Goal: Task Accomplishment & Management: Use online tool/utility

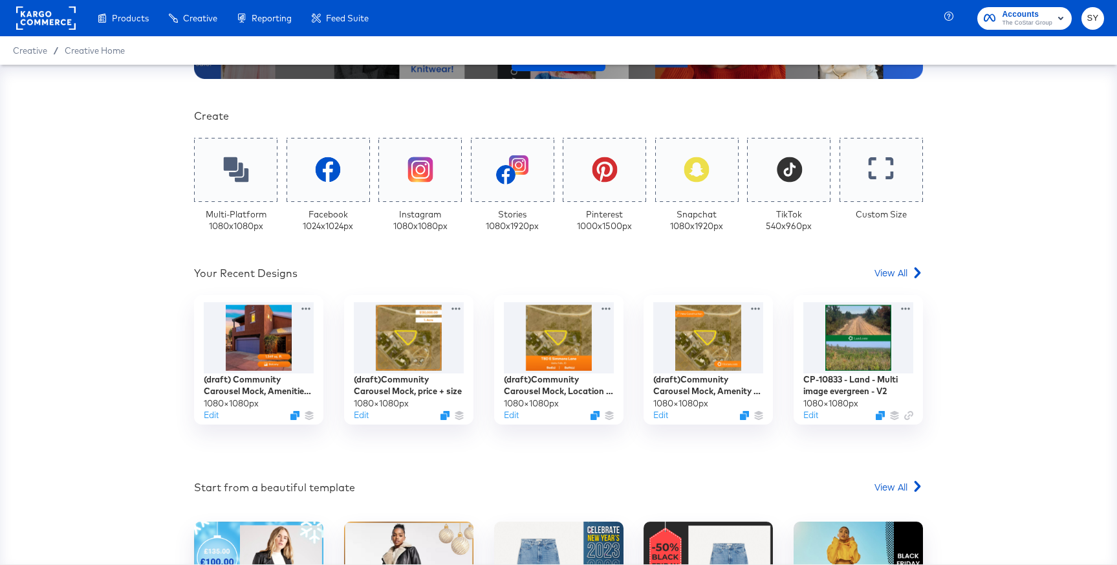
scroll to position [401, 0]
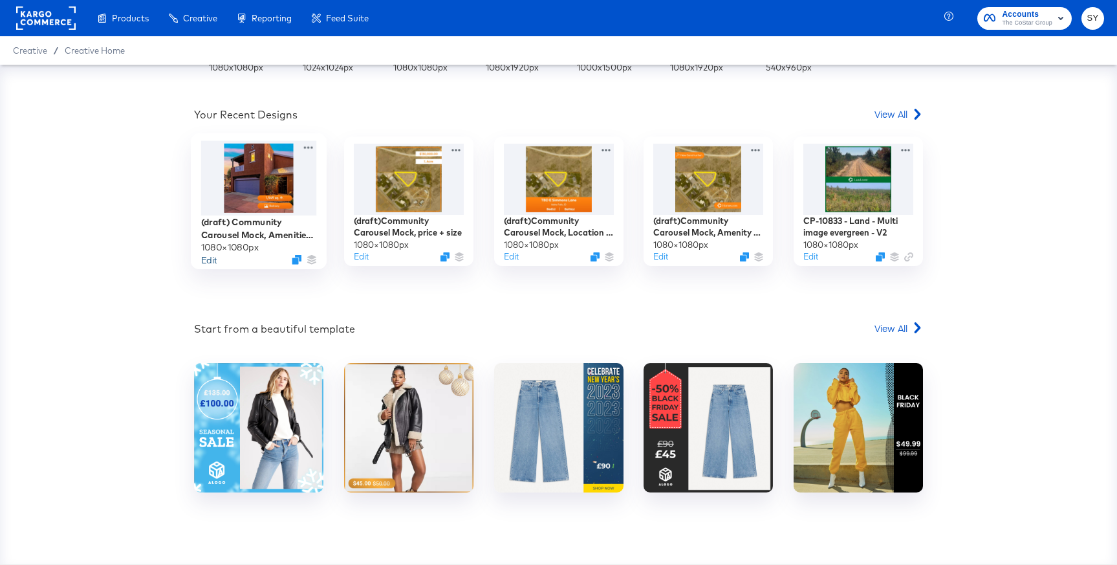
click at [215, 256] on button "Edit" at bounding box center [209, 259] width 16 height 12
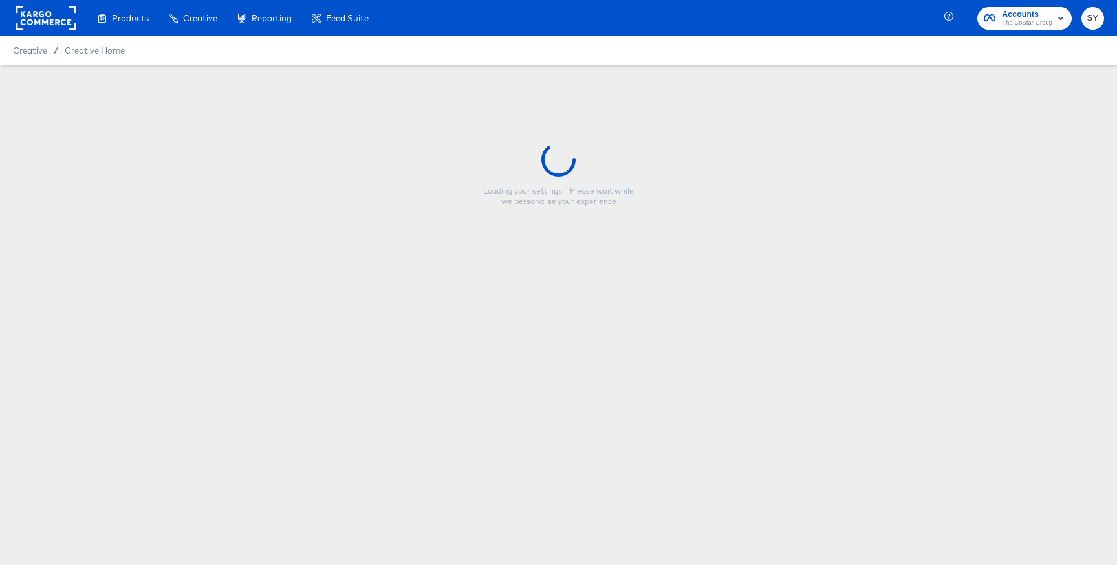
type input "(draft) Community Carousel Mock, Amenities + Size"
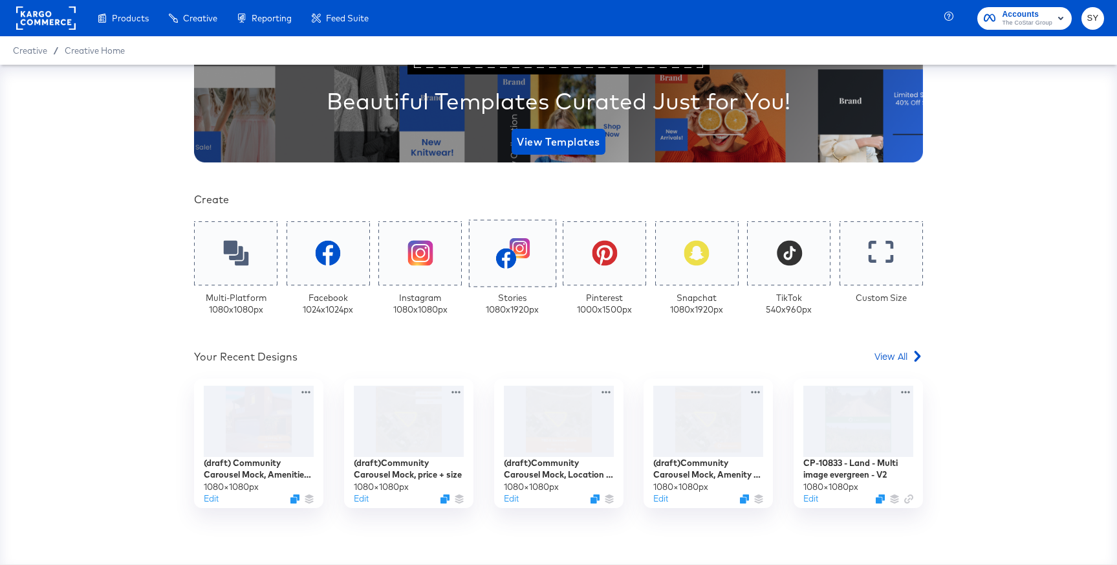
scroll to position [243, 0]
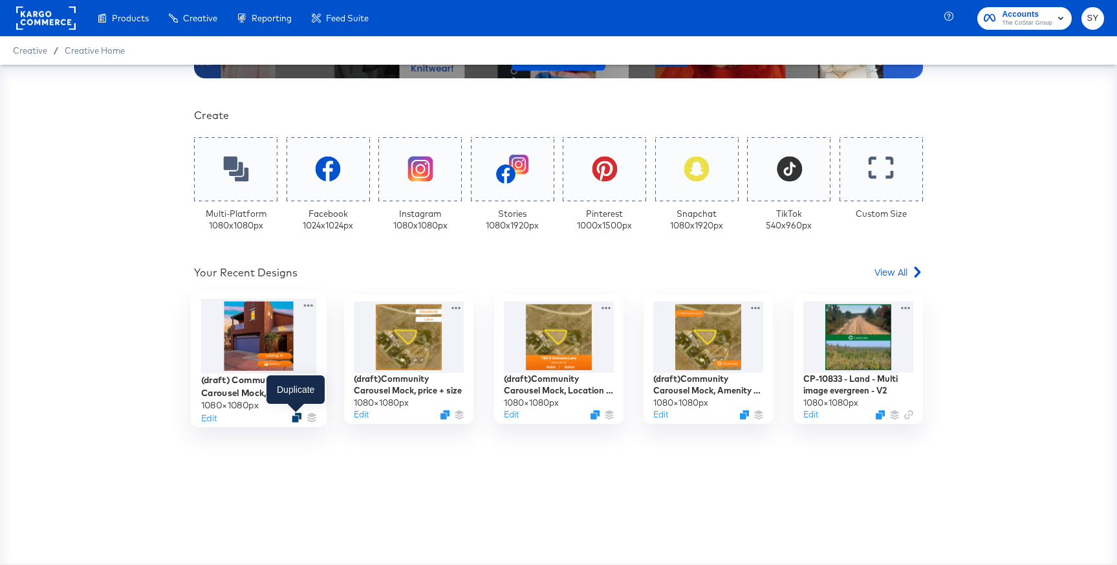
click at [292, 413] on icon "Duplicate" at bounding box center [297, 418] width 10 height 10
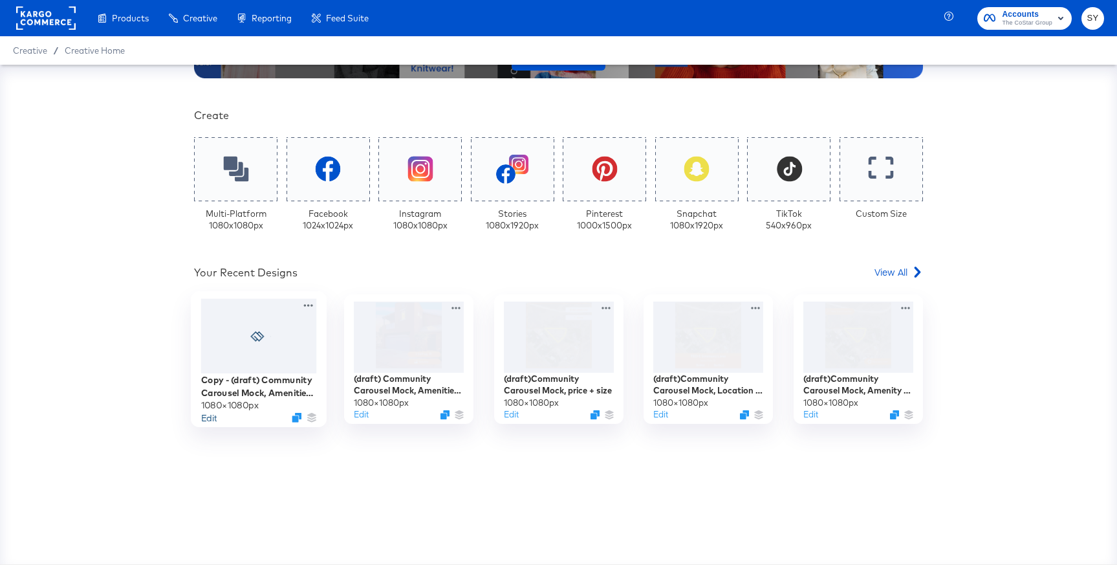
click at [211, 418] on button "Edit" at bounding box center [209, 417] width 16 height 12
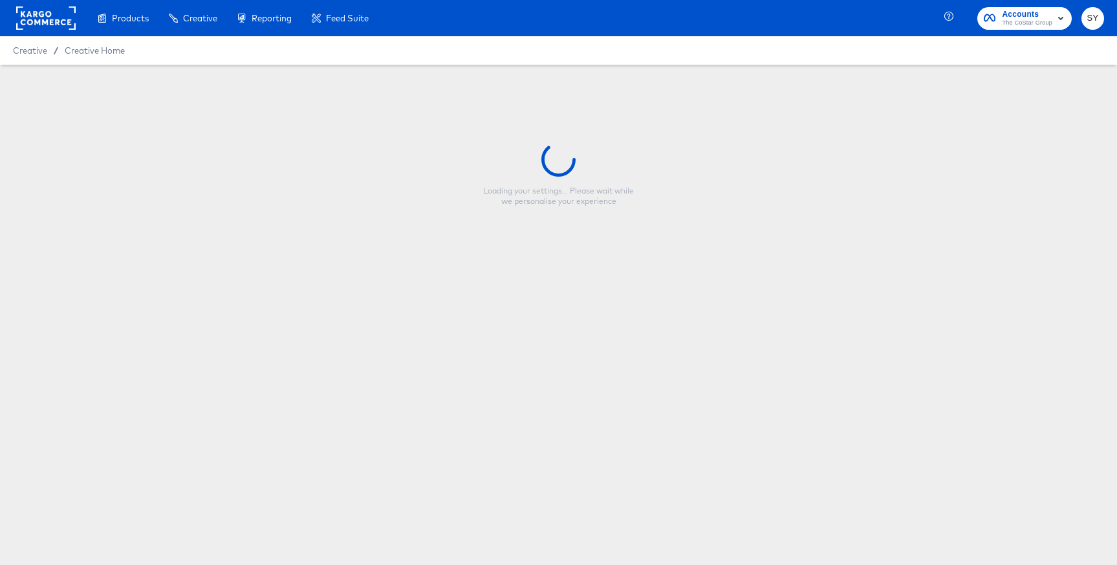
type input "Copy - (draft) Community Carousel Mock, Amenities + Size"
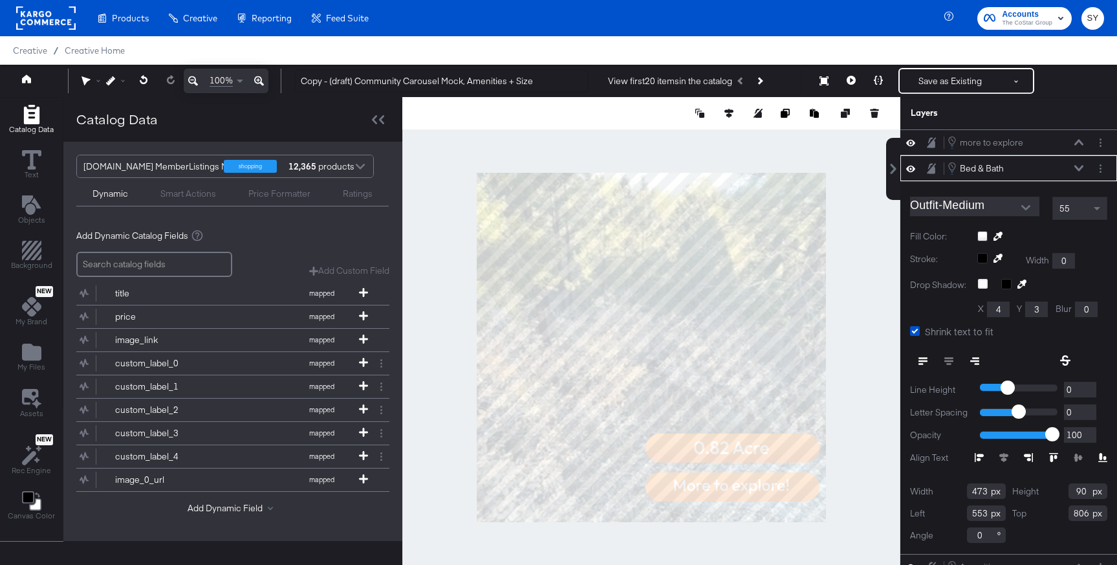
type input "642"
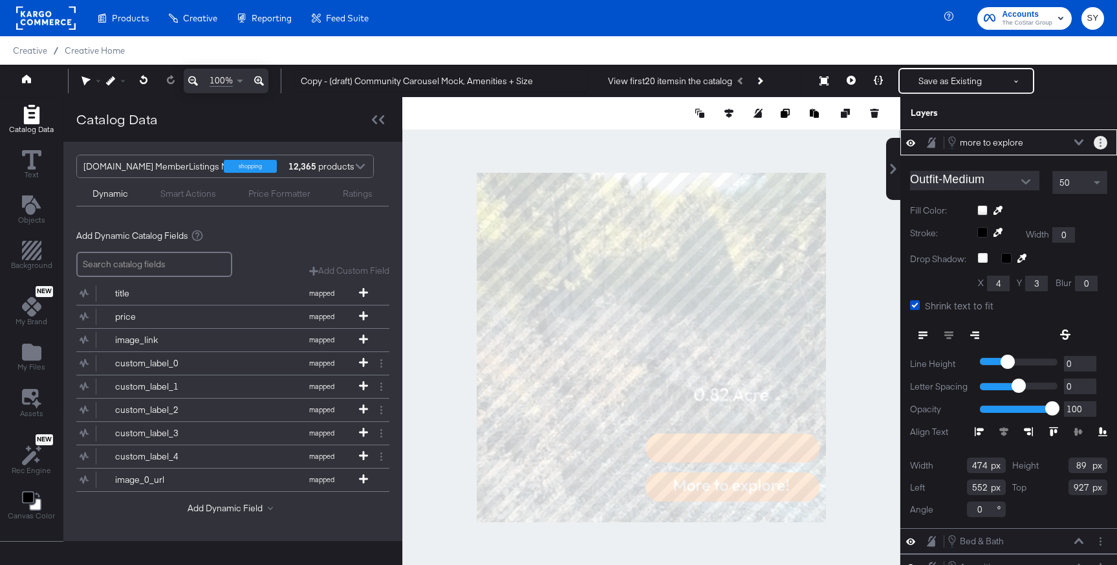
click at [1105, 145] on button "Layer Options" at bounding box center [1101, 143] width 14 height 14
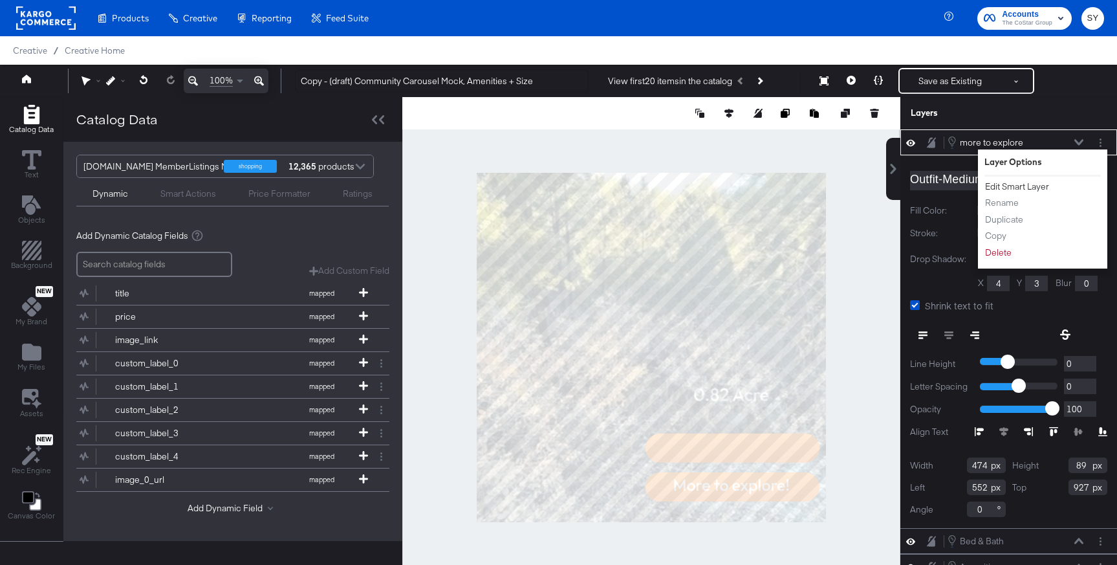
click at [1045, 183] on button "Edit Smart Layer" at bounding box center [1016, 187] width 65 height 14
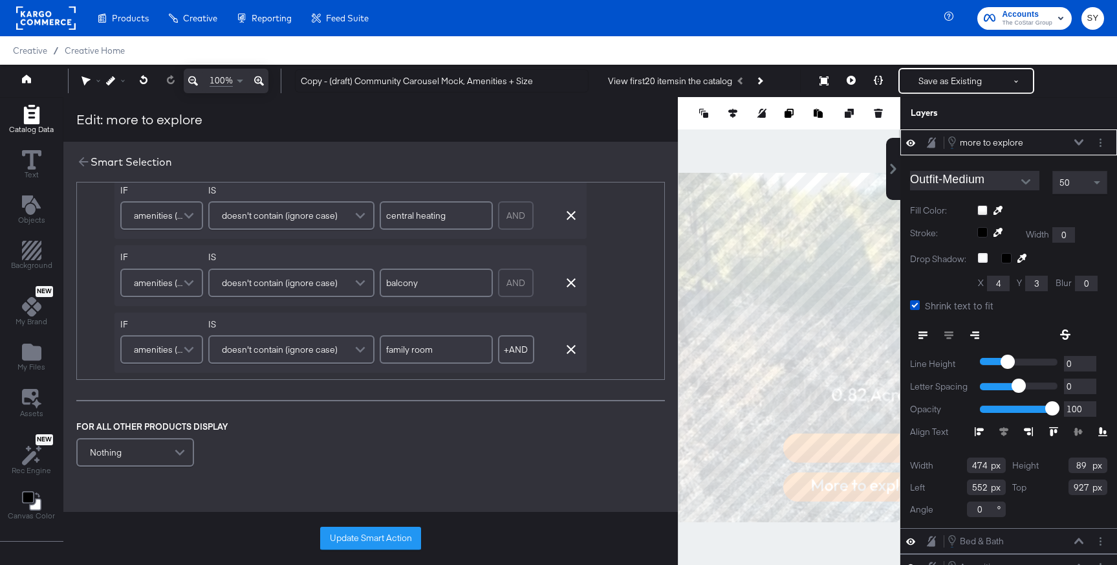
scroll to position [288, 0]
click at [88, 167] on icon at bounding box center [83, 162] width 14 height 14
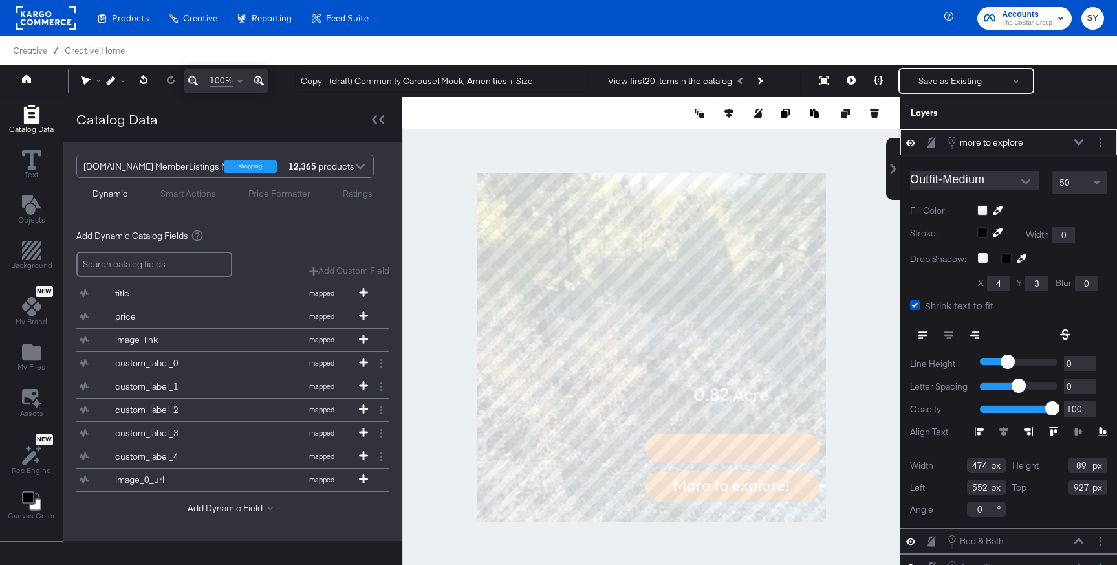
type input "142"
type input "623"
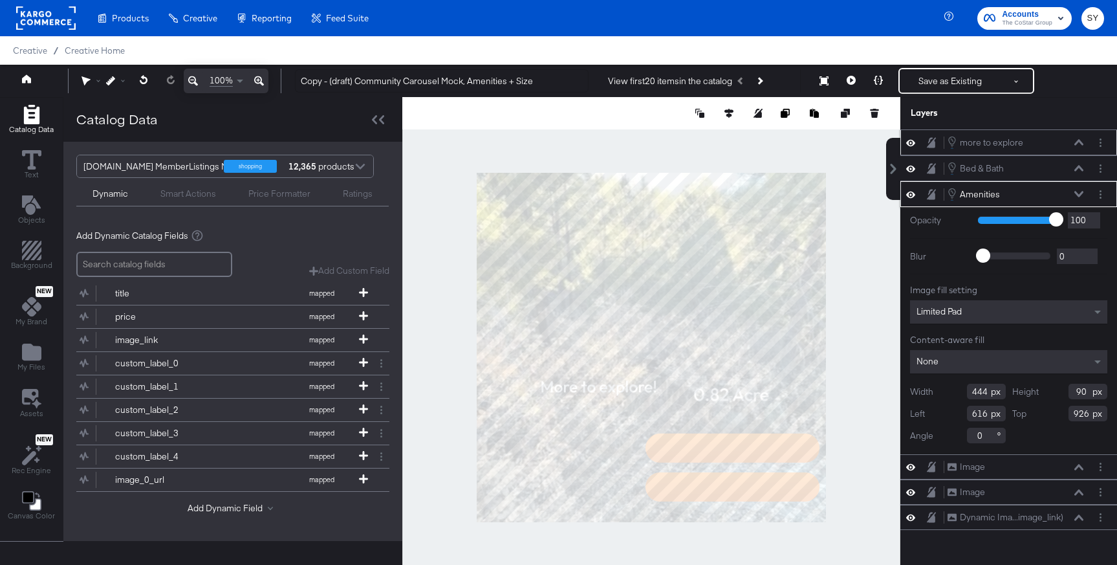
click at [1091, 193] on div "Amenities Amenities" at bounding box center [1008, 194] width 206 height 14
click at [1095, 194] on button "Layer Options" at bounding box center [1101, 195] width 14 height 14
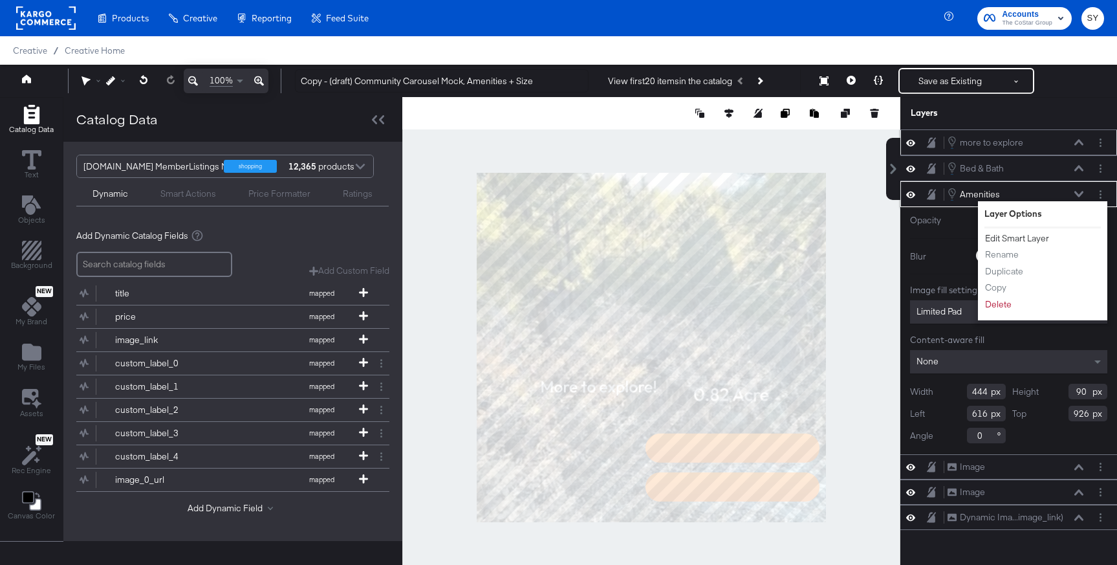
click at [1020, 235] on button "Edit Smart Layer" at bounding box center [1016, 239] width 65 height 14
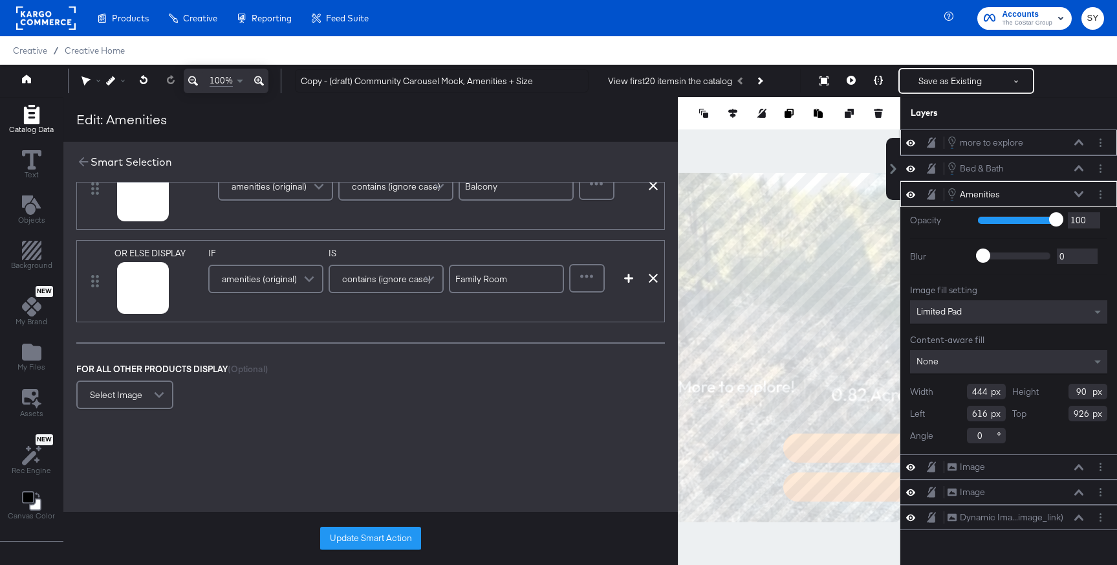
scroll to position [434, 0]
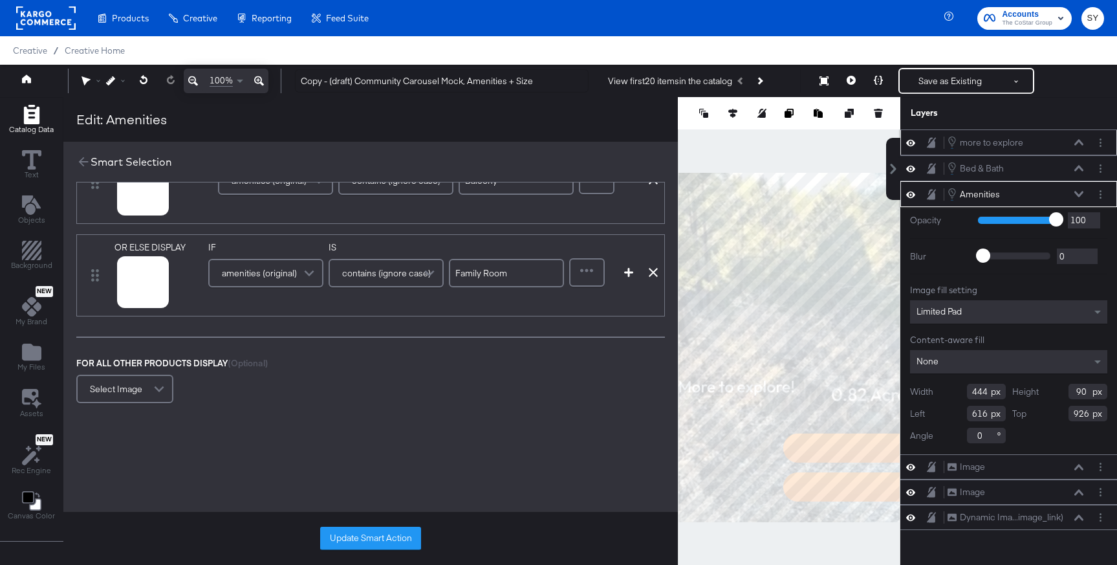
click at [628, 277] on div "OR ELSE DISPLAY link mapped image_link mapped image_0_url mapped image_1_url ma…" at bounding box center [370, 275] width 589 height 82
click at [627, 271] on icon "button" at bounding box center [628, 272] width 9 height 9
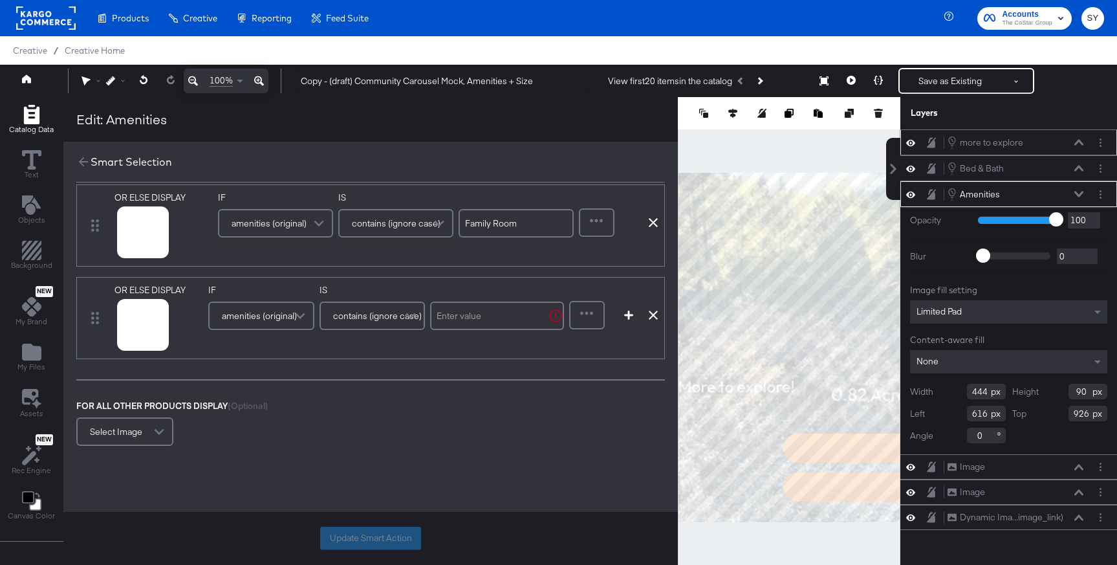
scroll to position [473, 0]
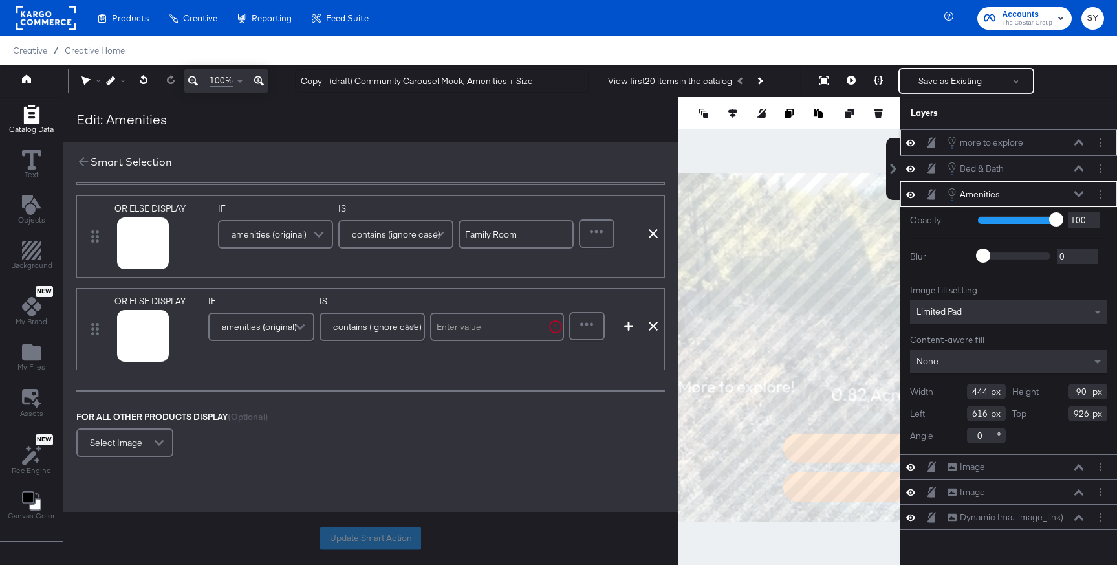
click at [279, 329] on span "amenities (original)" at bounding box center [259, 327] width 75 height 22
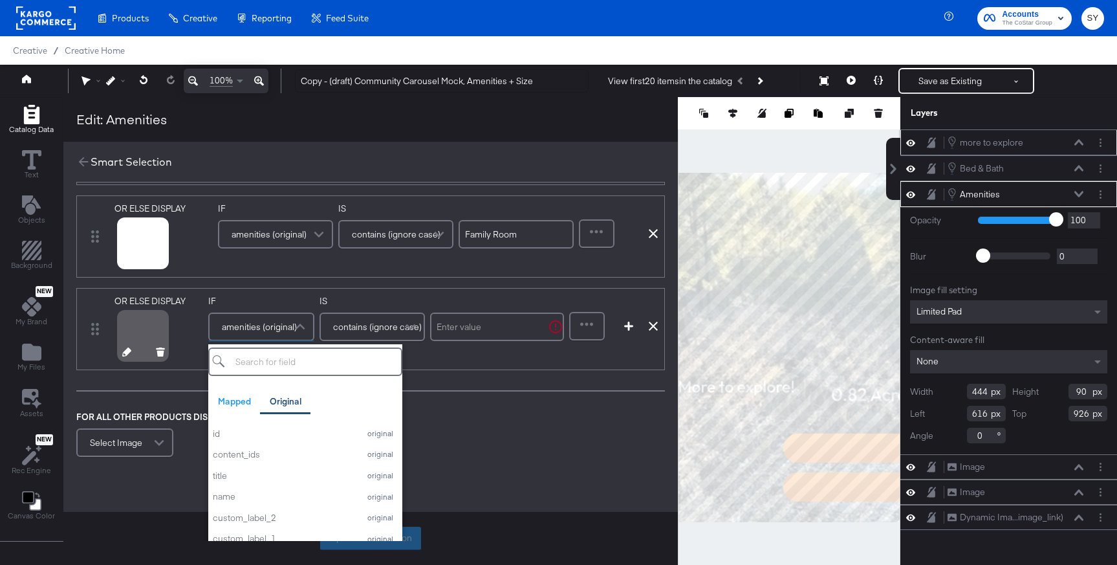
click at [159, 354] on icon at bounding box center [160, 354] width 7 height 6
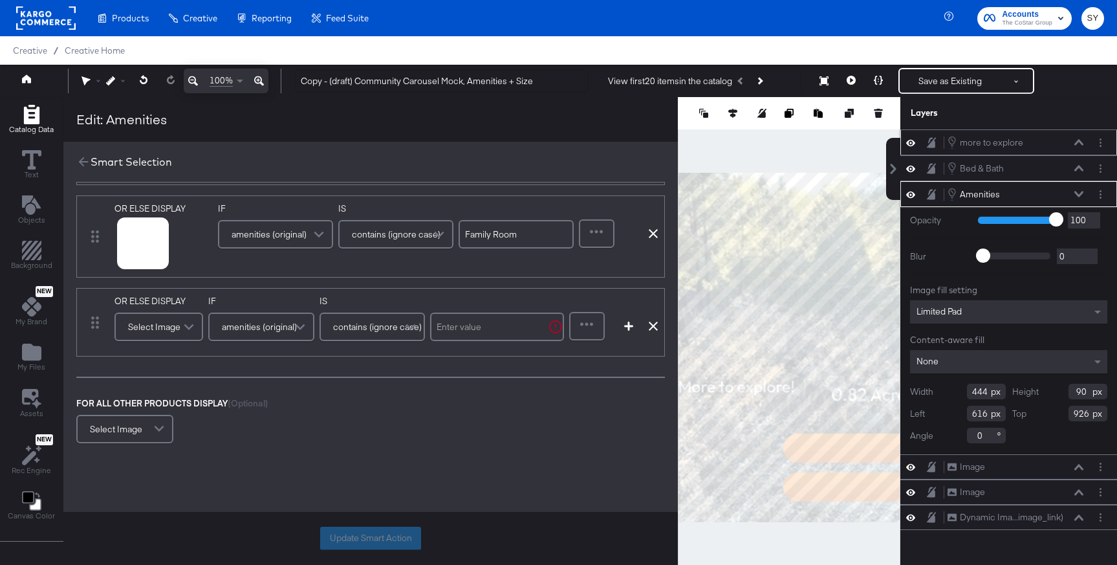
scroll to position [459, 0]
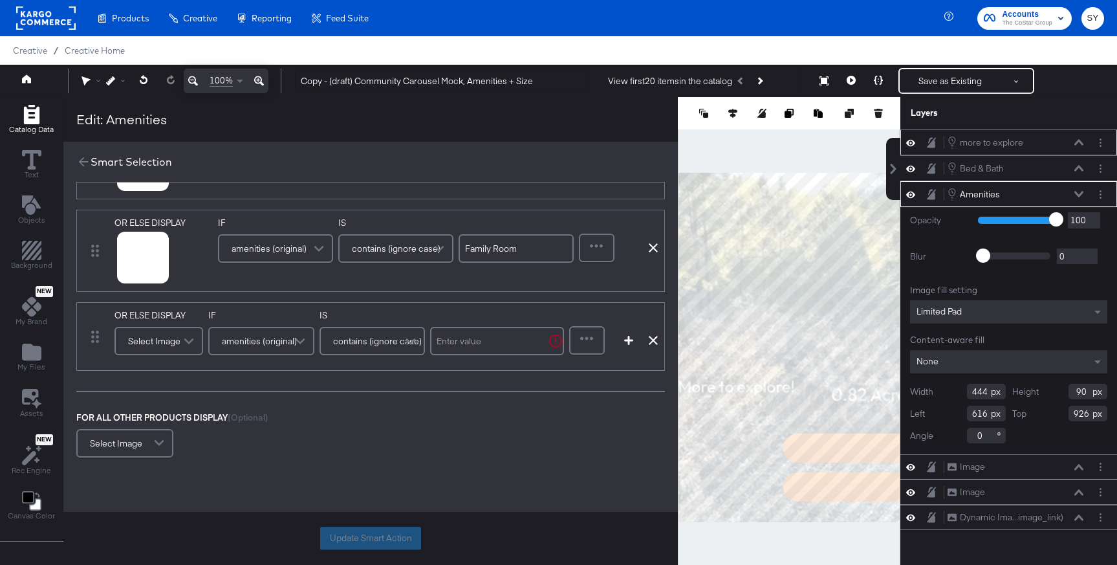
click at [164, 345] on div "Select Image" at bounding box center [159, 341] width 86 height 26
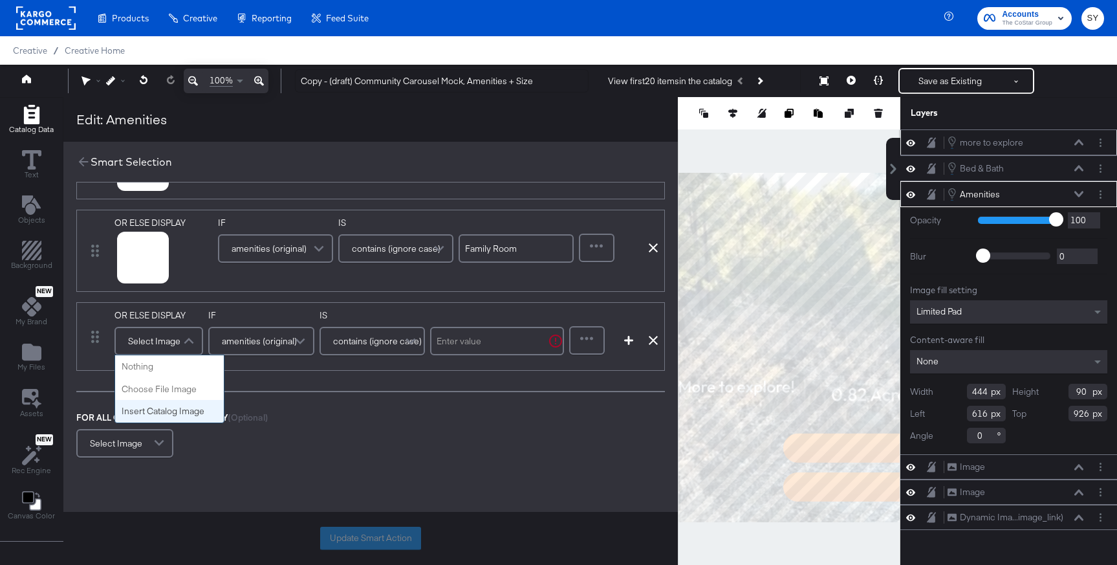
click at [375, 426] on div "FOR ALL OTHER PRODUCTS DISPLAY (Optional) Select Image" at bounding box center [370, 435] width 589 height 49
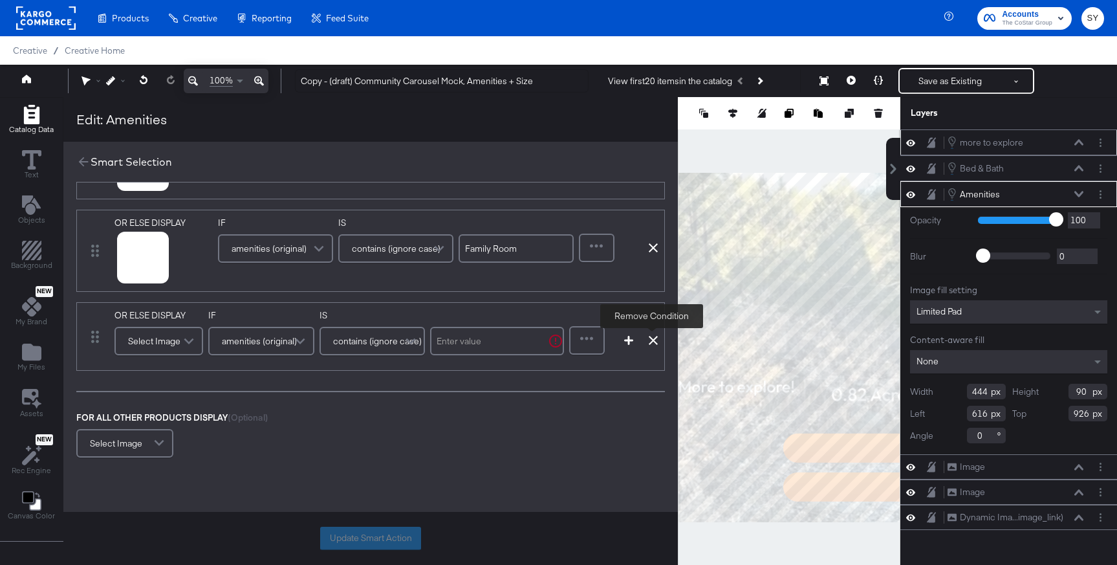
click at [649, 340] on icon at bounding box center [653, 340] width 9 height 9
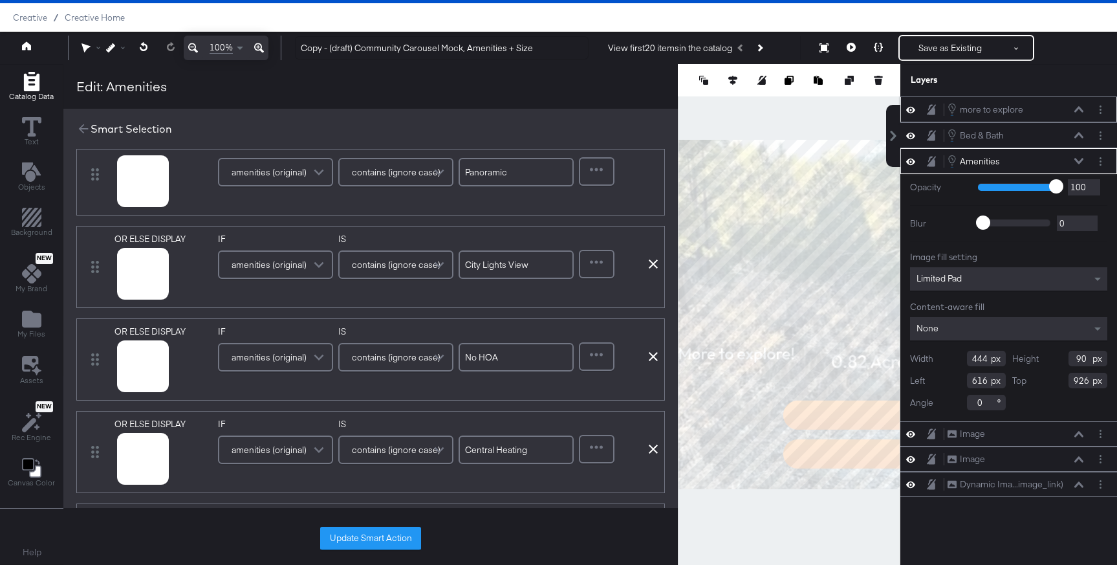
scroll to position [4, 0]
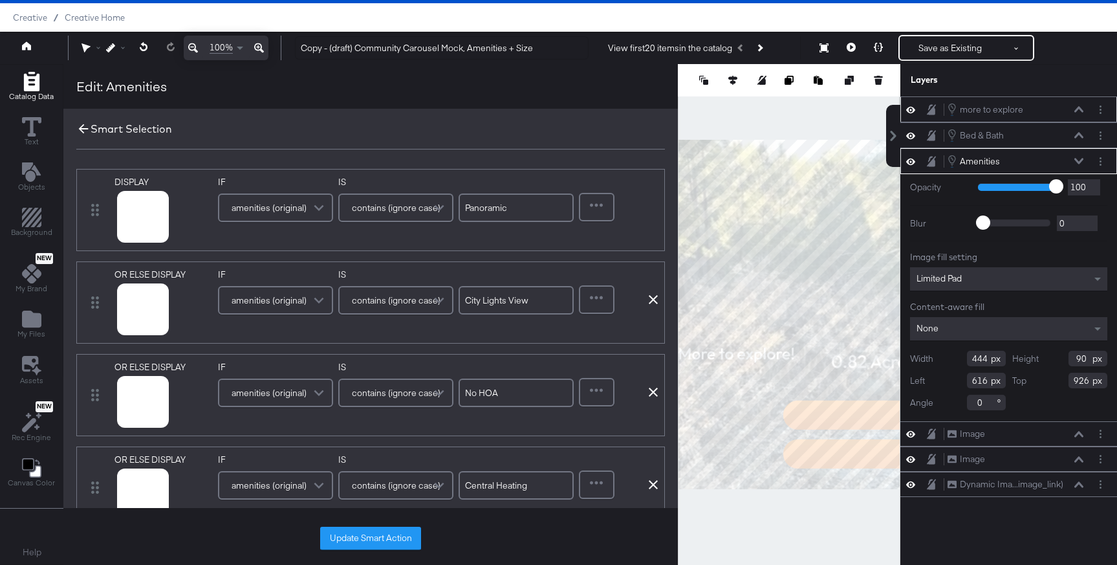
click at [81, 129] on icon at bounding box center [83, 129] width 14 height 14
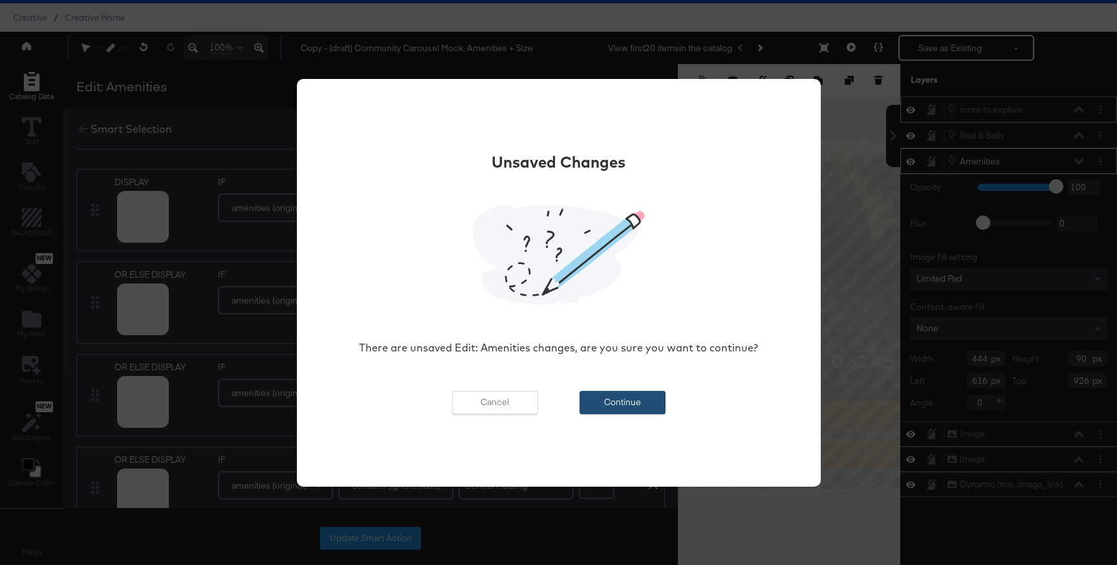
click at [626, 398] on button "Continue" at bounding box center [622, 402] width 86 height 23
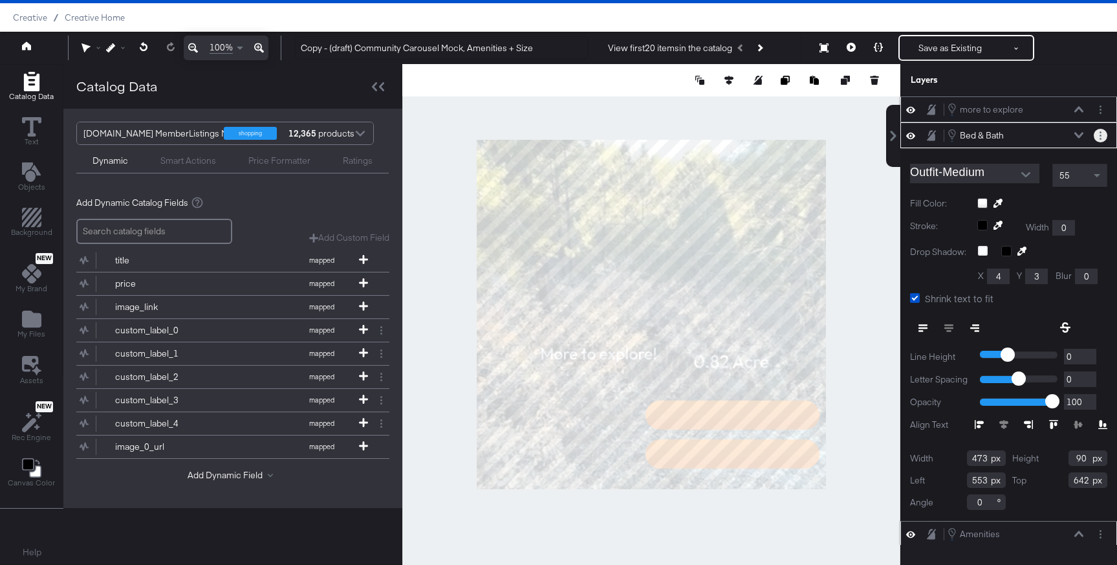
click at [1101, 137] on icon "Layer Options" at bounding box center [1100, 135] width 2 height 8
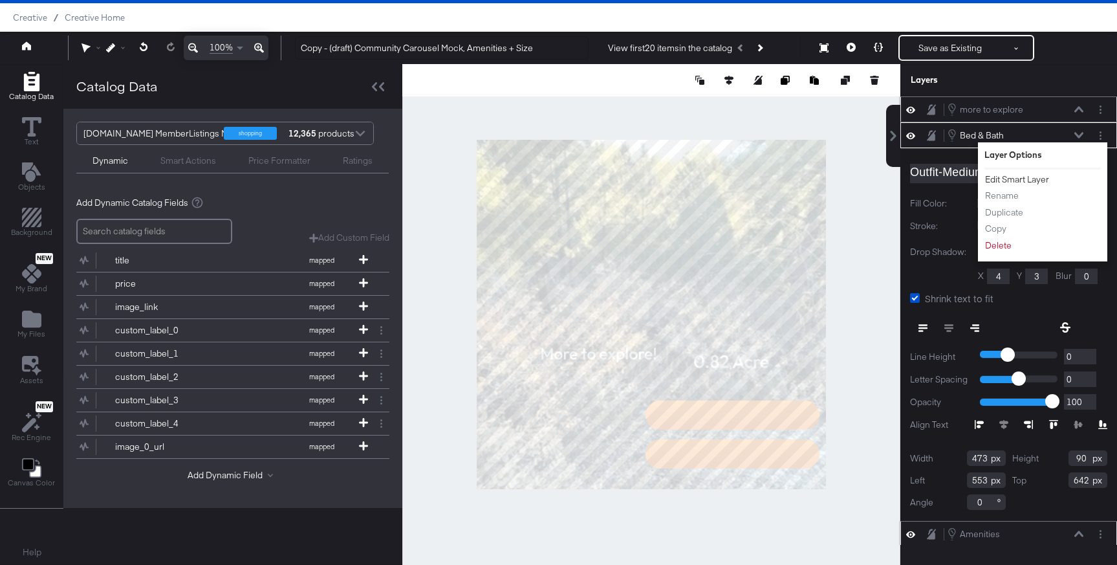
click at [1018, 180] on button "Edit Smart Layer" at bounding box center [1016, 180] width 65 height 14
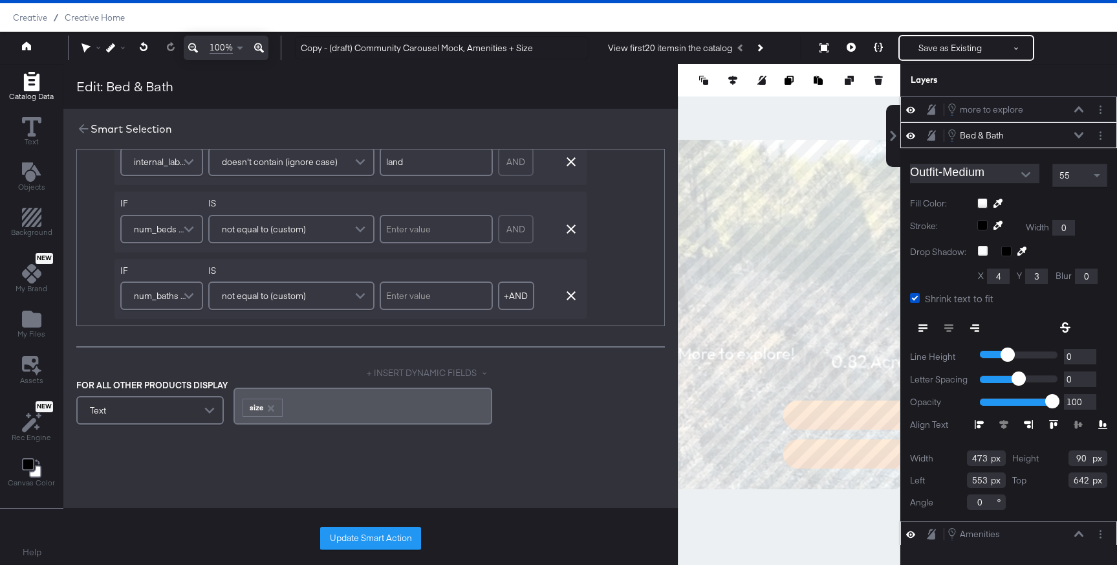
scroll to position [519, 0]
click at [267, 407] on icon "button" at bounding box center [270, 406] width 6 height 6
click at [188, 402] on div "Text" at bounding box center [150, 400] width 145 height 26
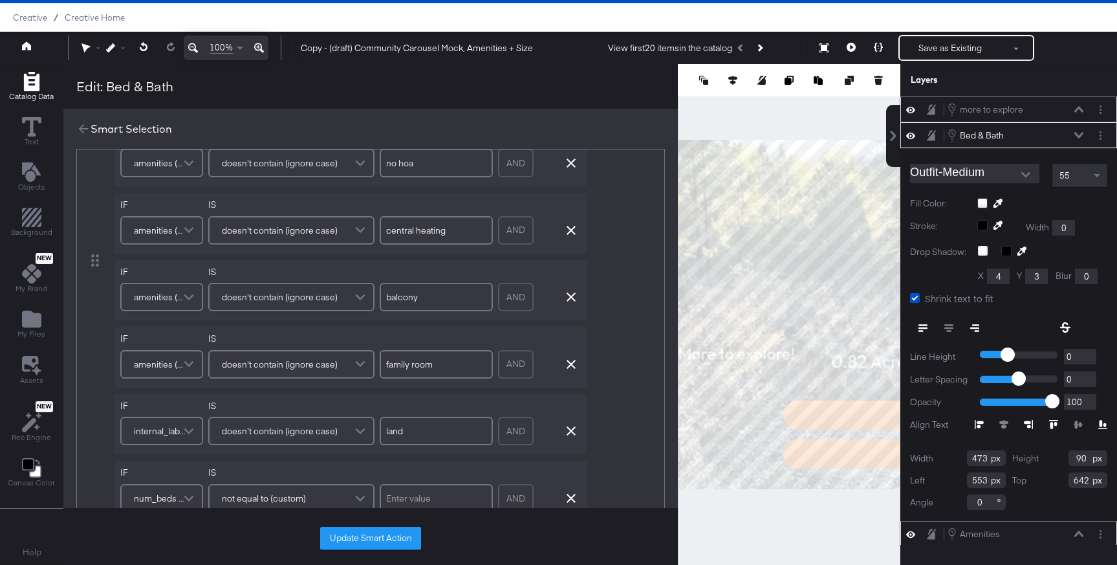
scroll to position [0, 0]
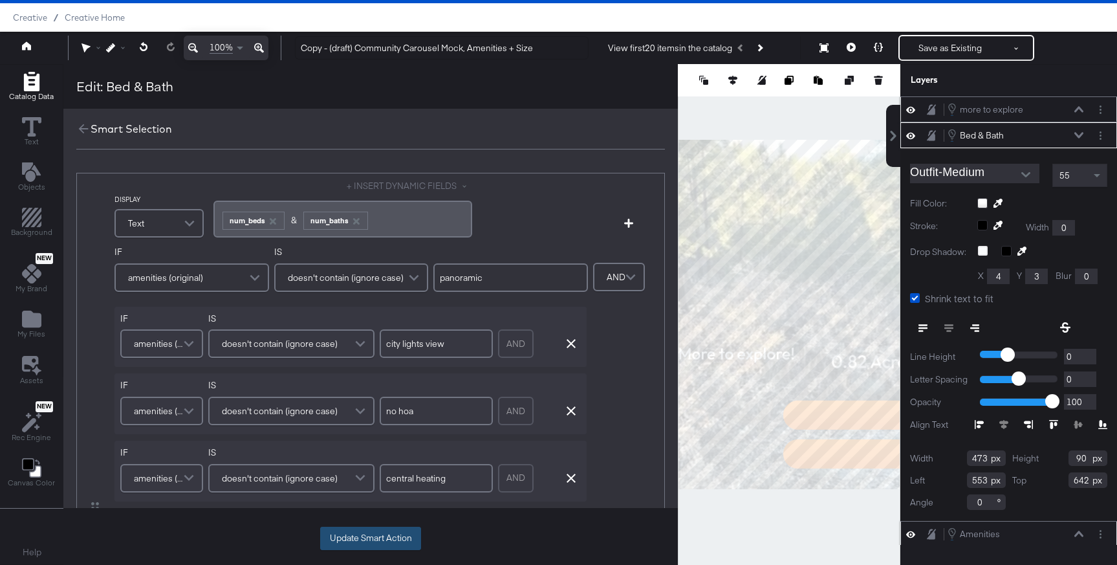
click at [376, 533] on button "Update Smart Action" at bounding box center [370, 537] width 101 height 23
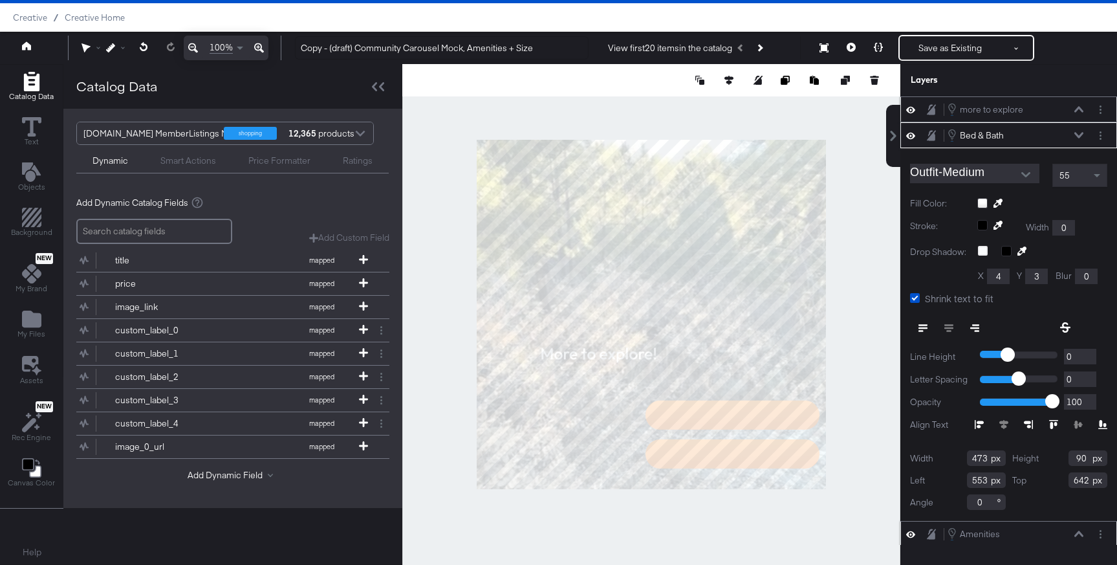
type input "551"
type input "926"
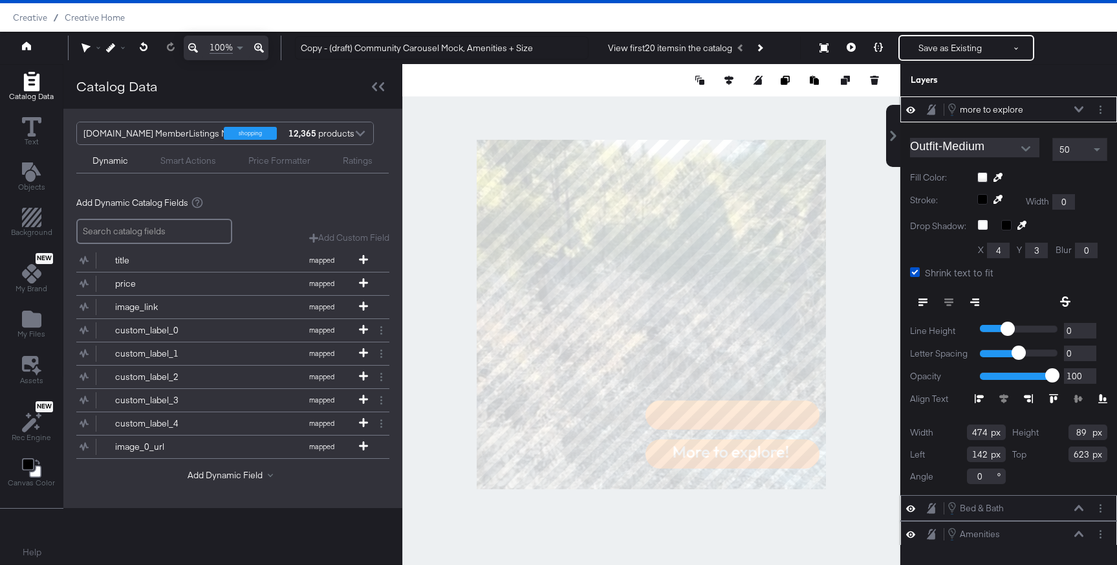
type input "551"
type input "926"
click at [1102, 103] on button "Layer Options" at bounding box center [1101, 110] width 14 height 14
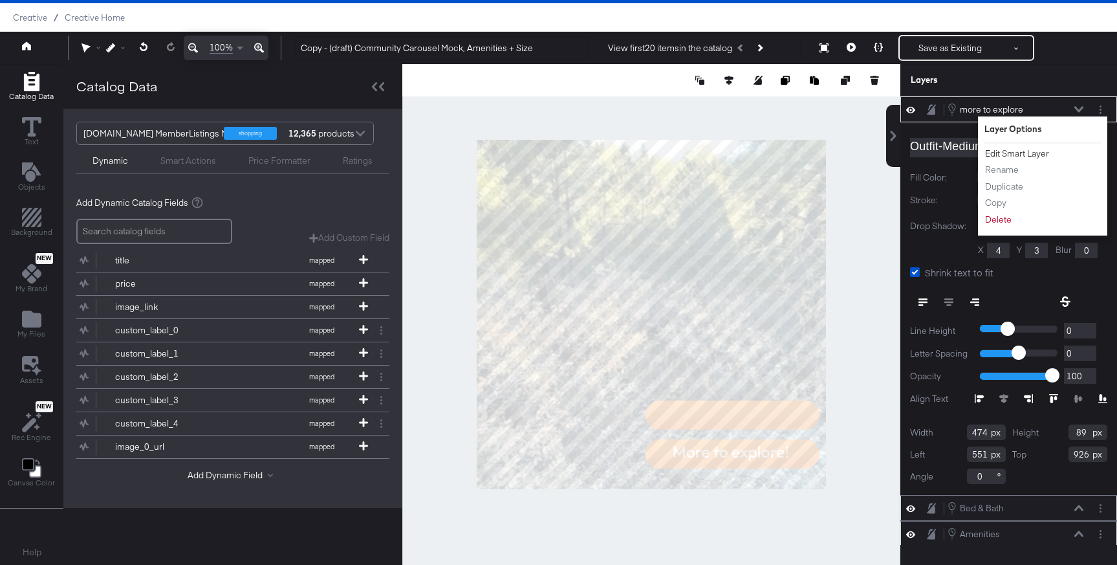
click at [1032, 151] on button "Edit Smart Layer" at bounding box center [1016, 154] width 65 height 14
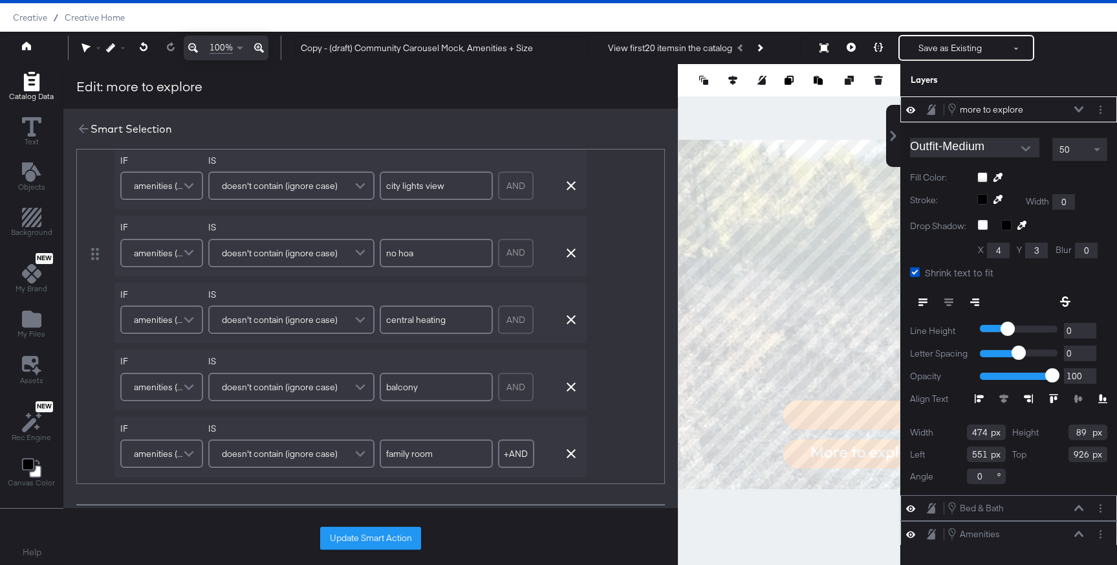
scroll to position [223, 0]
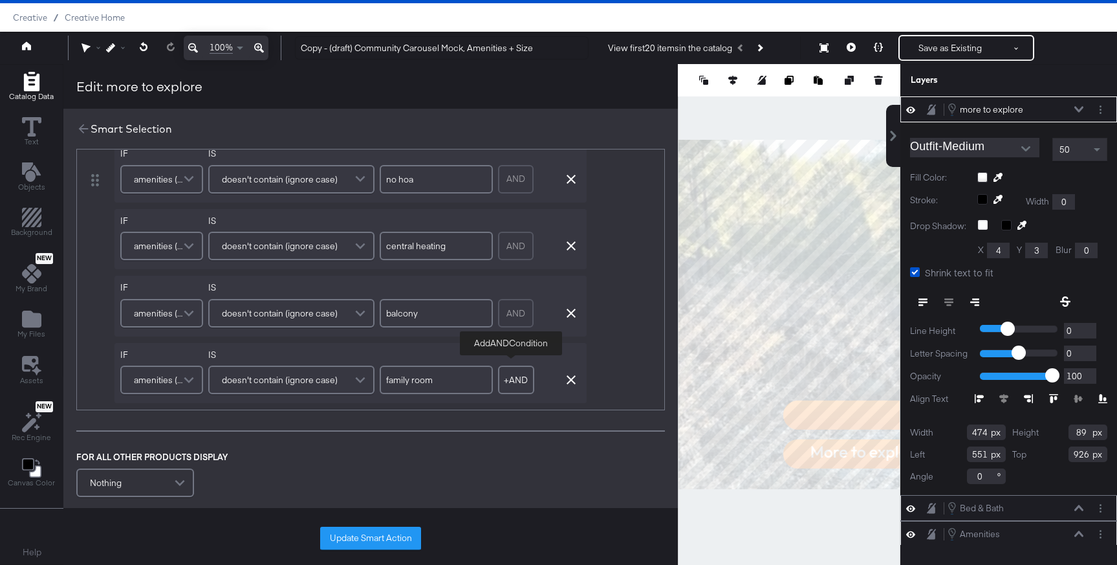
click at [506, 383] on button "+ AND" at bounding box center [516, 379] width 36 height 28
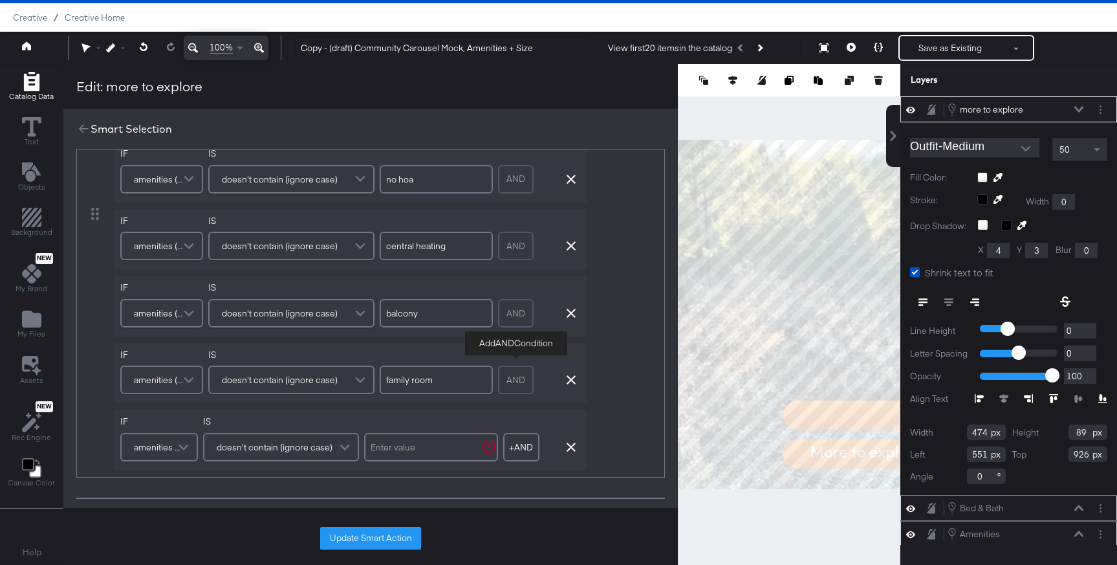
scroll to position [290, 0]
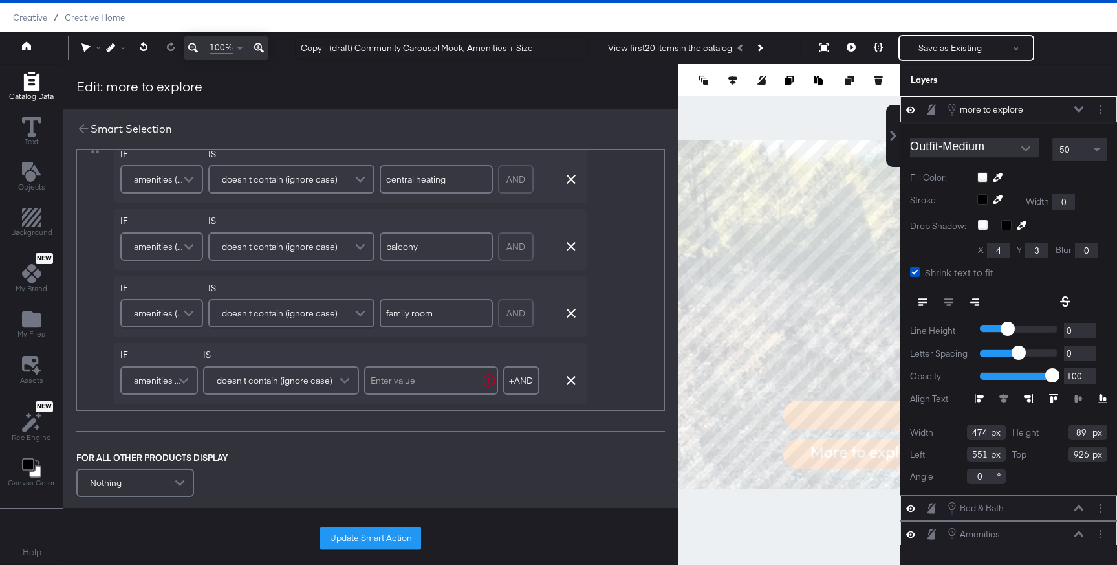
click at [180, 384] on span at bounding box center [185, 380] width 23 height 26
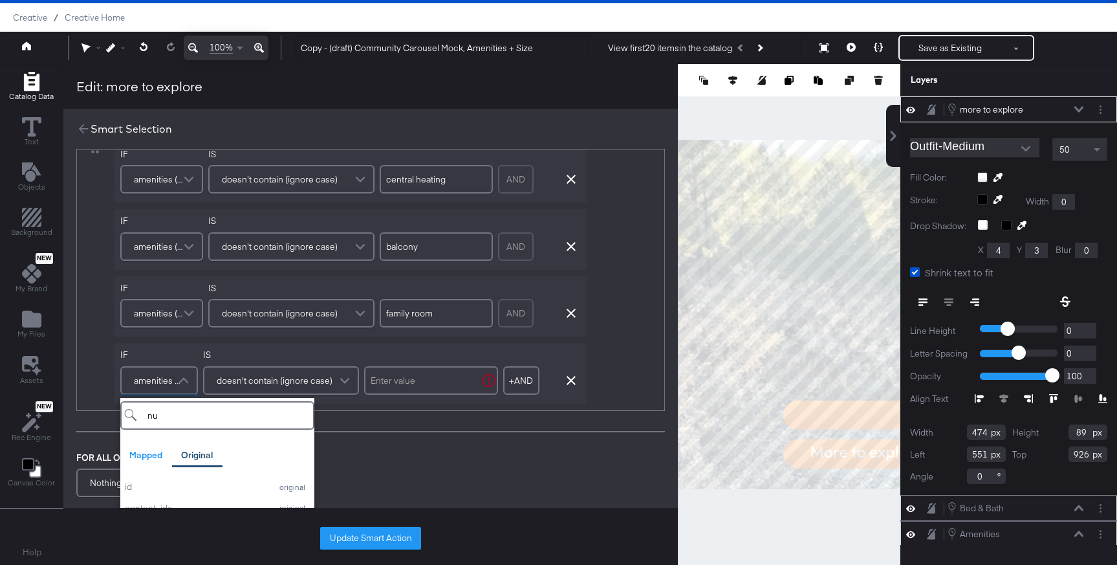
type input "num"
click at [207, 487] on div "num_beds" at bounding box center [195, 487] width 140 height 12
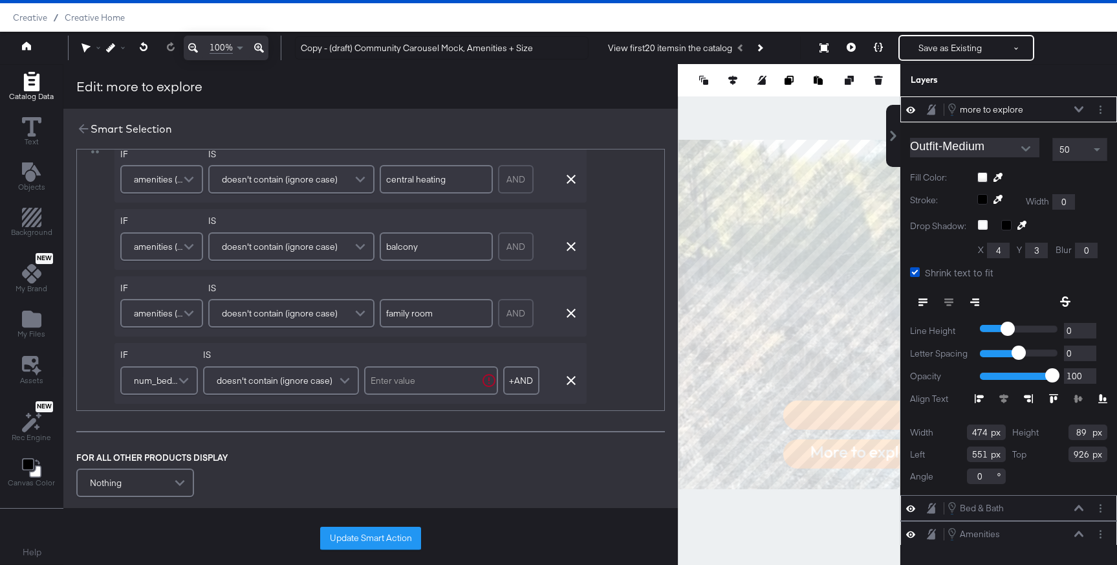
click at [303, 381] on span "doesn't contain (ignore case)" at bounding box center [275, 380] width 116 height 22
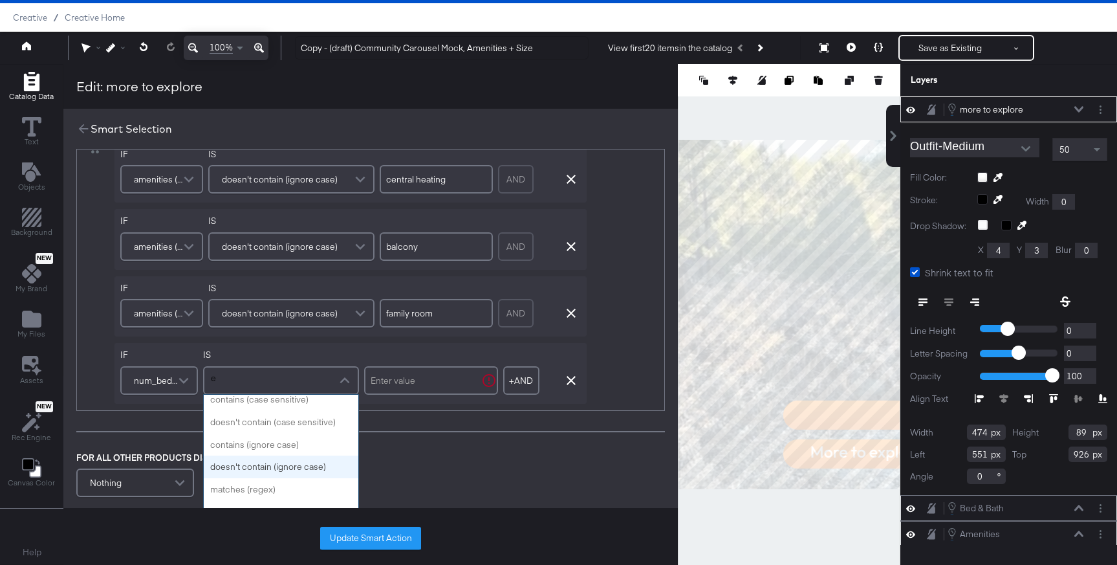
type input "eq"
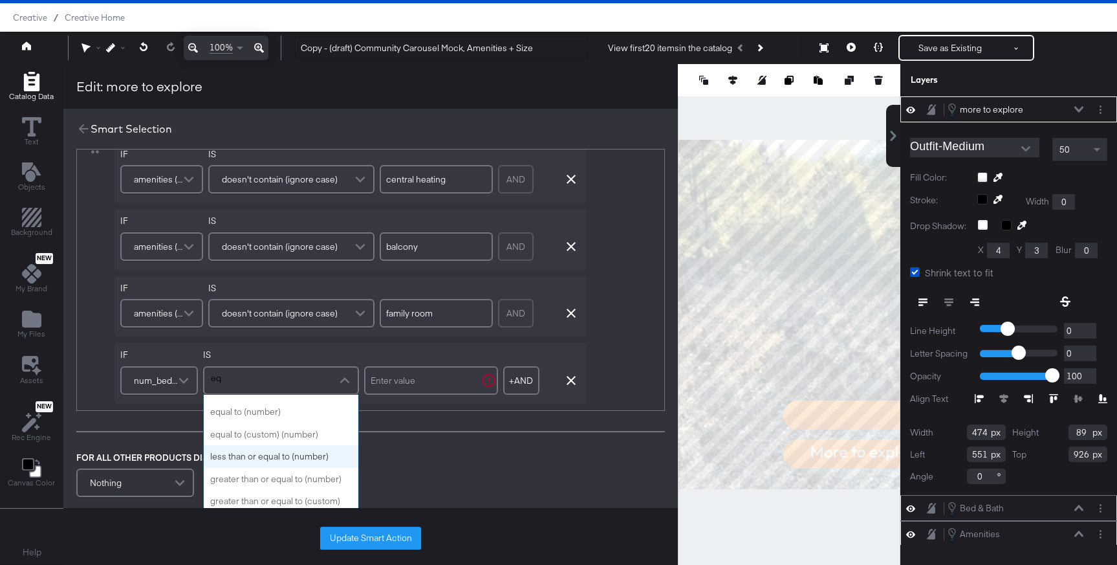
scroll to position [75, 0]
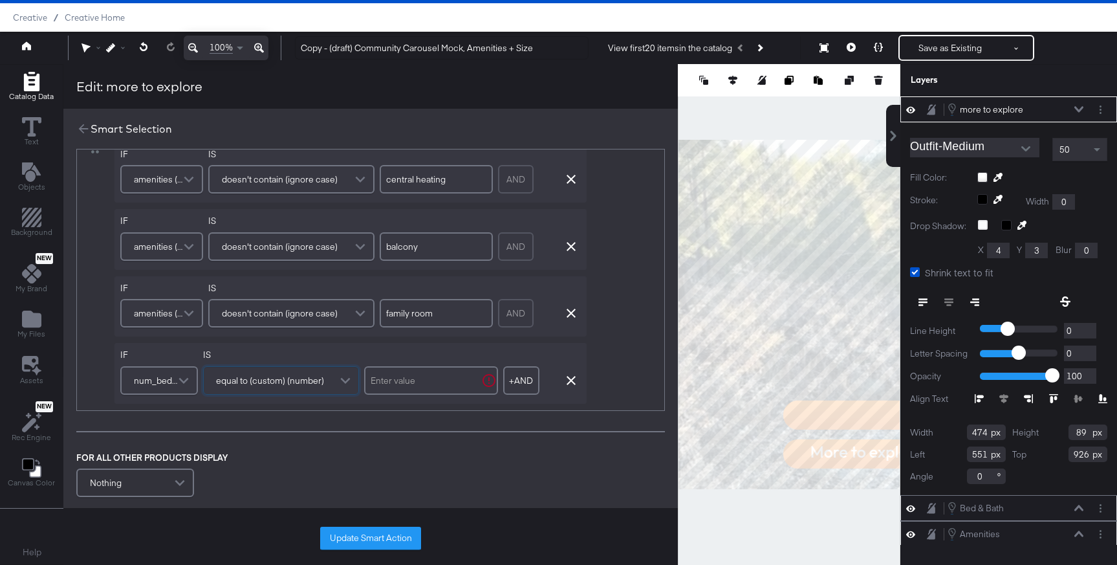
click at [323, 380] on span "equal to (custom) (number)" at bounding box center [270, 380] width 108 height 22
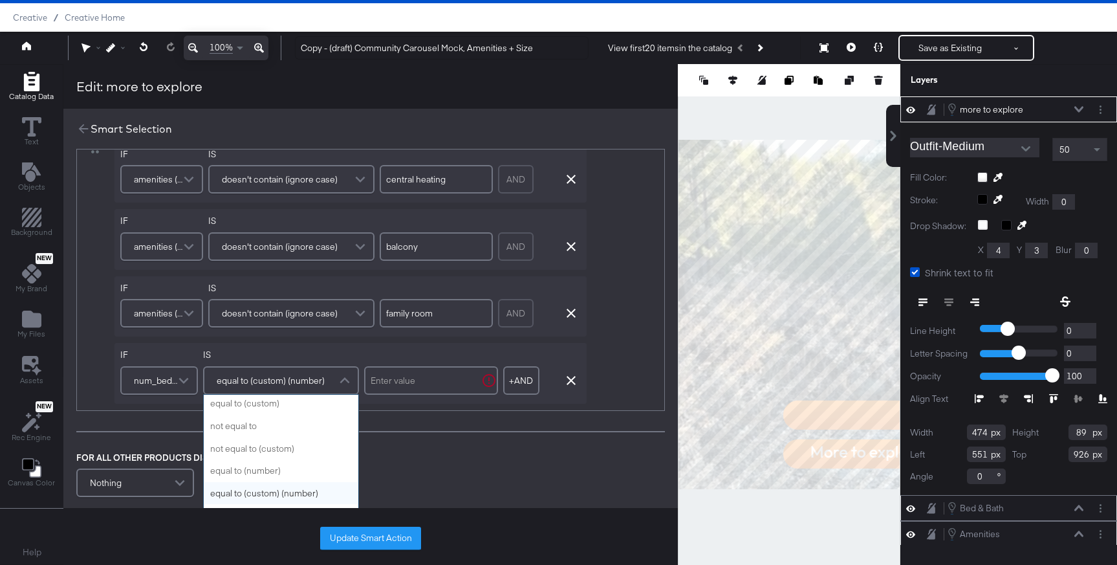
scroll to position [0, 0]
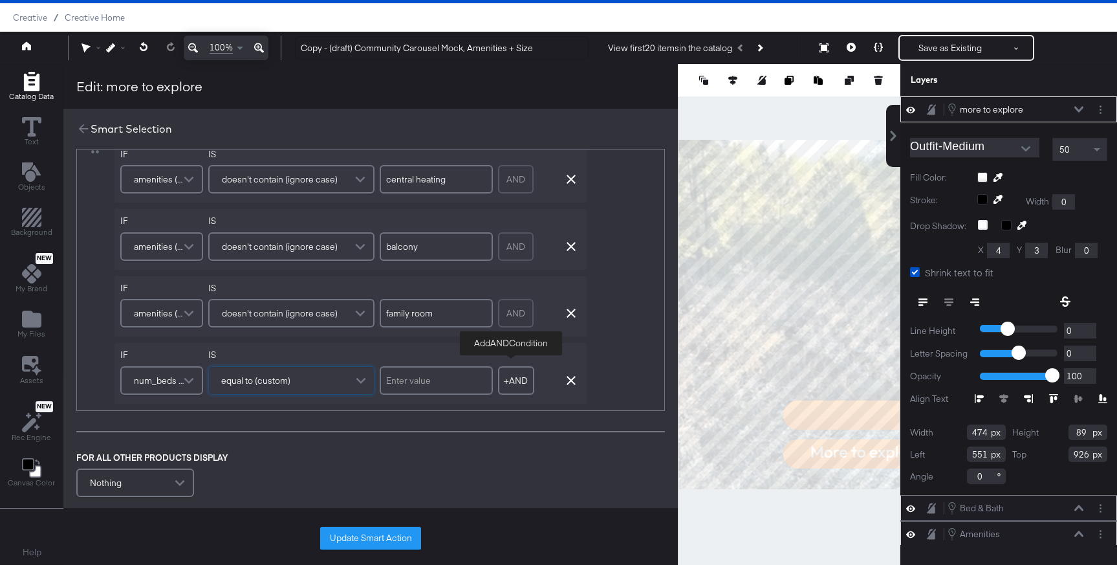
click at [515, 381] on button "+ AND" at bounding box center [516, 380] width 36 height 28
click at [166, 378] on span "amenities (original)" at bounding box center [157, 380] width 47 height 22
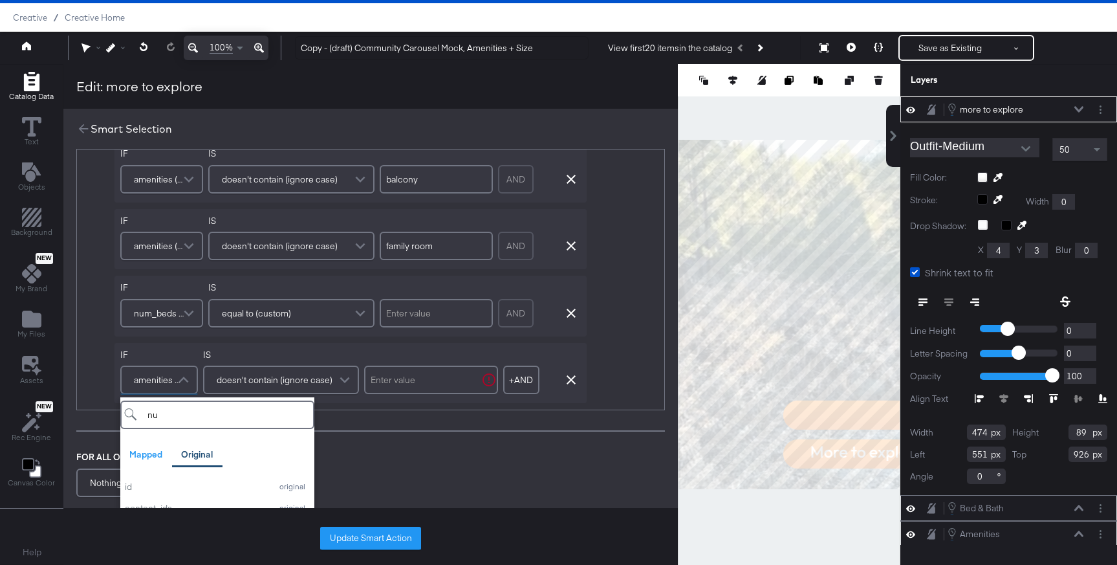
type input "num"
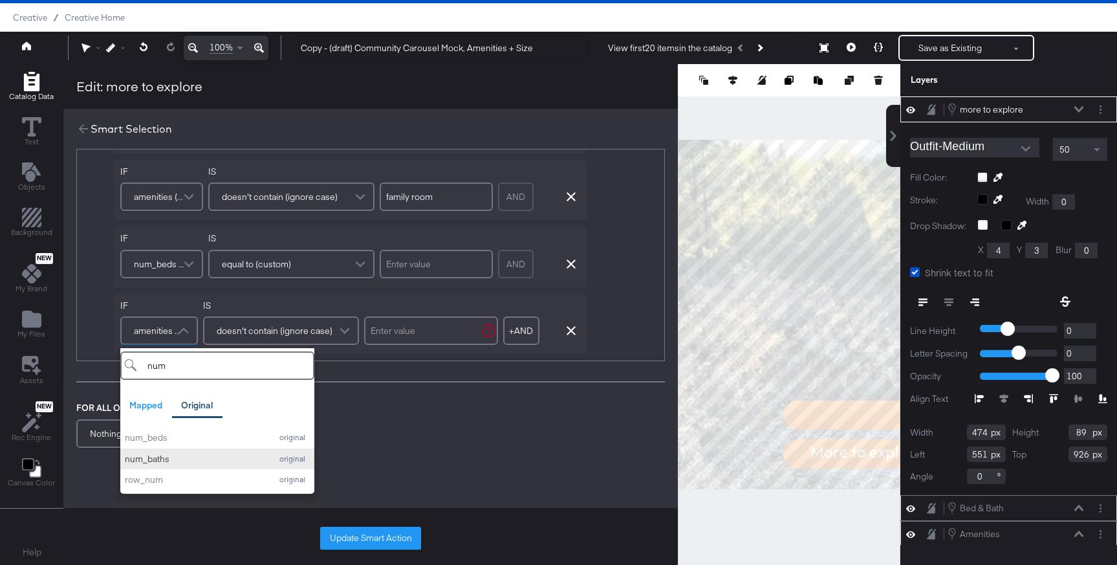
click at [196, 459] on div "num_baths" at bounding box center [195, 459] width 140 height 12
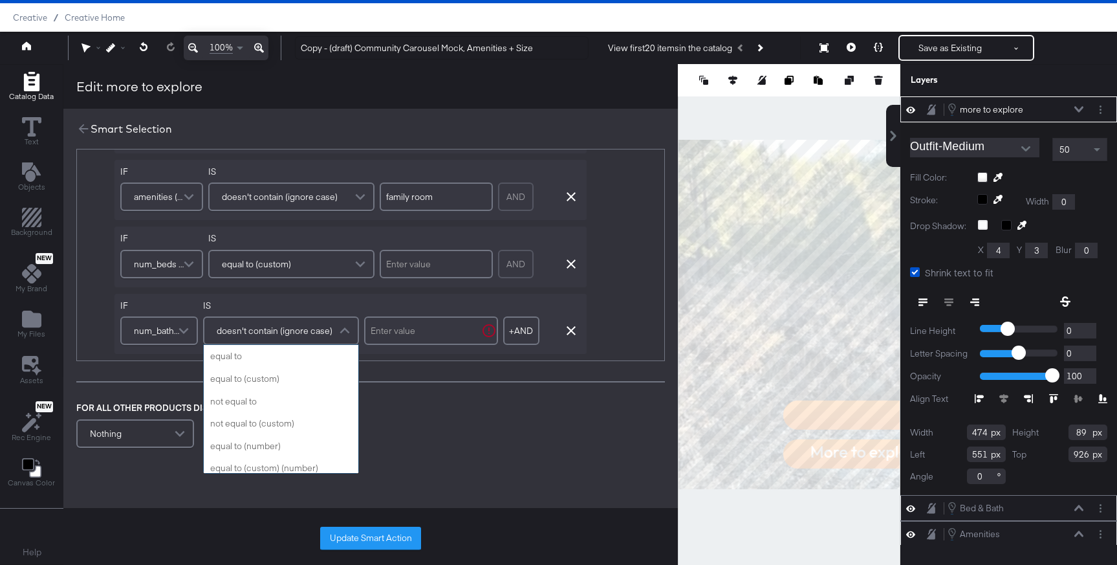
click at [310, 330] on span "doesn't contain (ignore case)" at bounding box center [275, 330] width 116 height 22
type input "eq"
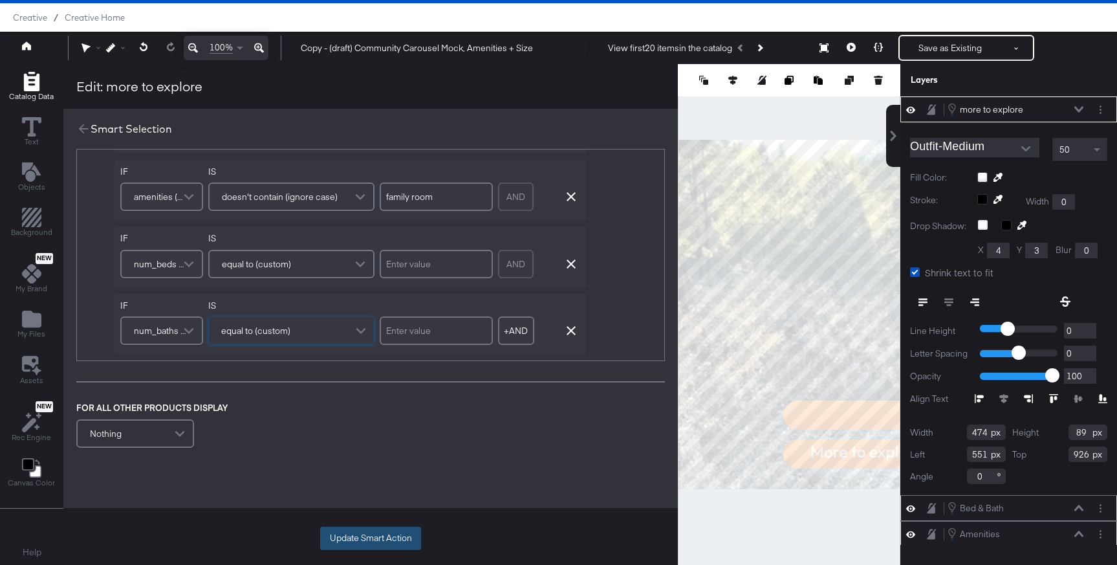
click at [371, 534] on button "Update Smart Action" at bounding box center [370, 537] width 101 height 23
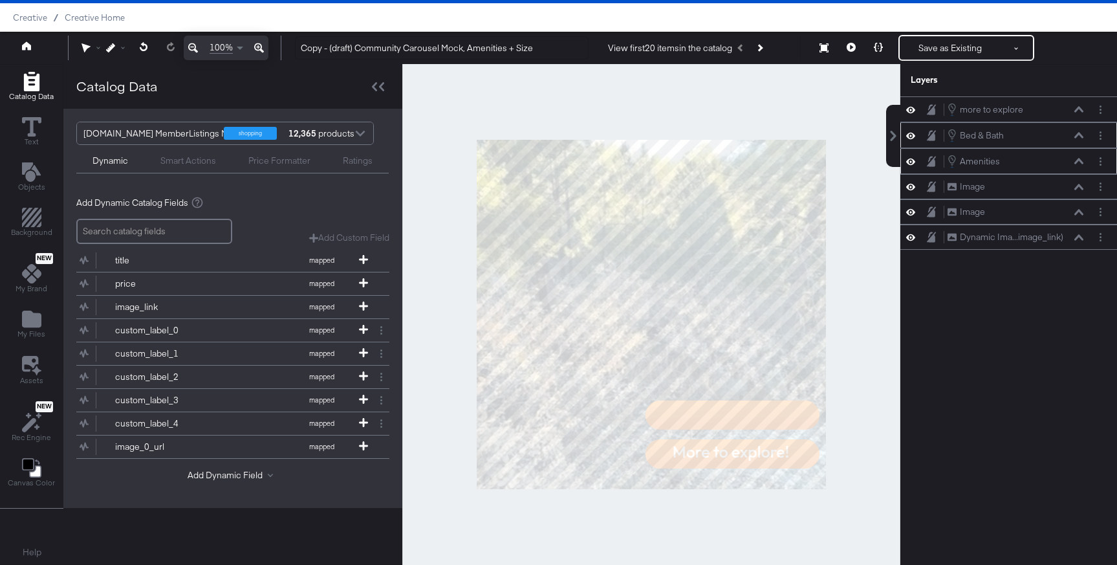
scroll to position [0, 0]
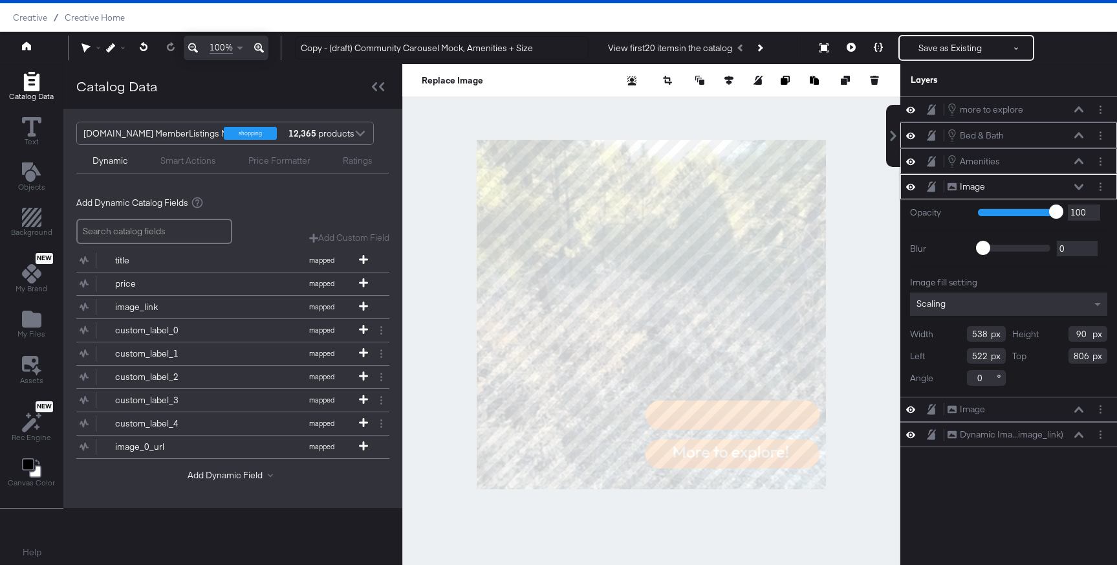
click at [1075, 184] on icon at bounding box center [1078, 187] width 9 height 6
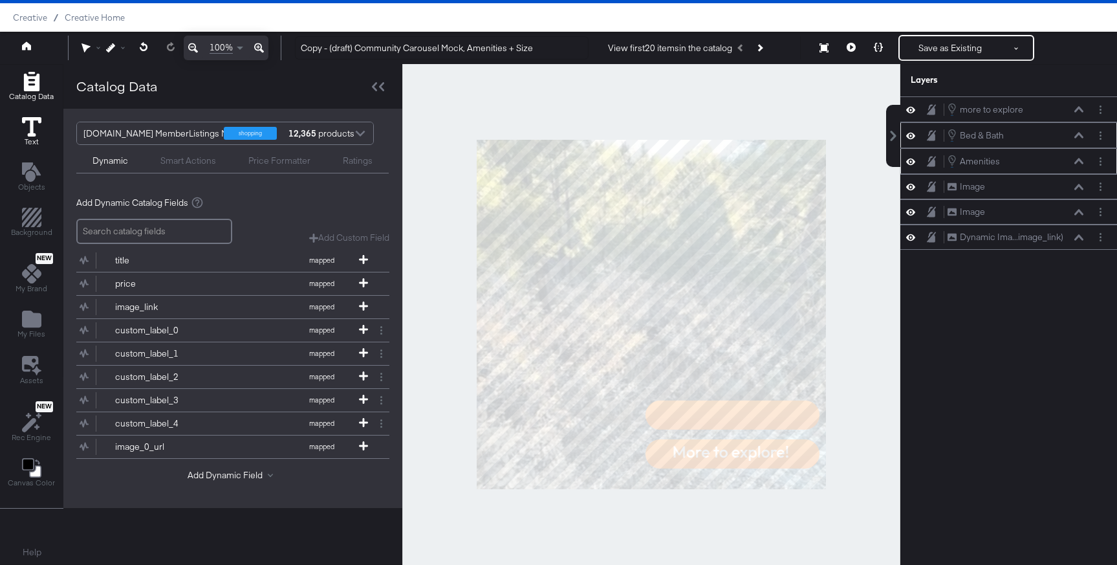
click at [29, 131] on icon at bounding box center [31, 126] width 19 height 19
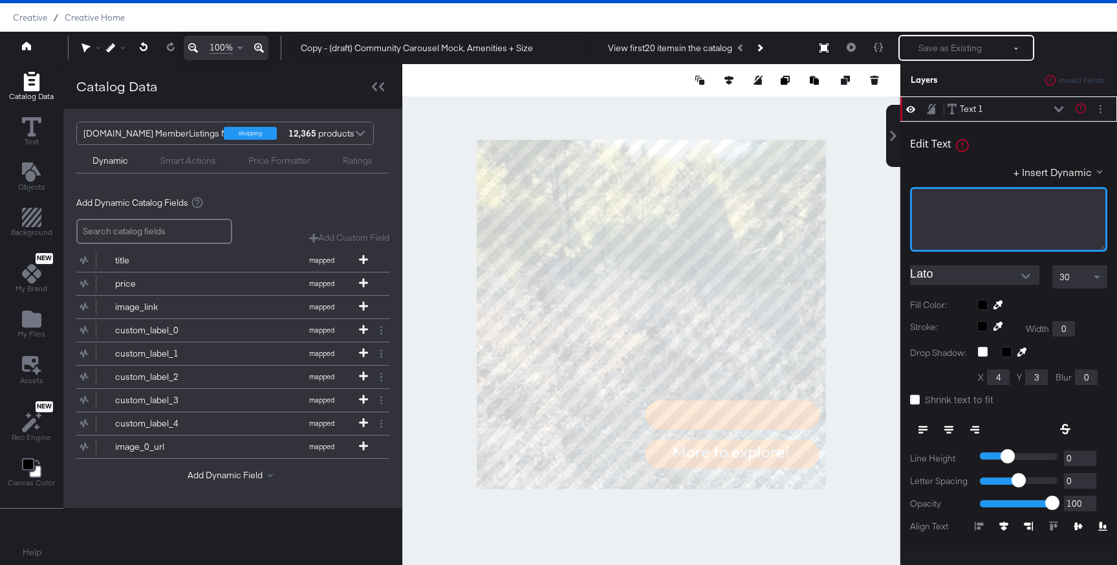
click at [1011, 210] on div "﻿" at bounding box center [1008, 219] width 197 height 65
click at [1044, 169] on button "+ Insert Dynamic" at bounding box center [1060, 172] width 94 height 14
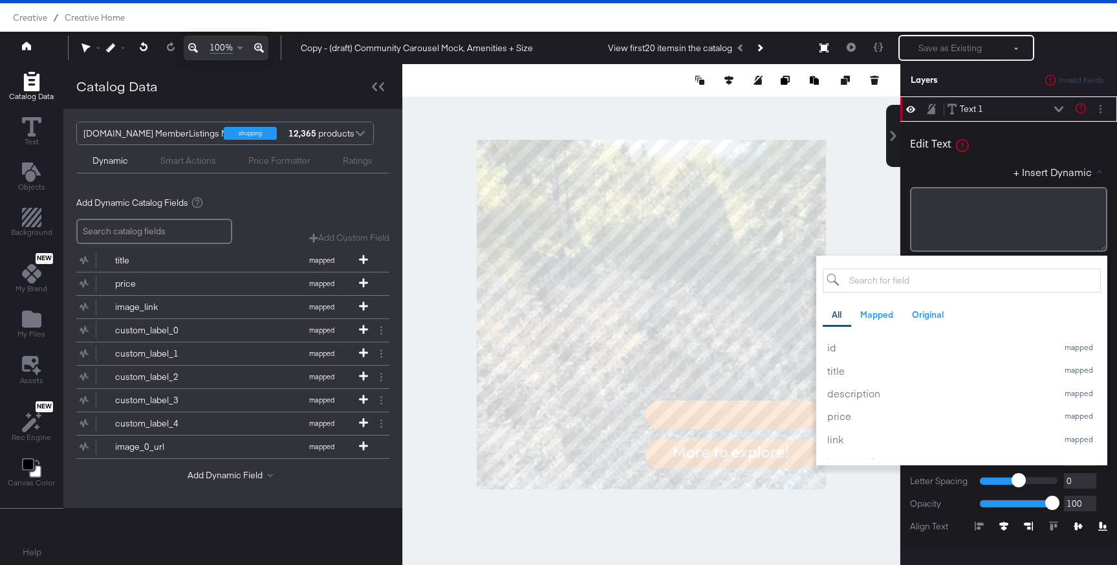
type input "v"
type input "custom"
click at [911, 368] on div "custom_label_1" at bounding box center [939, 370] width 224 height 14
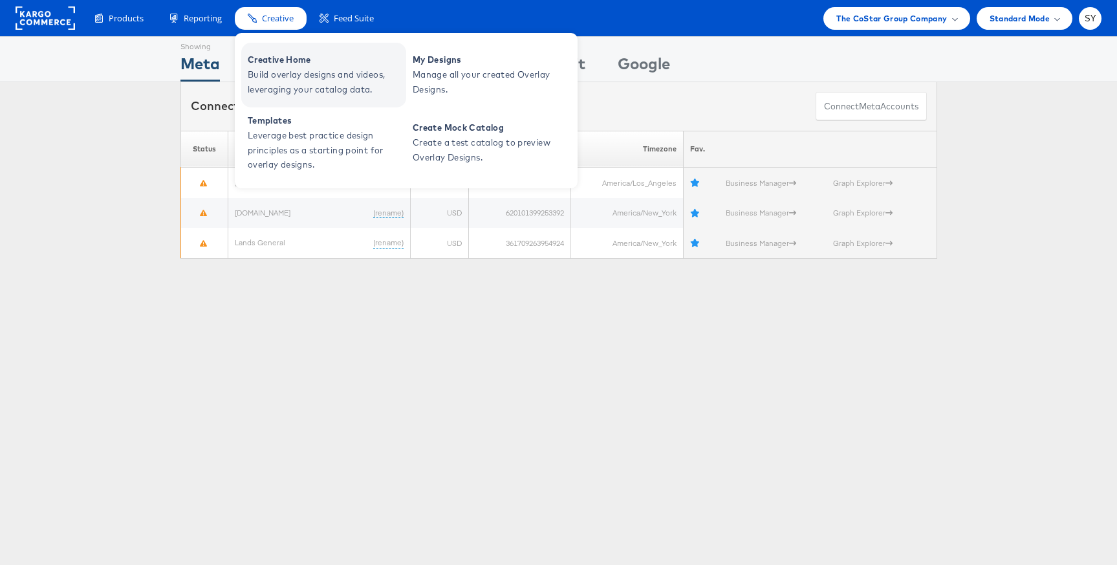
click at [279, 61] on span "Creative Home" at bounding box center [325, 59] width 155 height 15
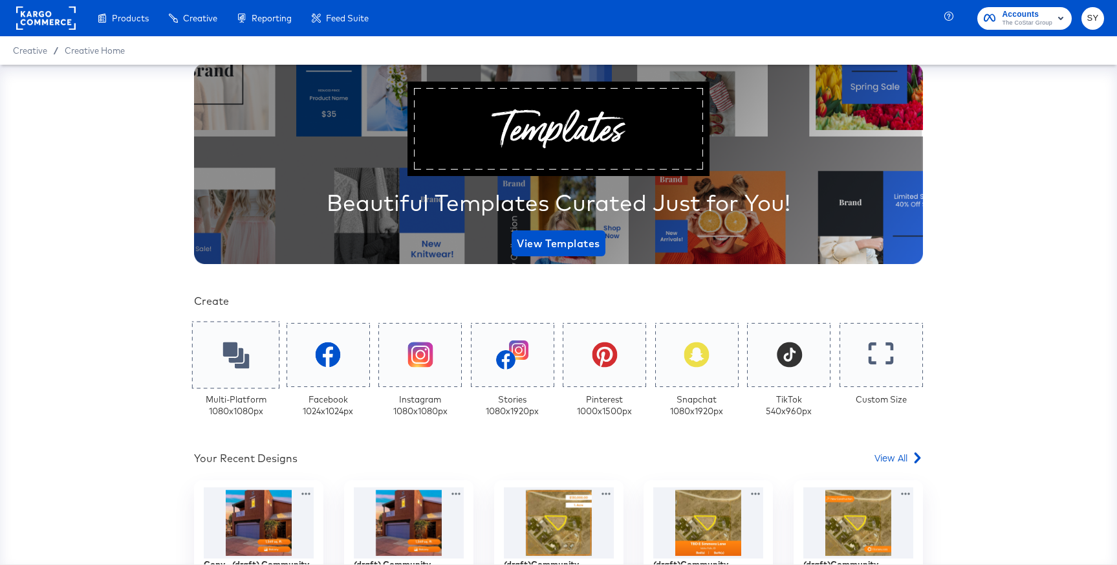
scroll to position [205, 0]
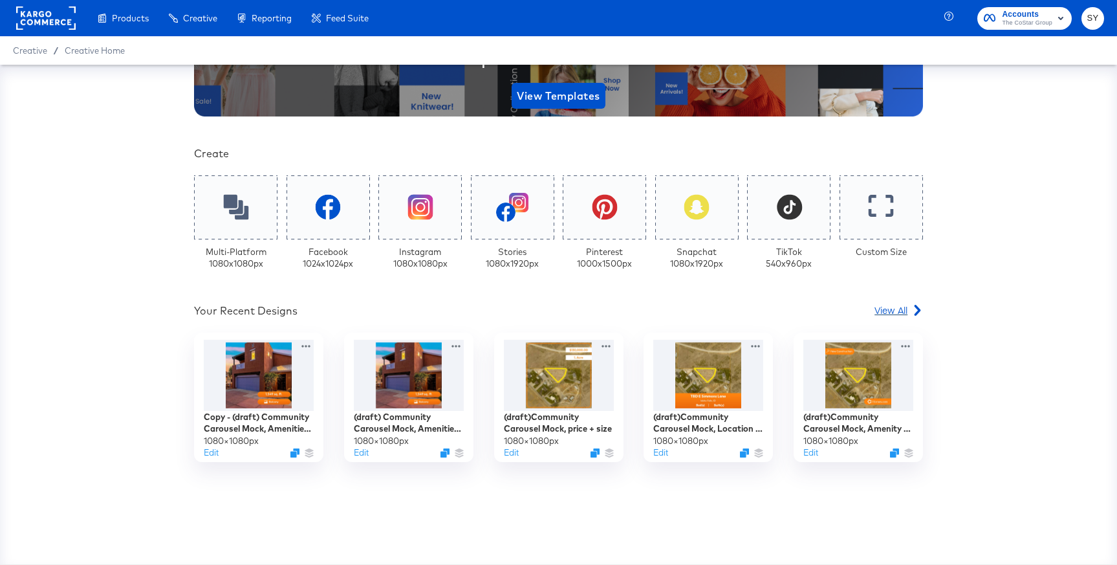
click at [892, 311] on span "View All" at bounding box center [890, 309] width 33 height 13
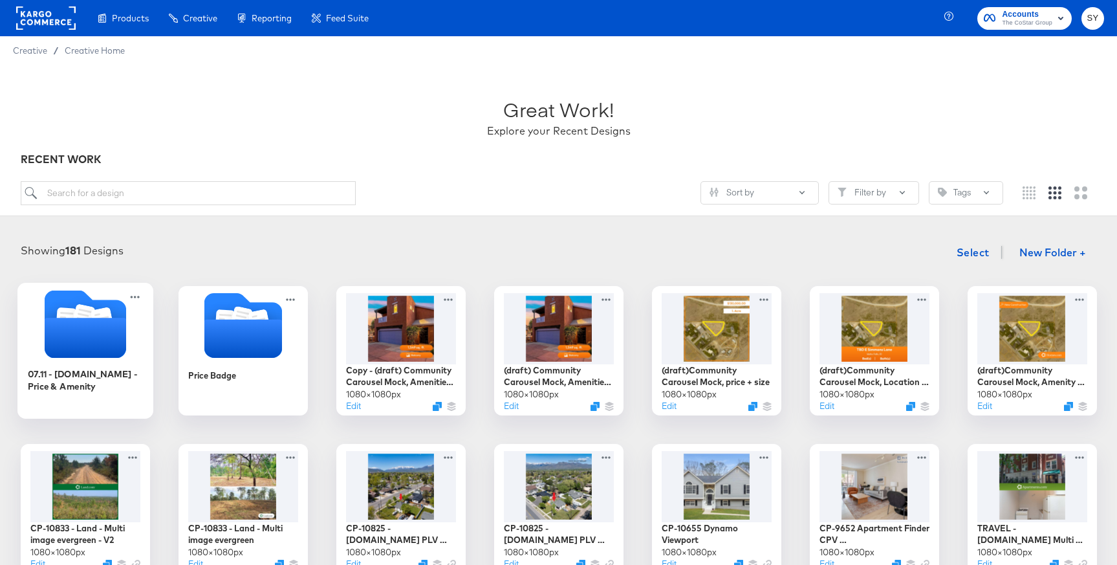
click at [100, 325] on icon "Folder" at bounding box center [84, 338] width 81 height 40
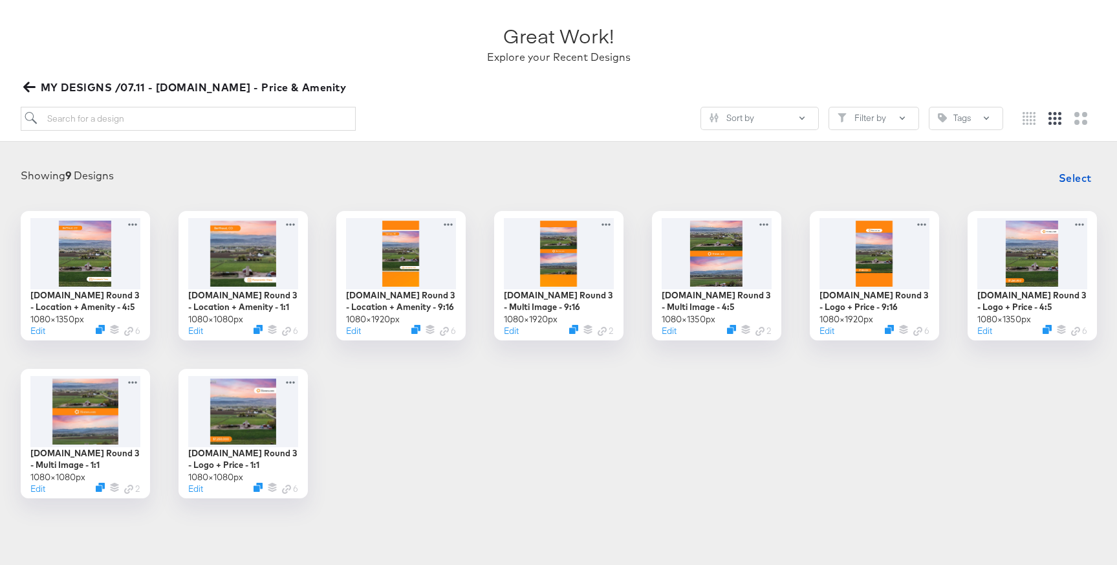
scroll to position [87, 0]
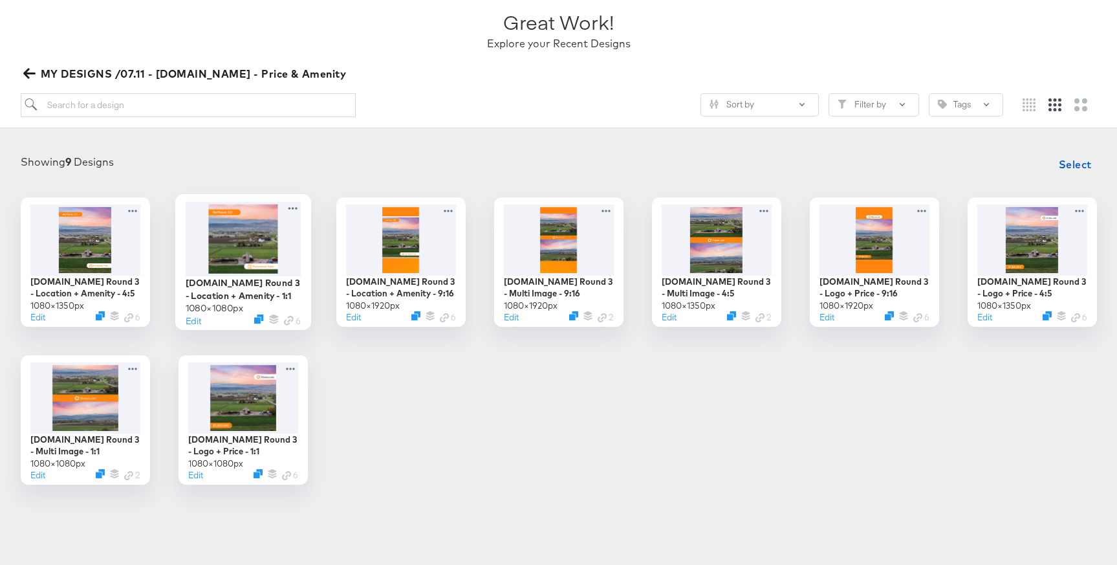
click at [275, 262] on div at bounding box center [243, 238] width 116 height 74
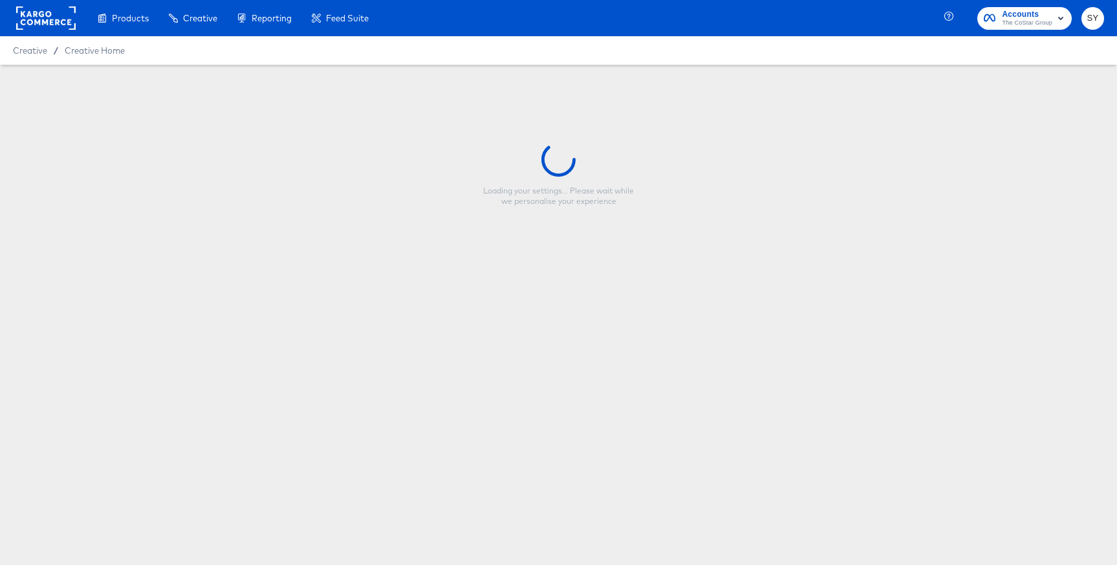
type input "Homes.com Round 3 - Location + Amenity - 1:1"
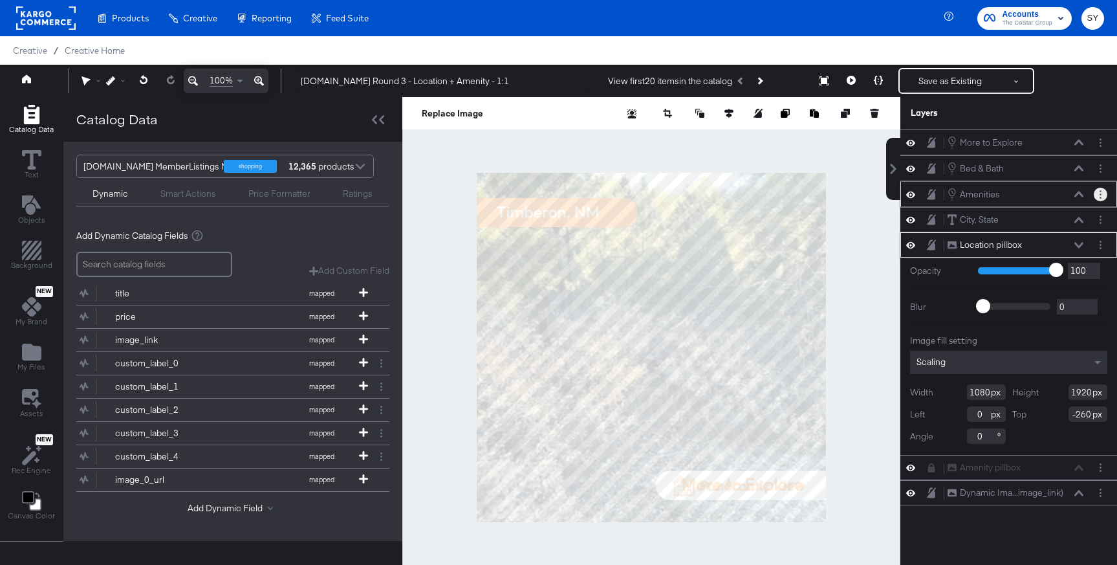
click at [1098, 189] on button "Layer Options" at bounding box center [1101, 195] width 14 height 14
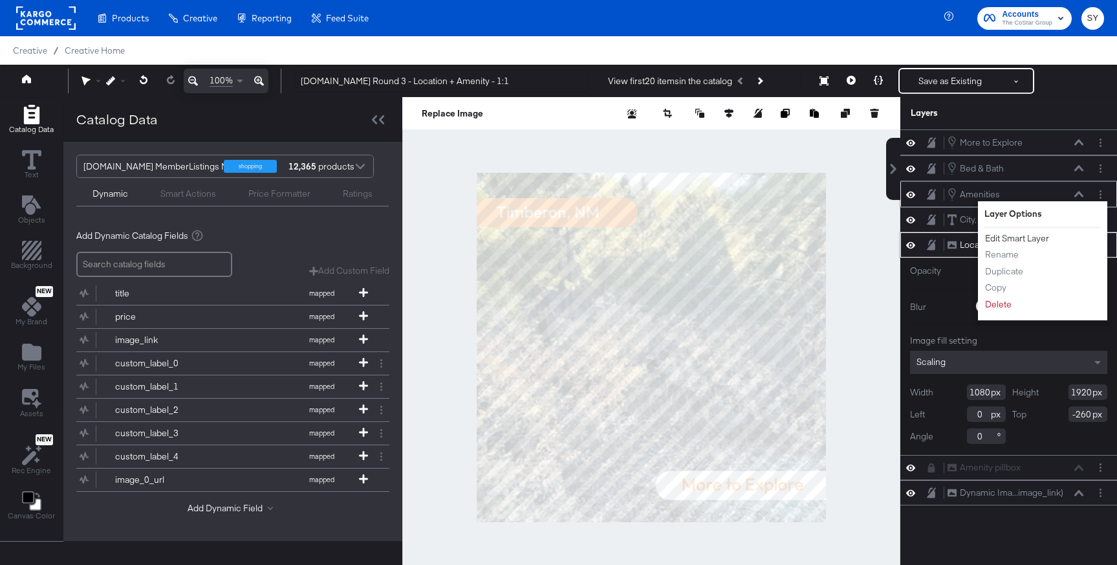
click at [1024, 235] on button "Edit Smart Layer" at bounding box center [1016, 239] width 65 height 14
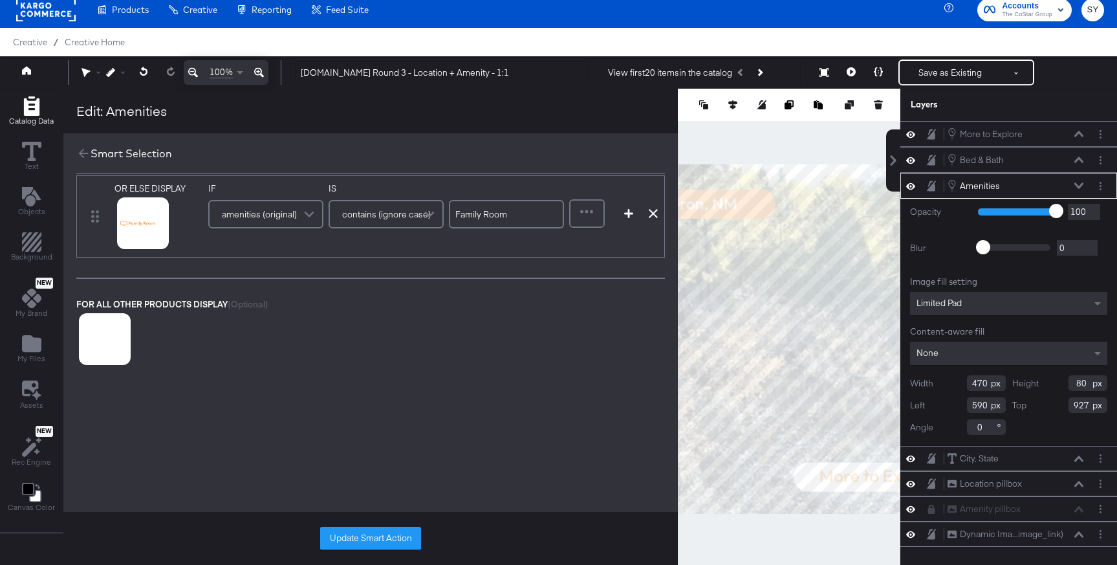
scroll to position [11, 0]
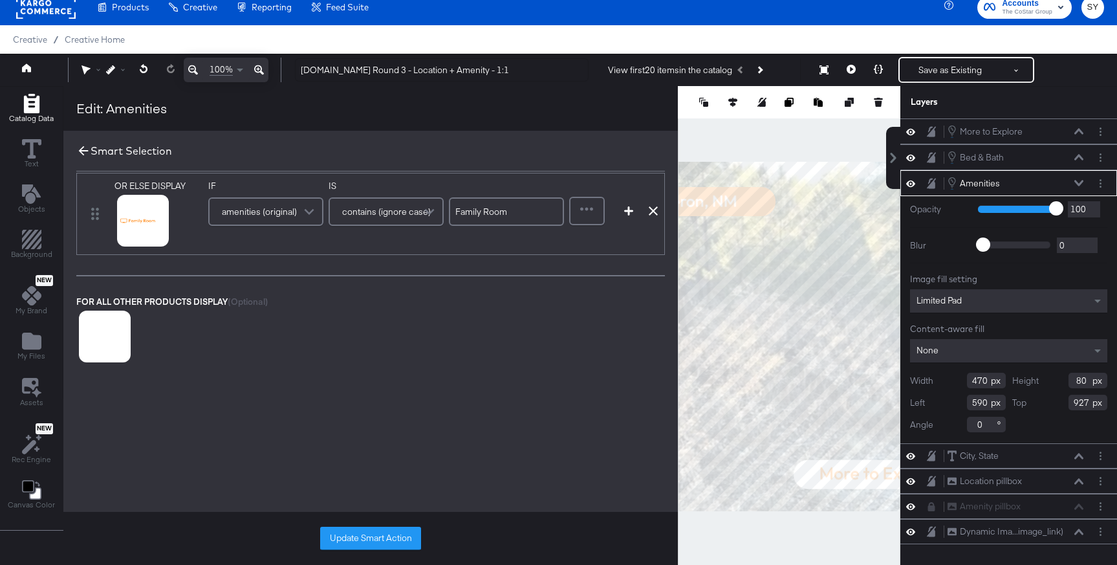
click at [83, 148] on icon at bounding box center [83, 151] width 14 height 14
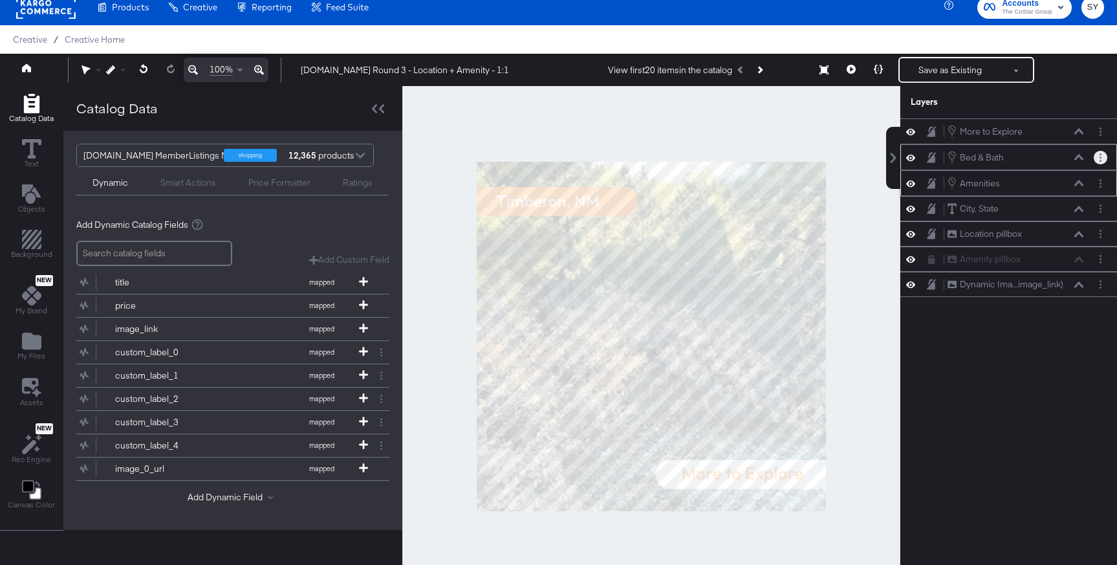
click at [1105, 160] on button "Layer Options" at bounding box center [1101, 158] width 14 height 14
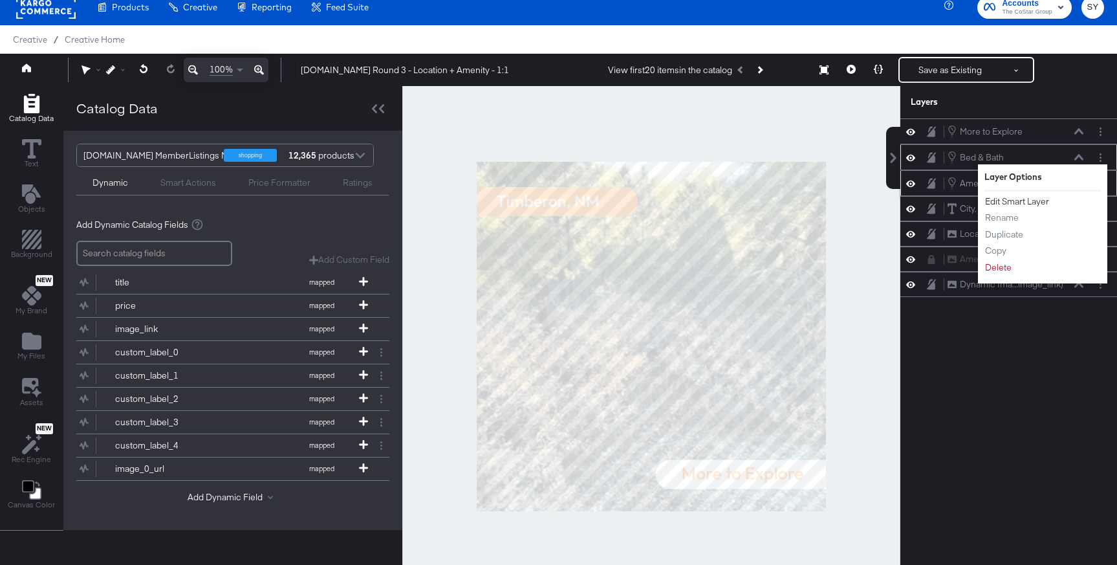
click at [1023, 204] on button "Edit Smart Layer" at bounding box center [1016, 202] width 65 height 14
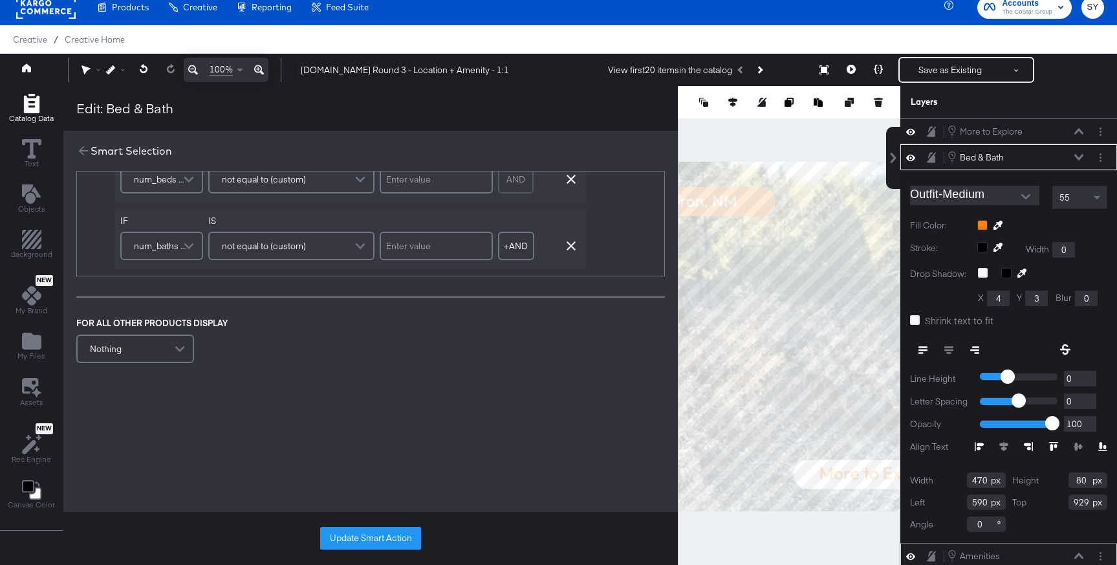
scroll to position [589, 0]
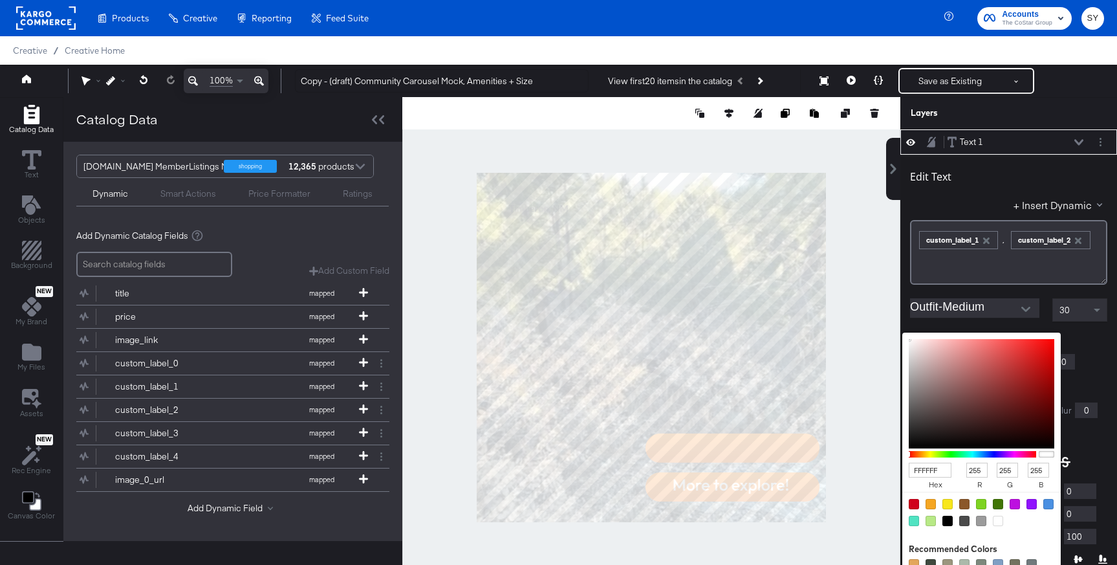
scroll to position [33, 0]
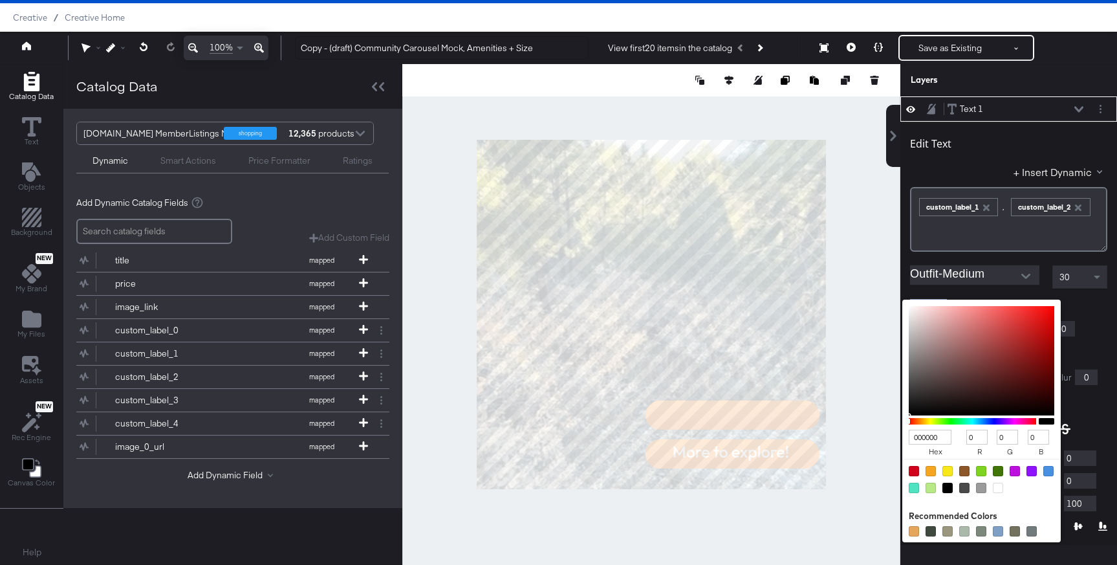
type input "000000"
type input "0"
click at [1080, 294] on div "Edit Text + Insert Dynamic ﻿ ﻿ custom_label_1 , ﻿ ﻿ custom_label_2 ﻿ Outfit-Med…" at bounding box center [1008, 372] width 217 height 501
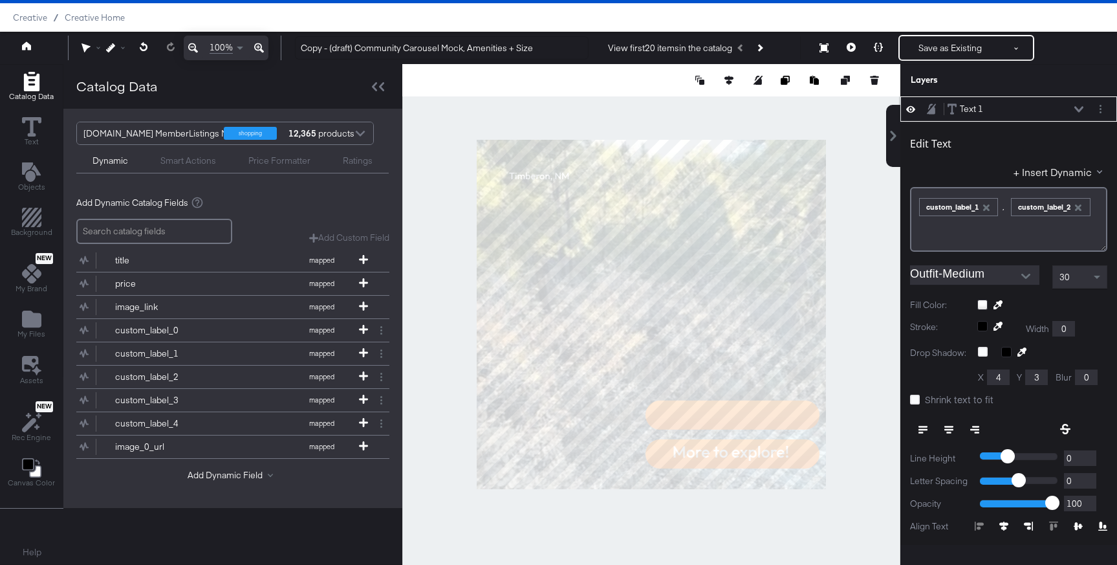
click at [1075, 277] on div "30" at bounding box center [1080, 277] width 54 height 22
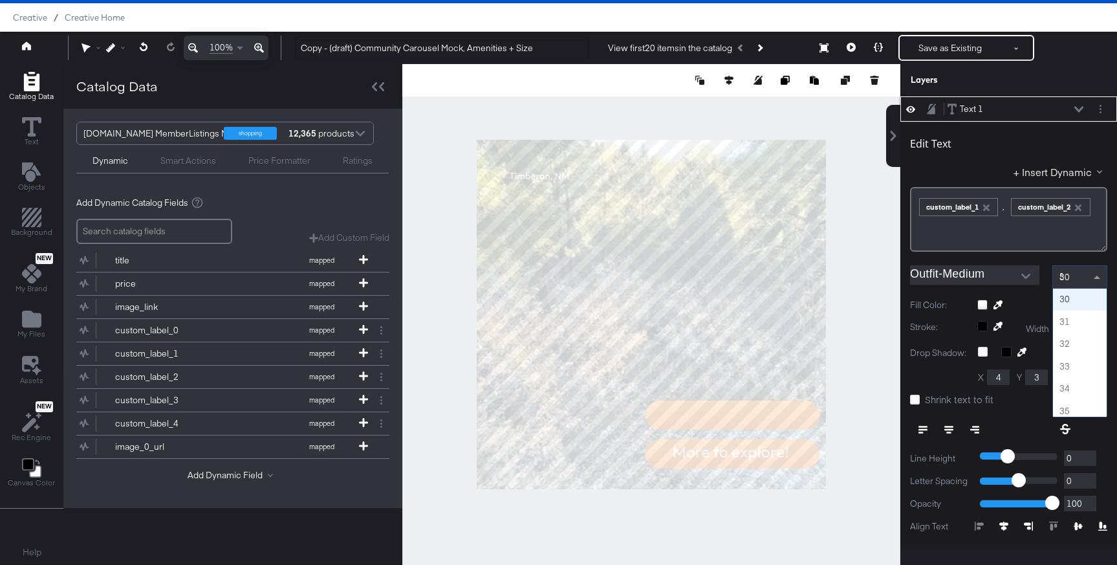
type input "50"
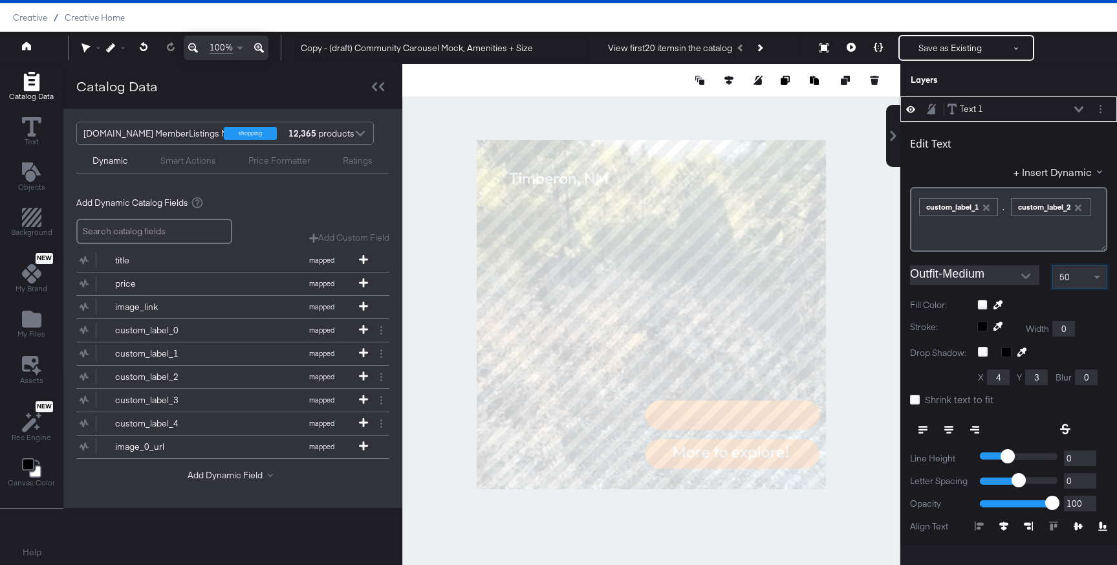
click at [949, 424] on button at bounding box center [949, 429] width 26 height 23
type input "591"
type input "806"
click at [854, 56] on button at bounding box center [851, 48] width 27 height 26
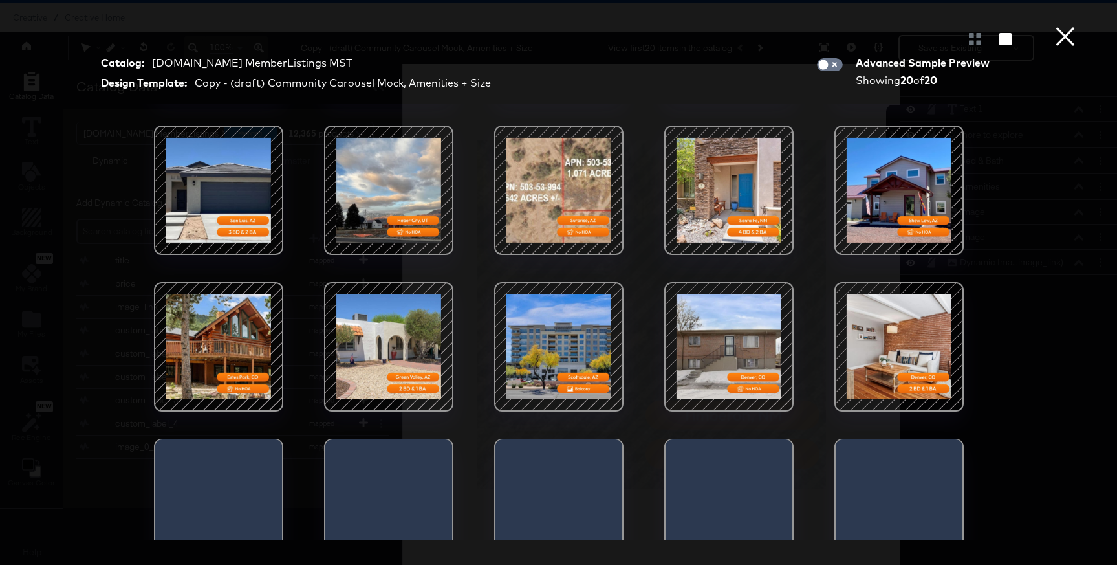
scroll to position [164, 0]
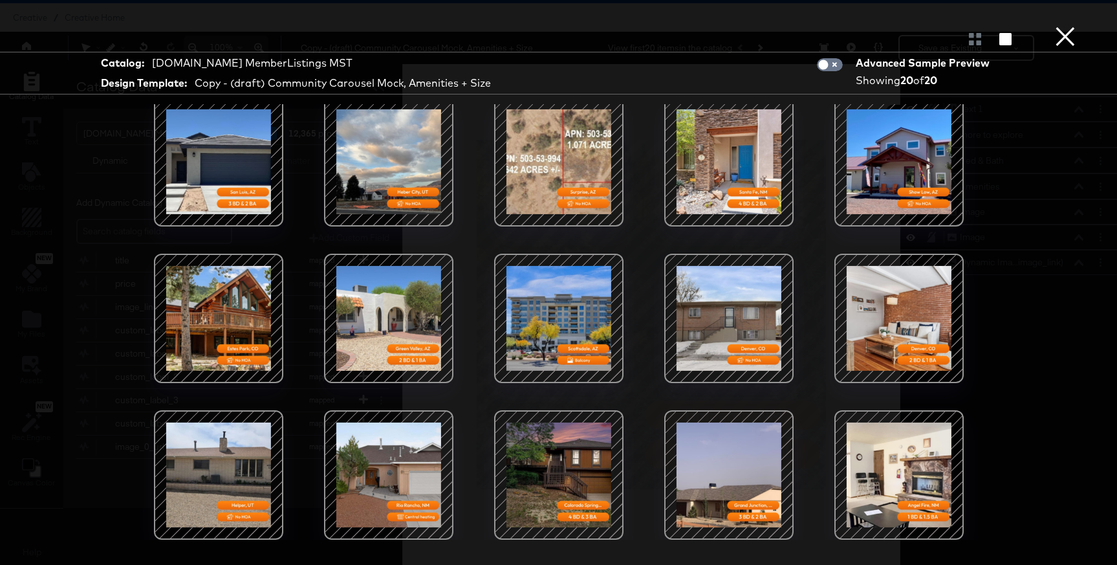
click at [1065, 26] on button "×" at bounding box center [1065, 13] width 26 height 26
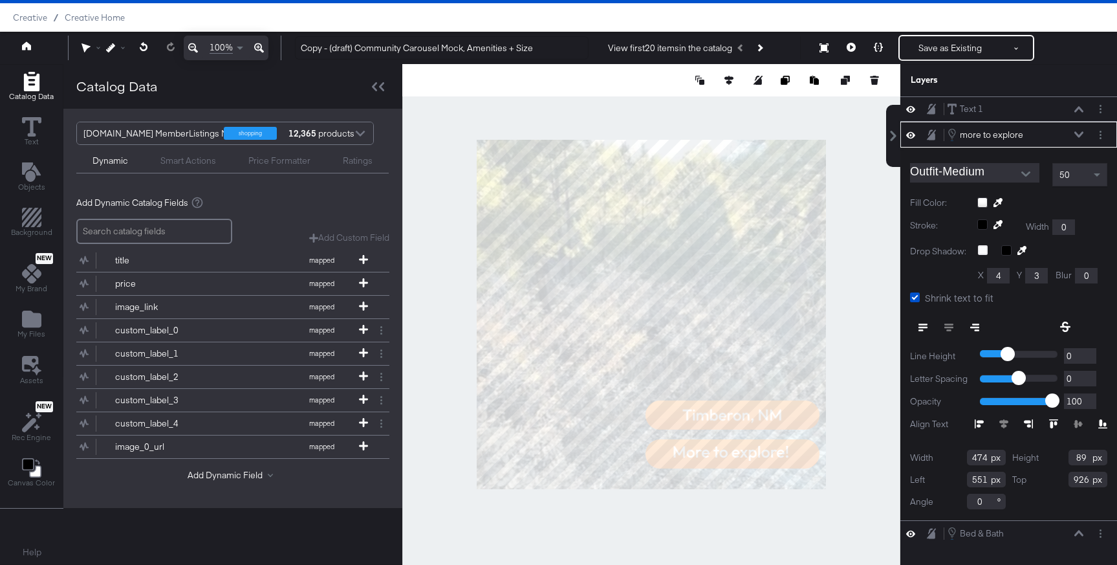
click at [913, 129] on icon at bounding box center [910, 134] width 9 height 11
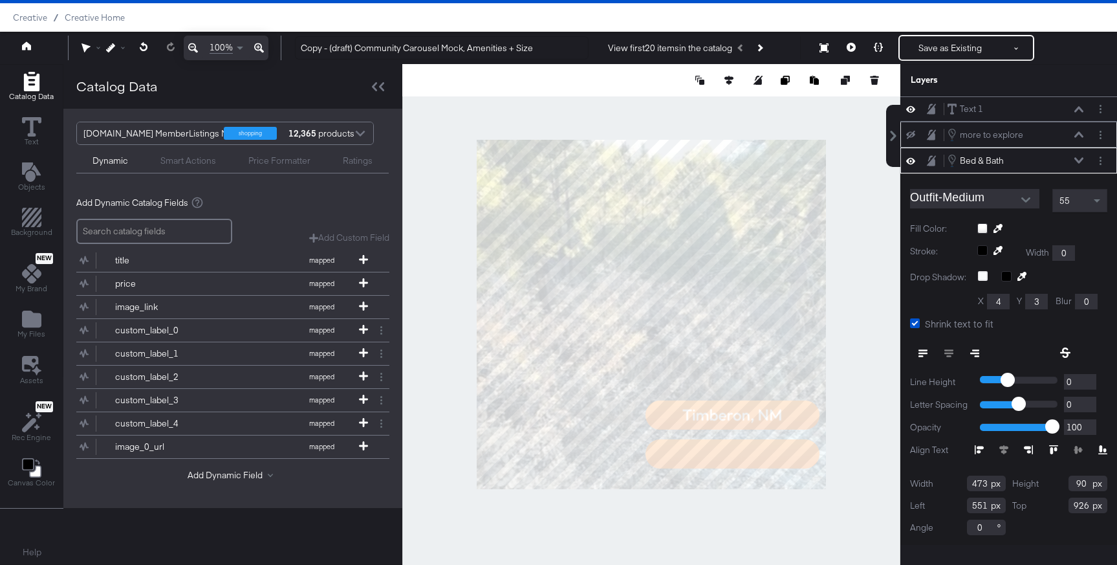
scroll to position [1, 0]
click at [912, 157] on icon at bounding box center [910, 160] width 9 height 11
click at [912, 157] on icon at bounding box center [910, 160] width 9 height 8
click at [911, 157] on icon at bounding box center [910, 160] width 9 height 11
click at [1082, 155] on div "Bed & Bath Bed & Bath" at bounding box center [1015, 160] width 137 height 14
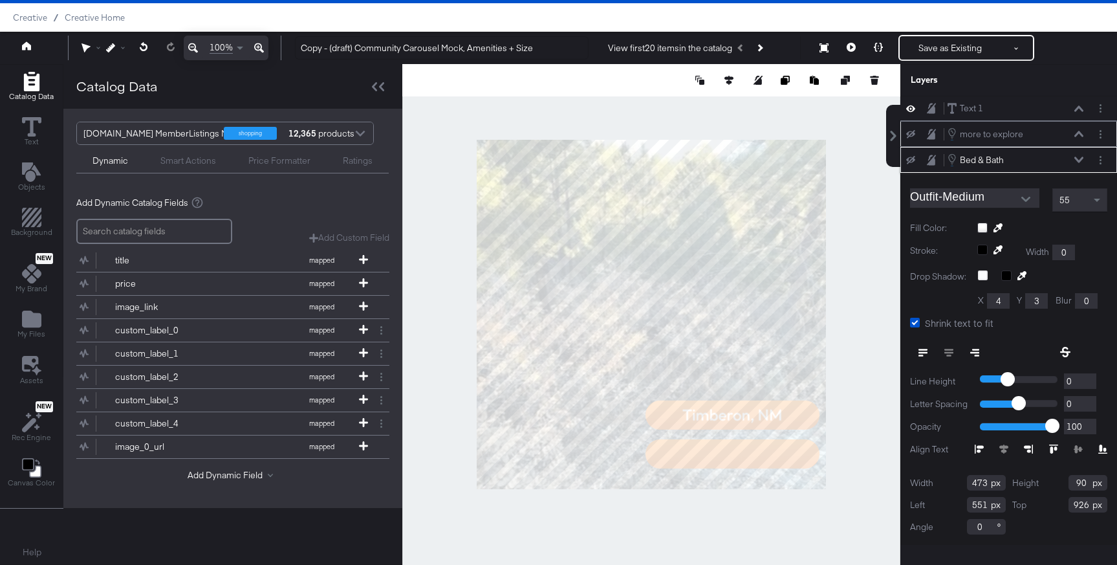
click at [1079, 160] on icon at bounding box center [1078, 160] width 9 height 6
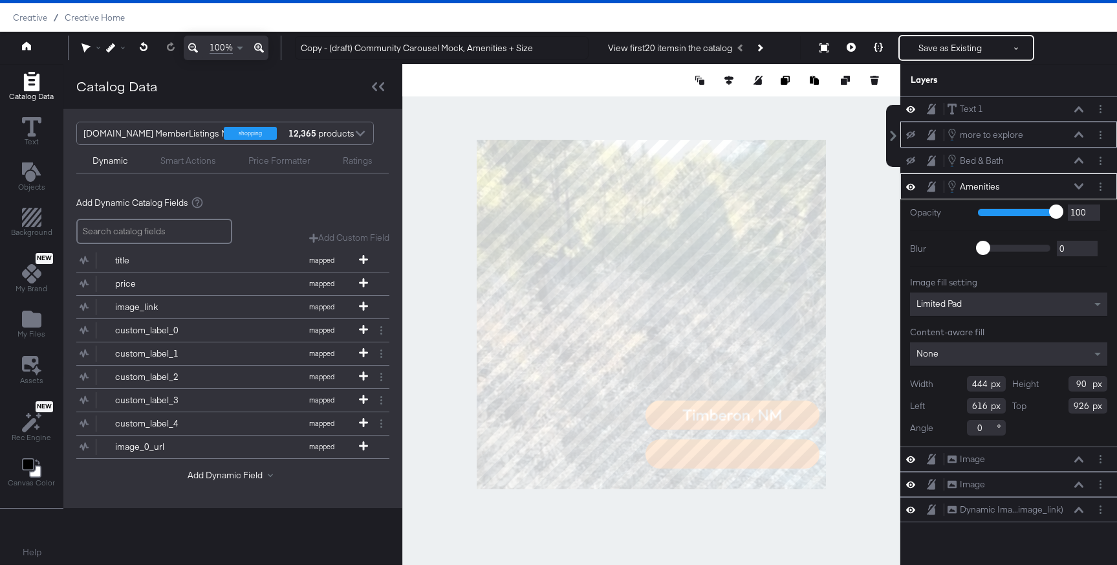
type input "580"
click at [913, 157] on icon at bounding box center [910, 161] width 9 height 8
click at [910, 186] on icon at bounding box center [910, 186] width 9 height 6
click at [729, 489] on div at bounding box center [651, 314] width 498 height 501
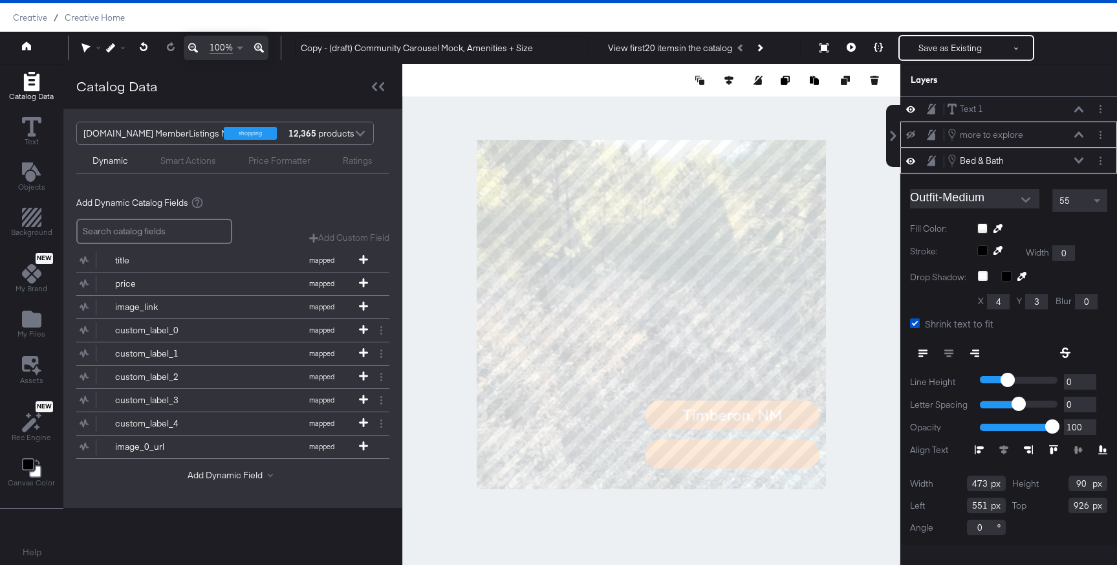
scroll to position [1, 0]
click at [912, 134] on icon at bounding box center [910, 134] width 9 height 8
click at [857, 47] on button at bounding box center [851, 48] width 27 height 26
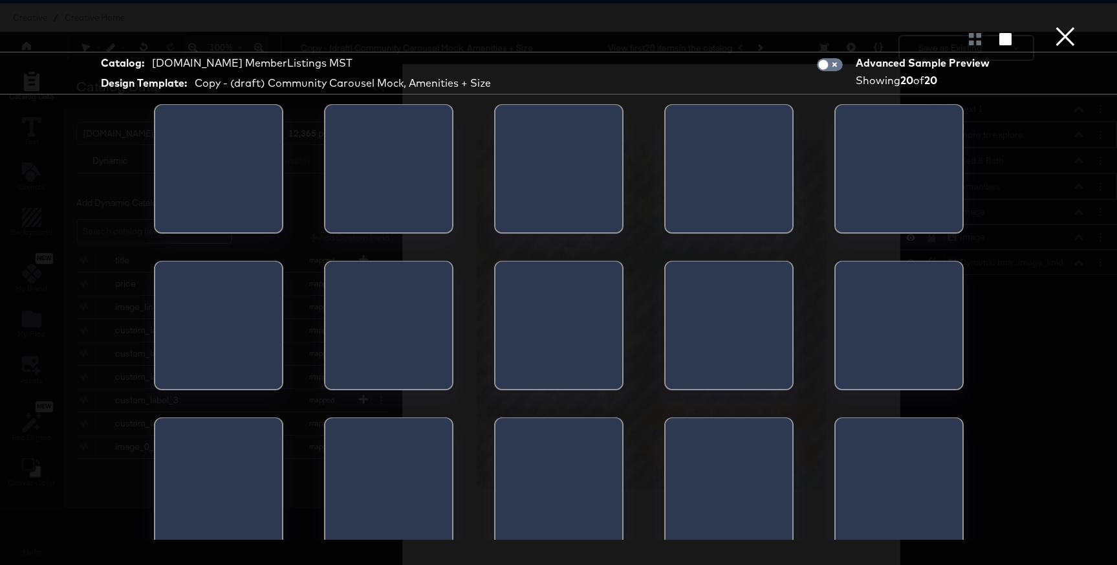
scroll to position [0, 0]
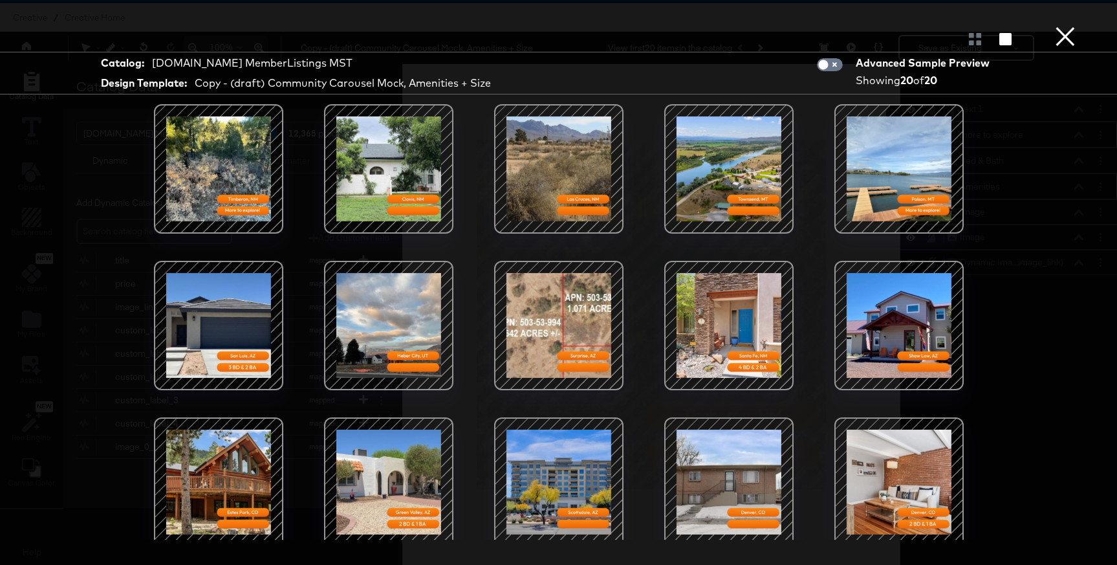
click at [1065, 26] on button "×" at bounding box center [1065, 13] width 26 height 26
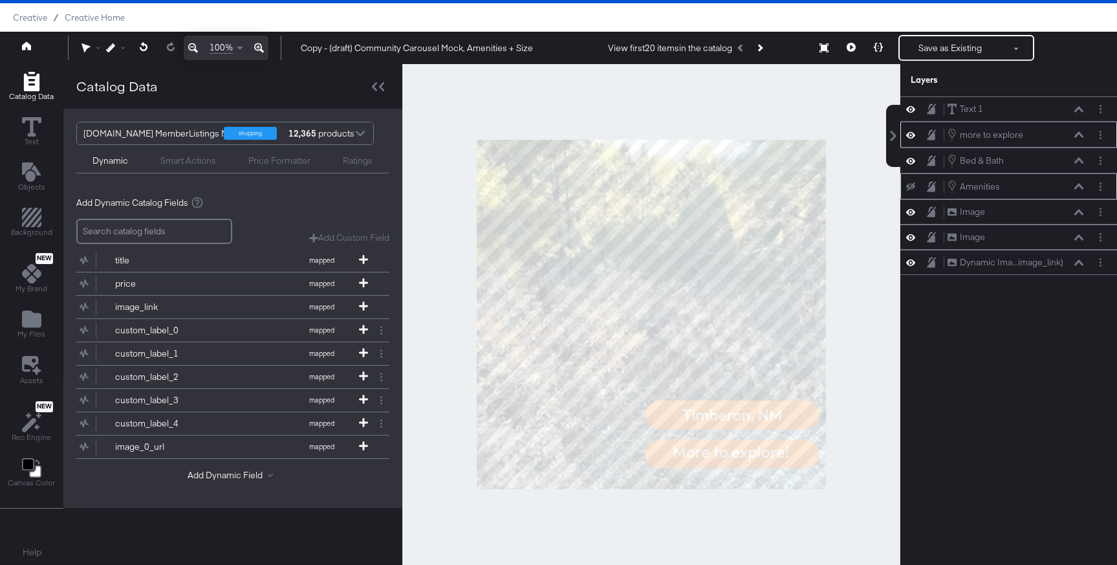
click at [913, 193] on div "Amenities Amenities" at bounding box center [1008, 186] width 206 height 14
click at [849, 47] on icon at bounding box center [851, 47] width 9 height 9
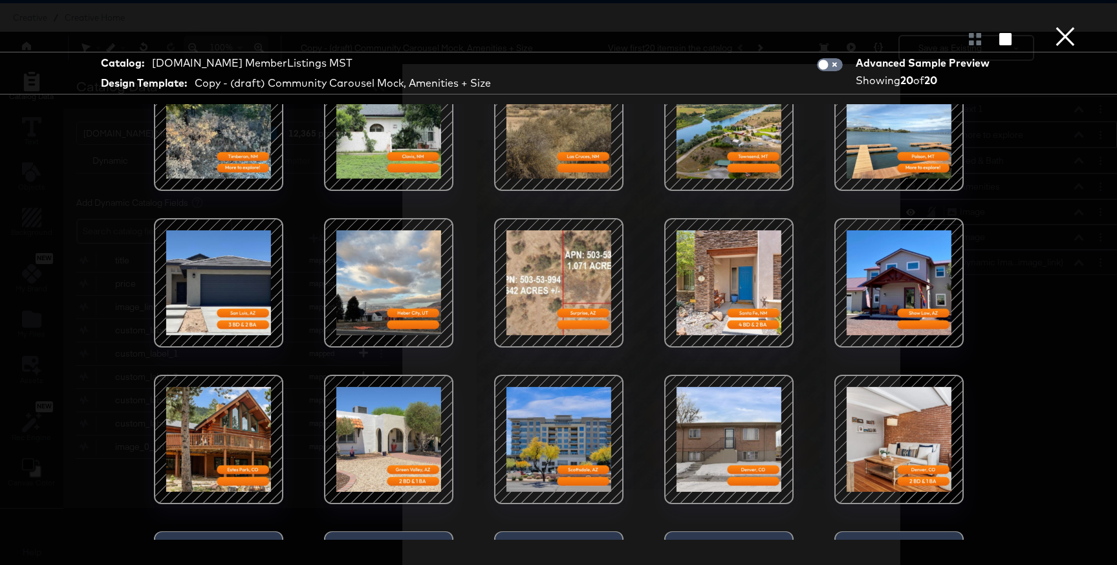
scroll to position [44, 0]
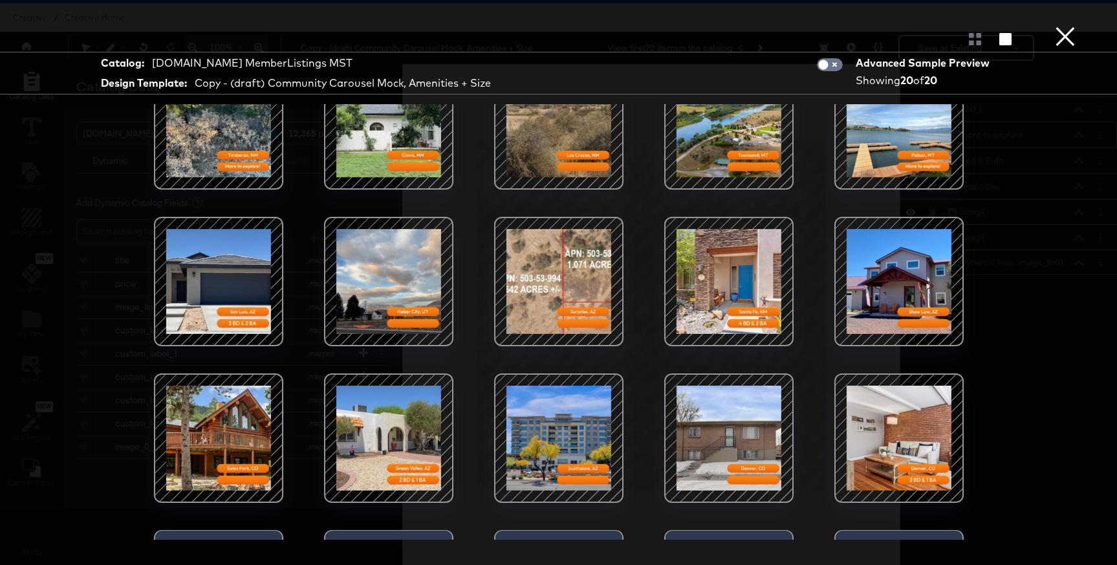
click at [1070, 26] on button "×" at bounding box center [1065, 13] width 26 height 26
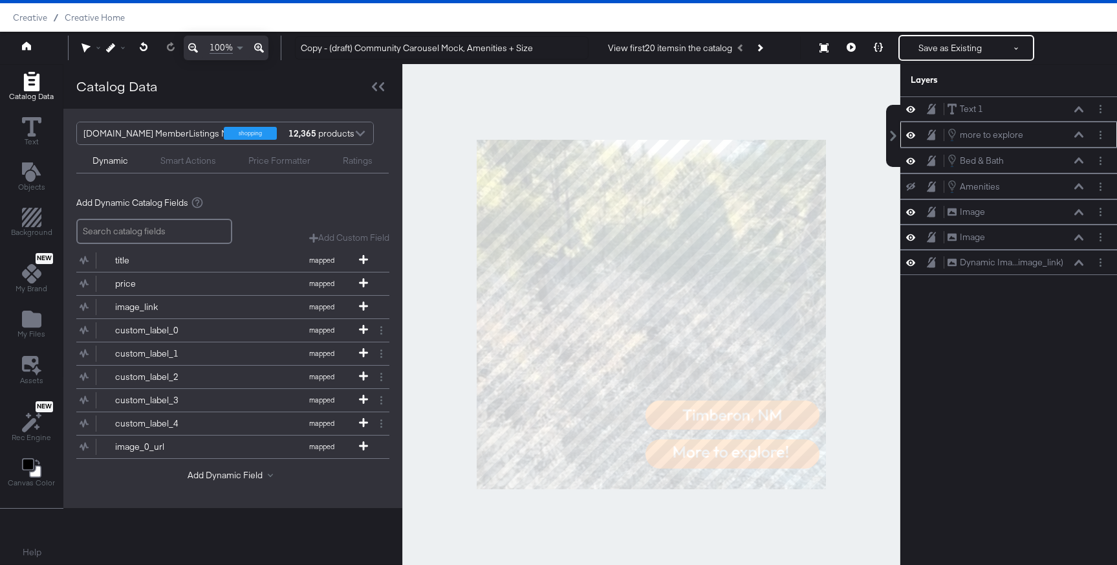
click at [915, 188] on button at bounding box center [910, 186] width 10 height 10
click at [856, 53] on button at bounding box center [851, 48] width 27 height 26
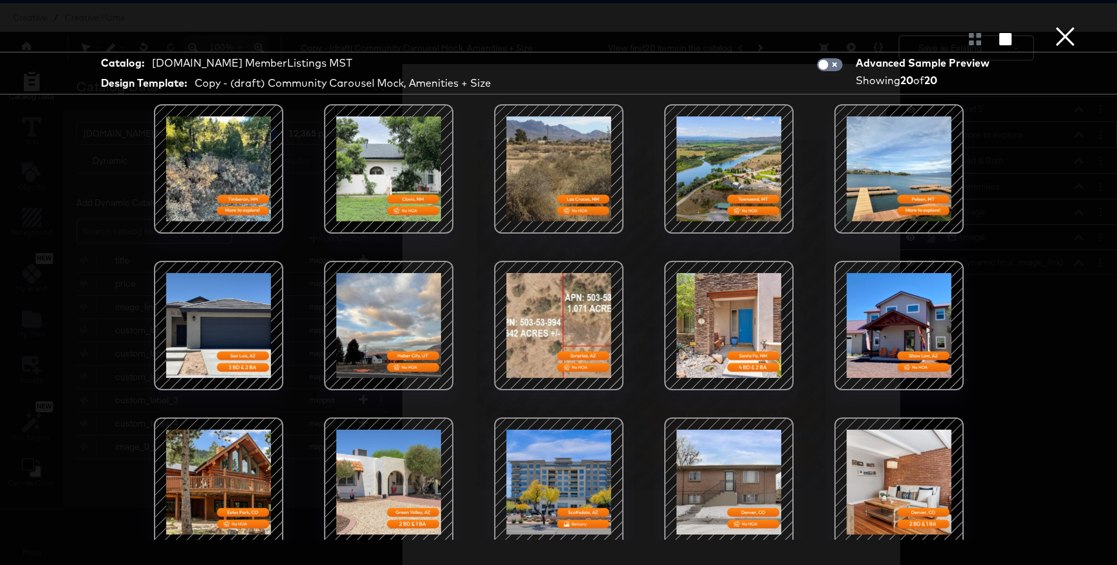
scroll to position [0, 0]
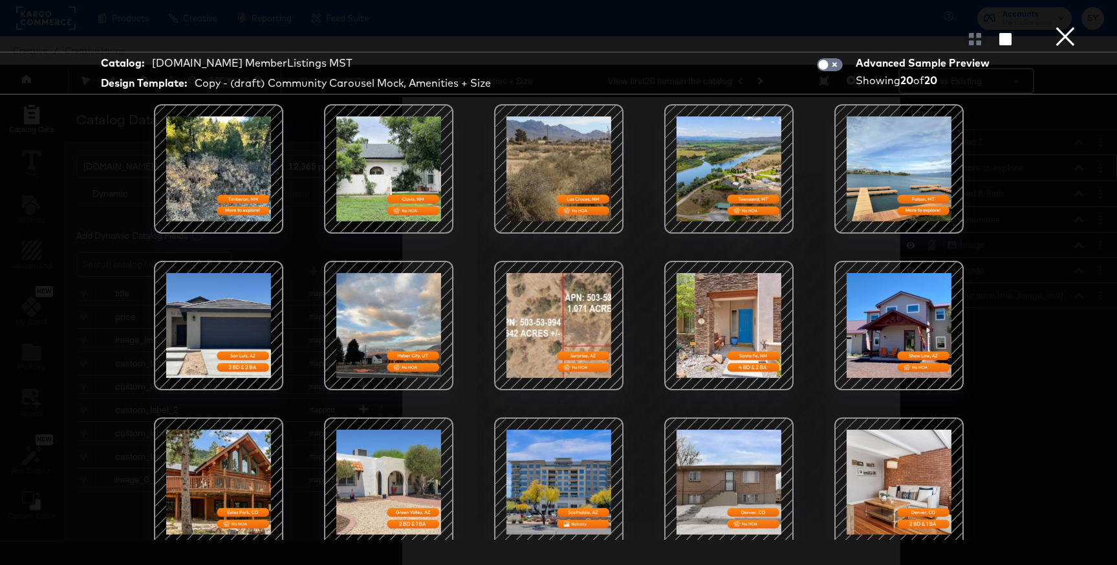
click at [1055, 26] on button "×" at bounding box center [1065, 13] width 26 height 26
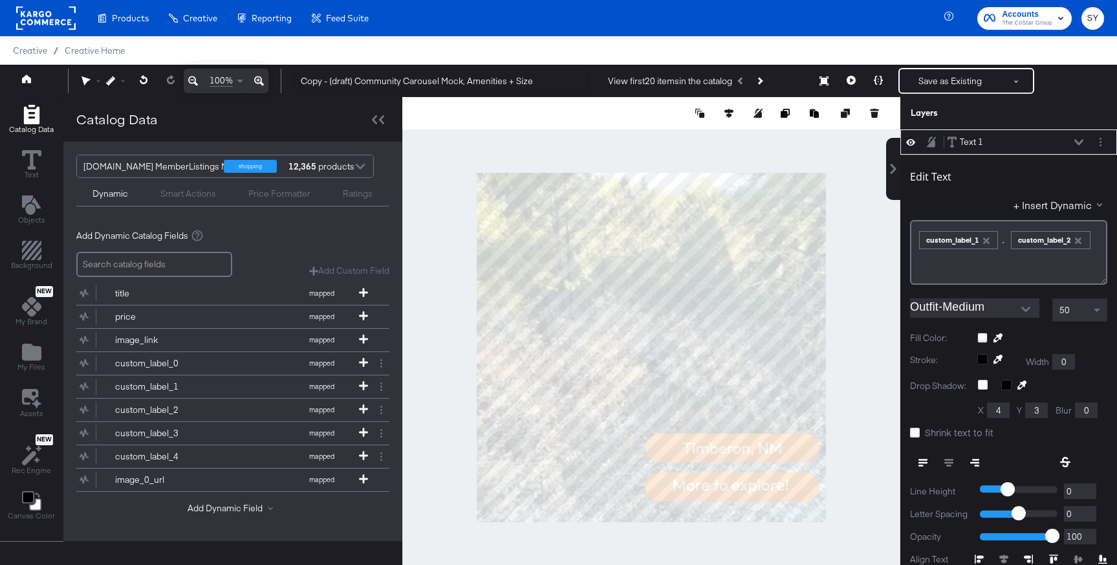
scroll to position [13, 0]
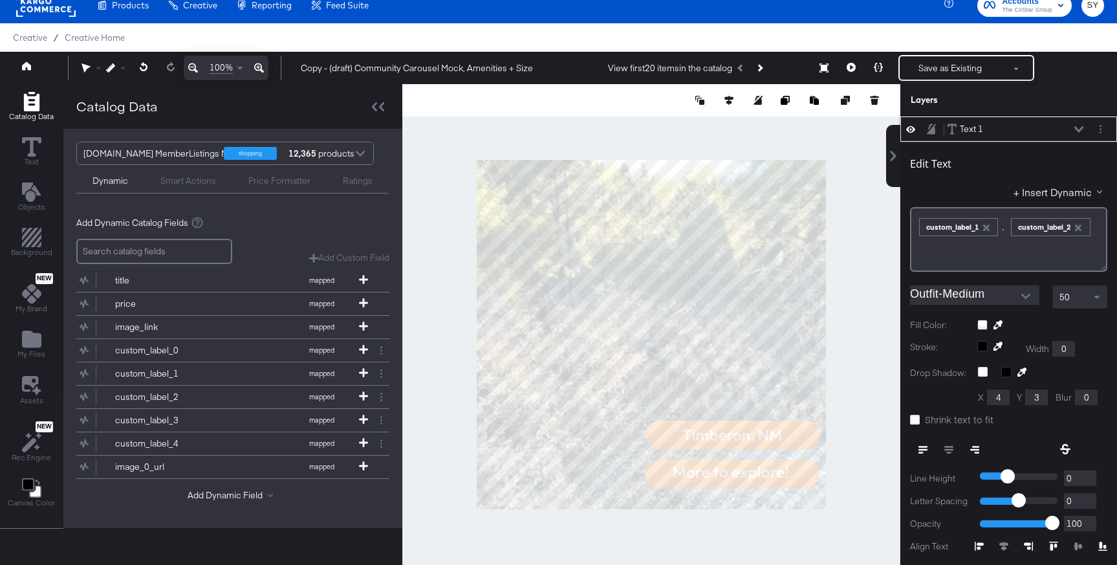
click at [918, 447] on button at bounding box center [923, 449] width 26 height 23
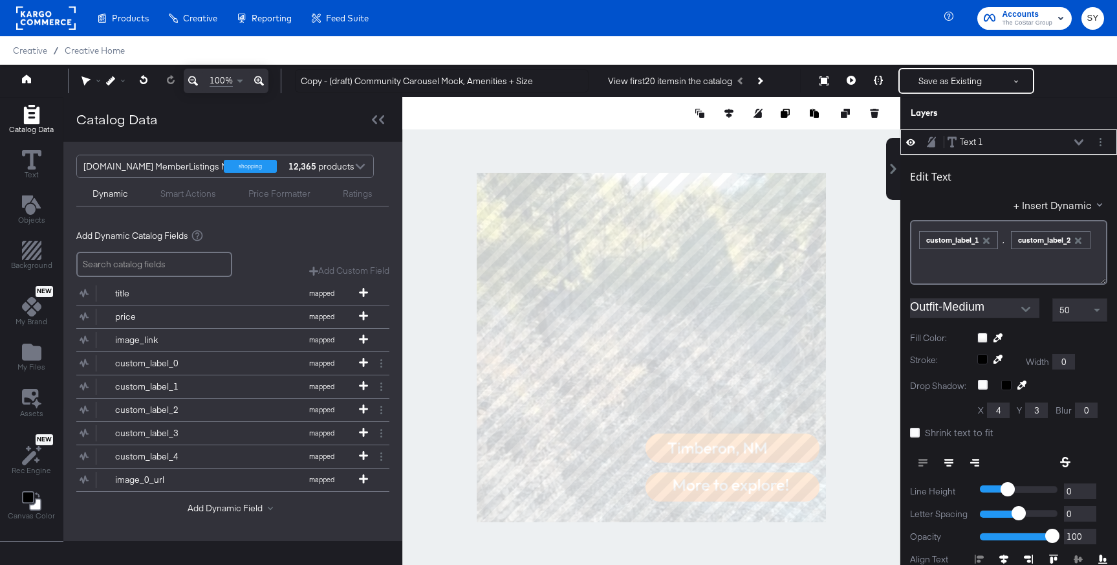
scroll to position [13, 0]
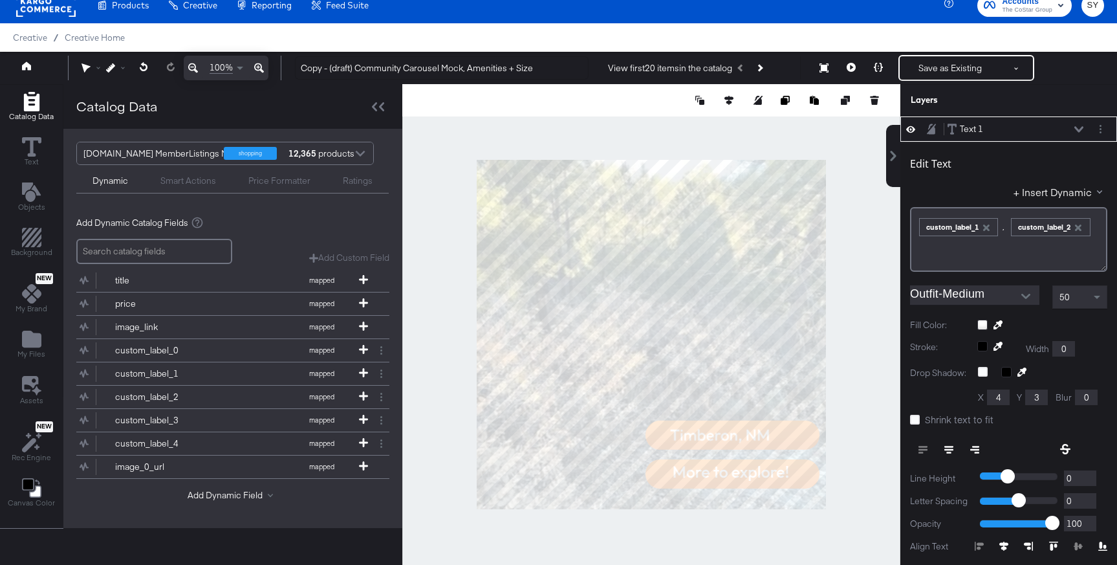
type input "601"
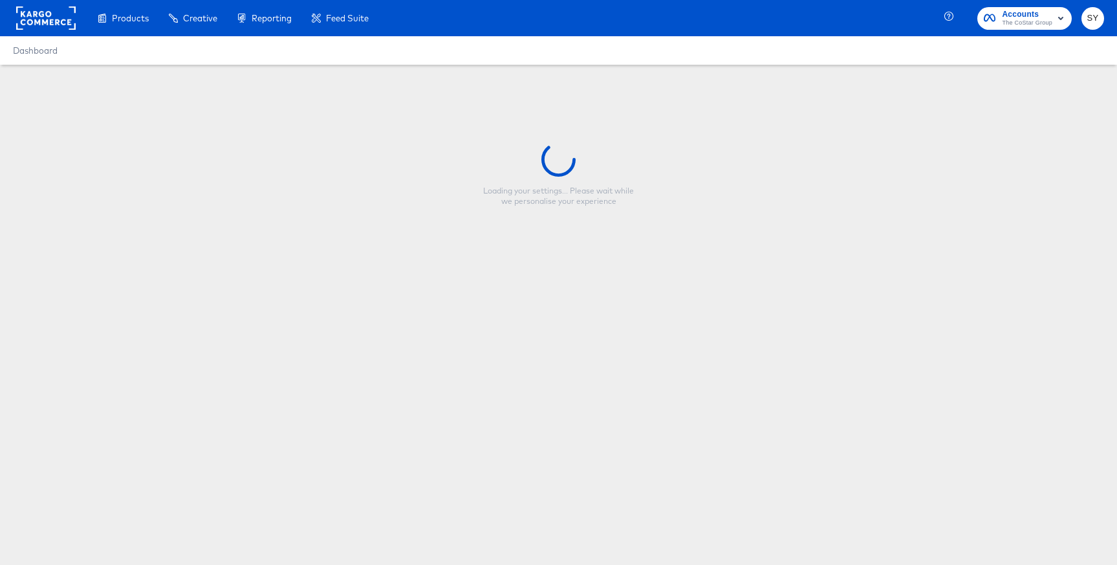
type input "Copy - (draft) Community Carousel Mock, Amenities + Size"
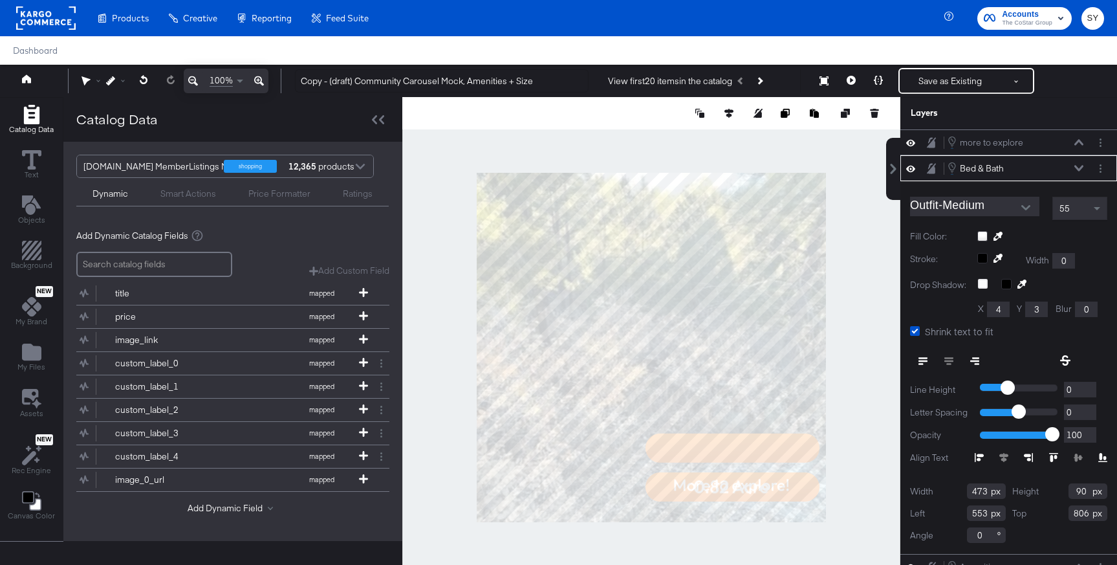
type input "927"
click at [1094, 166] on button "Layer Options" at bounding box center [1101, 169] width 14 height 14
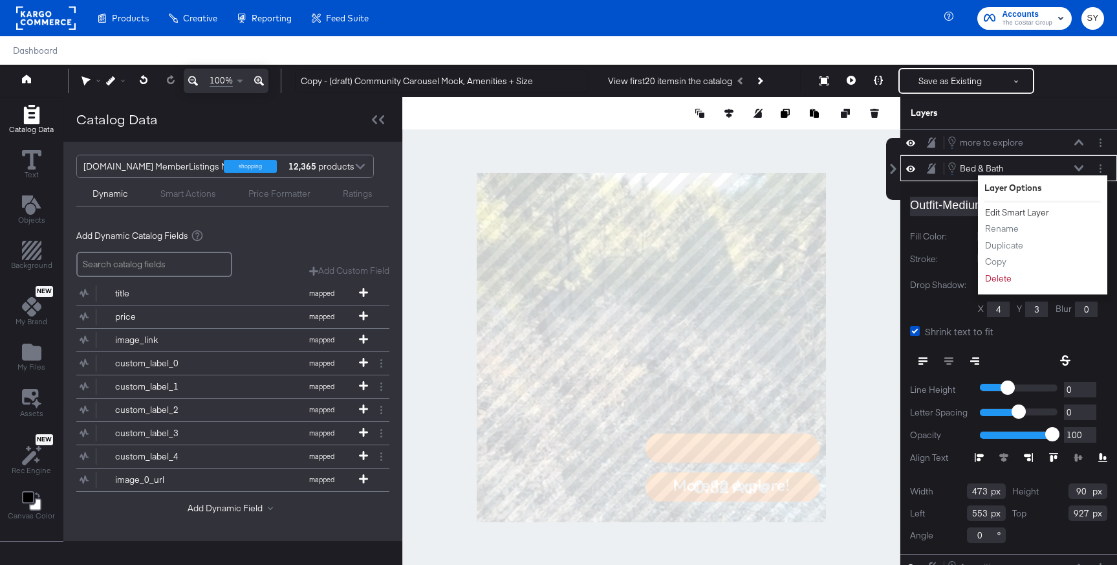
click at [999, 211] on button "Edit Smart Layer" at bounding box center [1016, 213] width 65 height 14
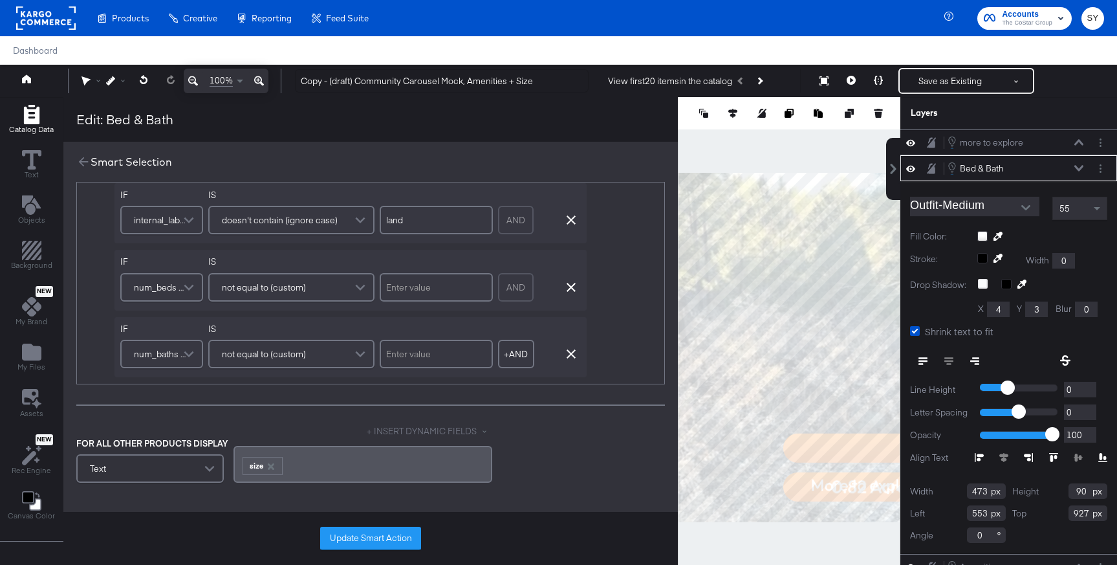
scroll to position [492, 0]
click at [267, 468] on icon "button" at bounding box center [270, 465] width 6 height 6
click at [187, 460] on div "Text" at bounding box center [150, 459] width 145 height 26
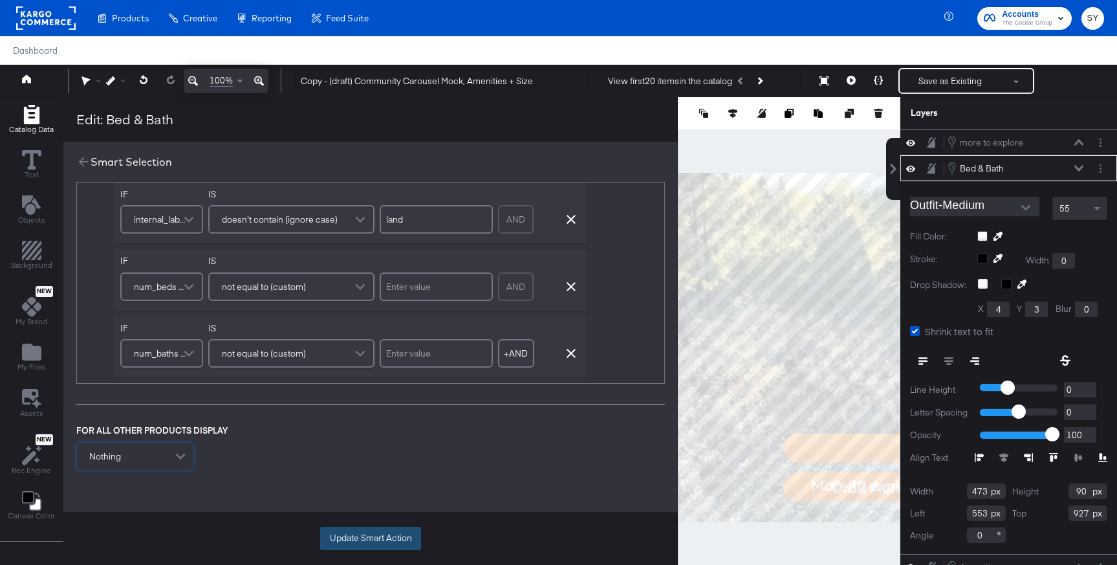
click at [385, 528] on button "Update Smart Action" at bounding box center [370, 537] width 101 height 23
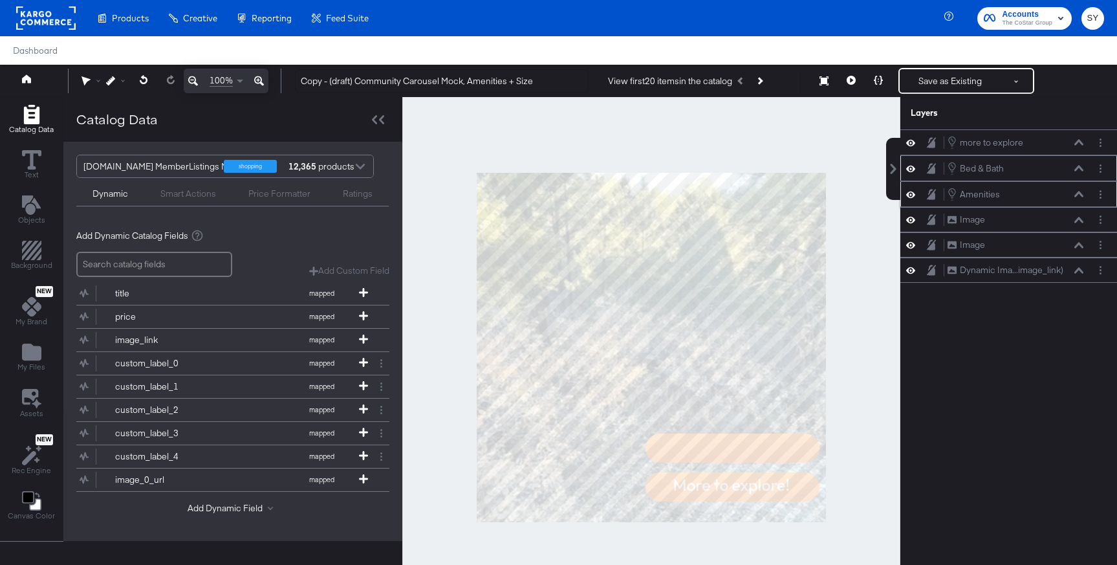
click at [1007, 201] on div "Amenities Amenities" at bounding box center [1008, 194] width 217 height 26
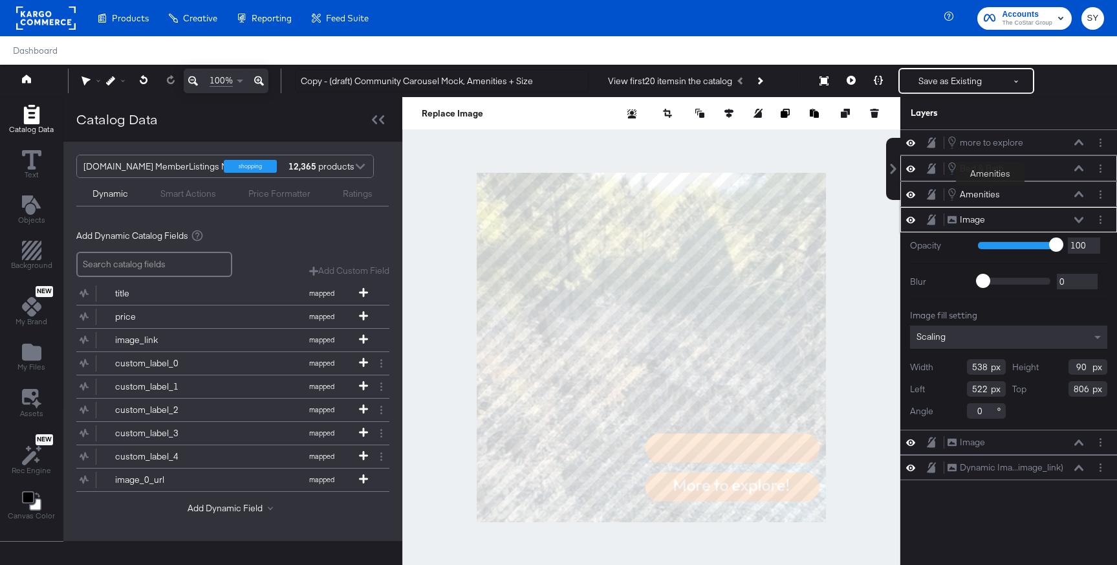
click at [990, 188] on div "Amenities" at bounding box center [980, 194] width 40 height 12
click at [910, 196] on icon at bounding box center [910, 194] width 9 height 11
click at [911, 160] on div "Bed & Bath Bed & Bath" at bounding box center [1008, 168] width 217 height 26
click at [915, 167] on icon at bounding box center [910, 168] width 9 height 11
click at [915, 146] on icon at bounding box center [910, 142] width 9 height 11
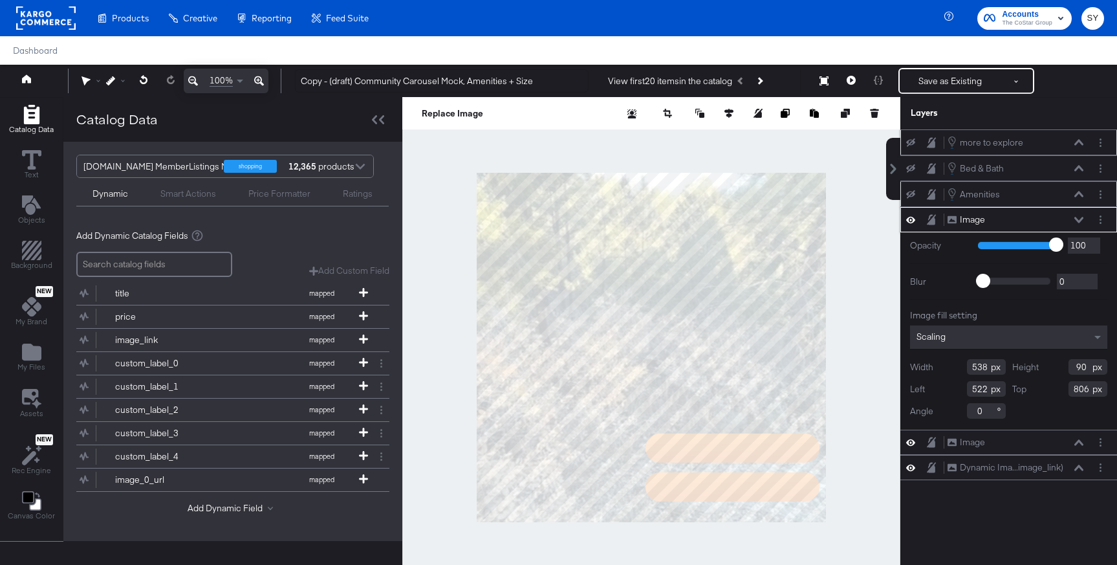
click at [915, 146] on icon at bounding box center [910, 142] width 9 height 8
click at [915, 146] on icon at bounding box center [910, 142] width 9 height 11
click at [913, 191] on icon at bounding box center [910, 194] width 9 height 8
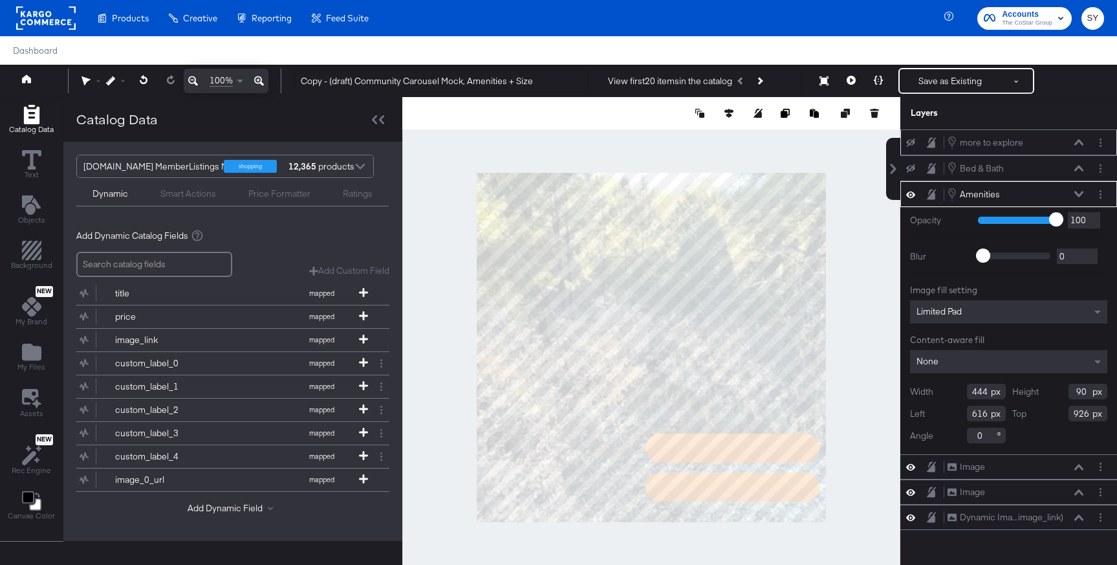
type input "567"
type input "927"
click at [912, 191] on icon at bounding box center [910, 194] width 9 height 6
click at [912, 191] on icon at bounding box center [910, 194] width 9 height 8
click at [912, 164] on icon at bounding box center [910, 168] width 9 height 8
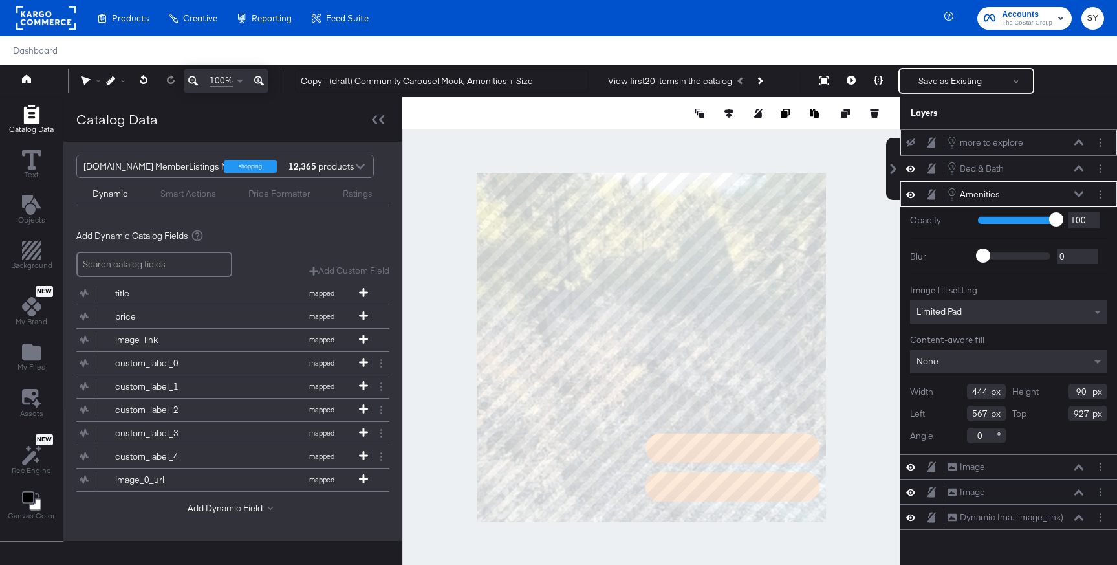
click at [912, 136] on div "more to explore more to explore" at bounding box center [1008, 142] width 206 height 14
click at [912, 147] on div "more to explore more to explore" at bounding box center [1008, 142] width 206 height 14
click at [912, 142] on icon at bounding box center [910, 142] width 9 height 8
click at [1002, 142] on div "more to explore" at bounding box center [991, 142] width 63 height 12
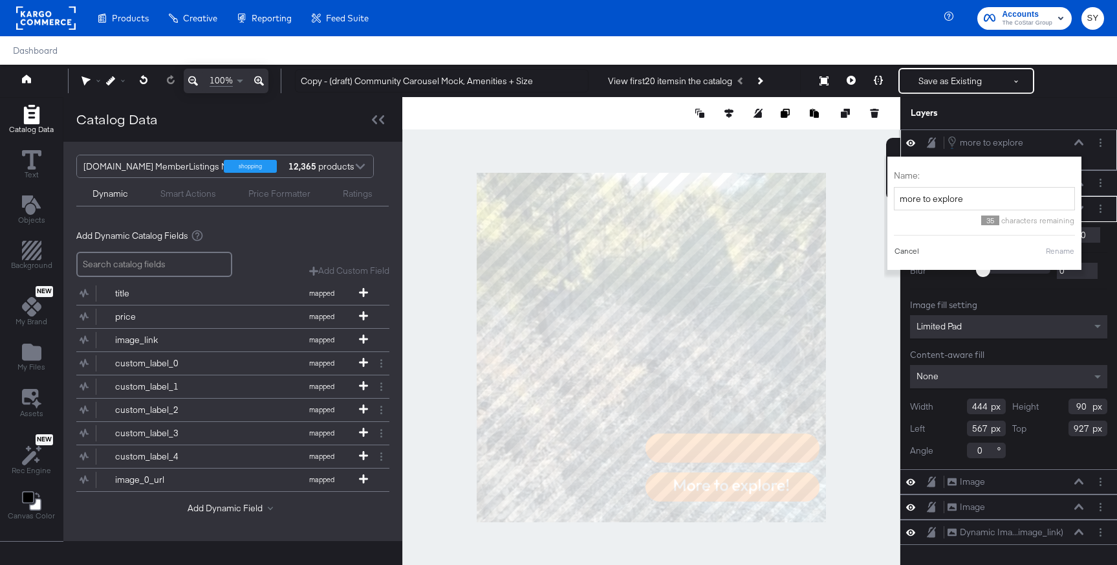
click at [905, 248] on button "Cancel" at bounding box center [907, 251] width 26 height 12
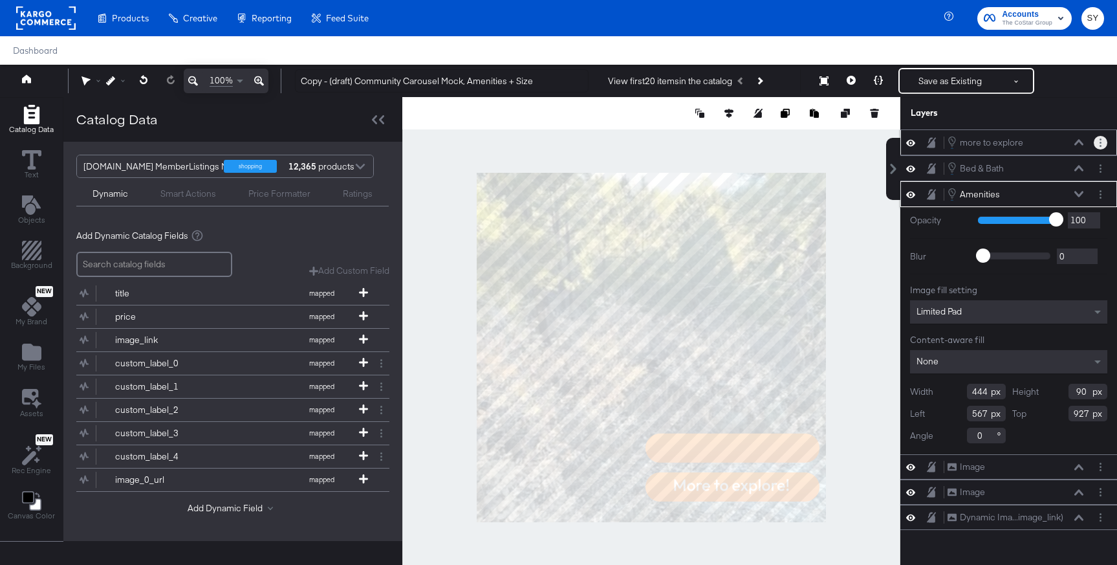
click at [1099, 143] on icon "Layer Options" at bounding box center [1100, 142] width 2 height 8
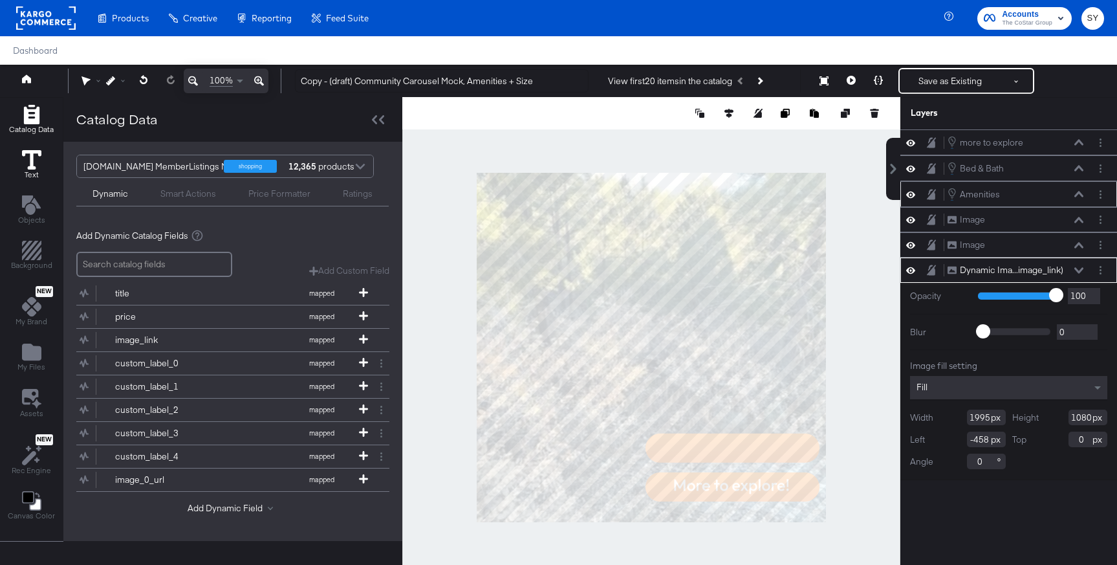
click at [35, 170] on span "Text" at bounding box center [32, 174] width 14 height 10
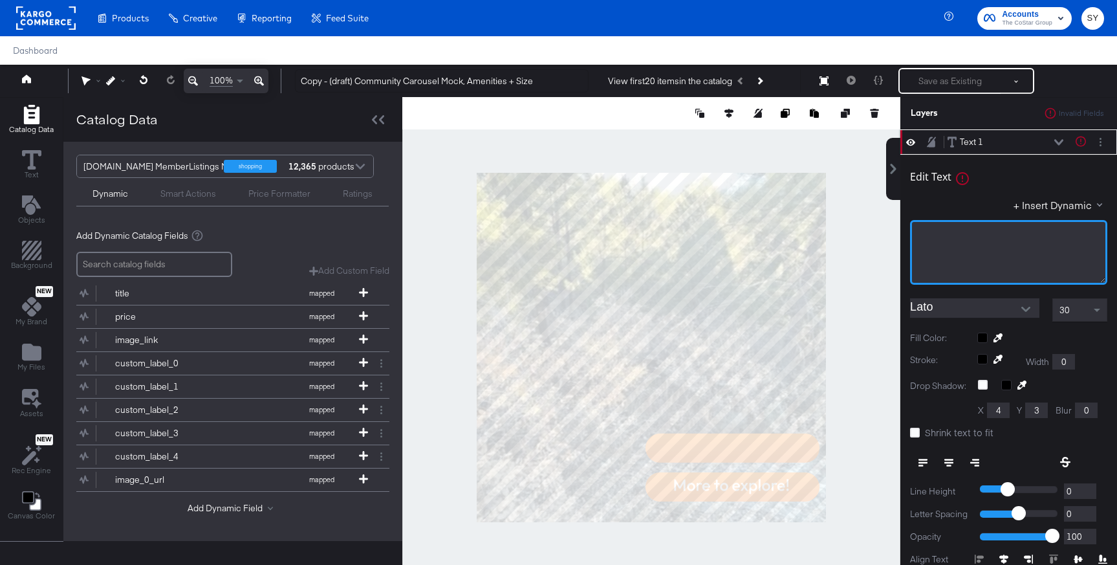
click at [951, 239] on div "﻿" at bounding box center [1008, 234] width 180 height 12
click at [1051, 198] on button "+ Insert Dynamic" at bounding box center [1060, 205] width 94 height 14
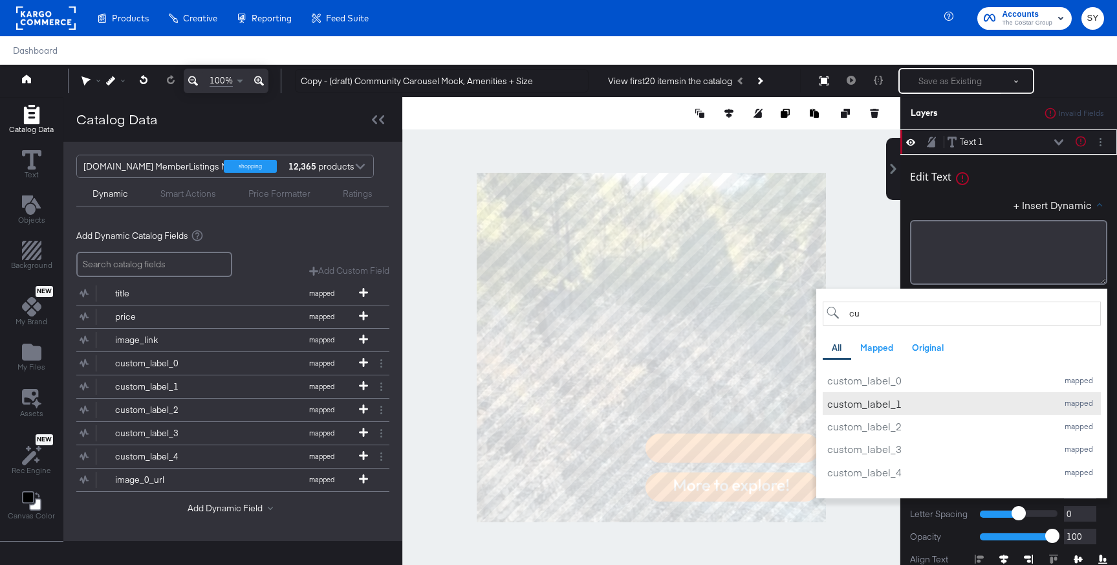
type input "cu"
click at [943, 400] on div "custom_label_1" at bounding box center [939, 403] width 224 height 14
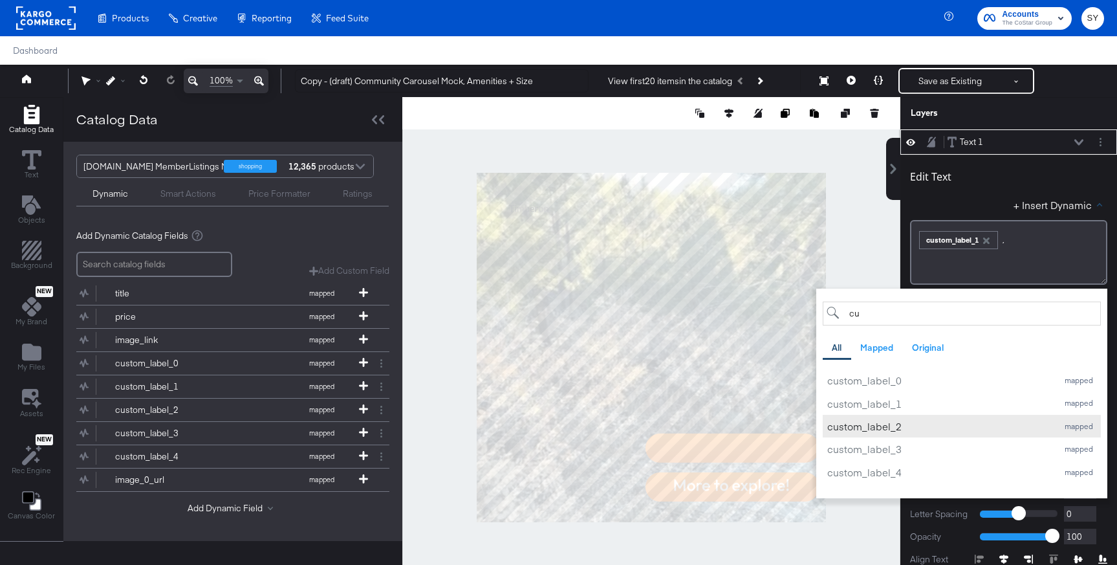
click at [936, 428] on div "custom_label_2" at bounding box center [939, 426] width 224 height 14
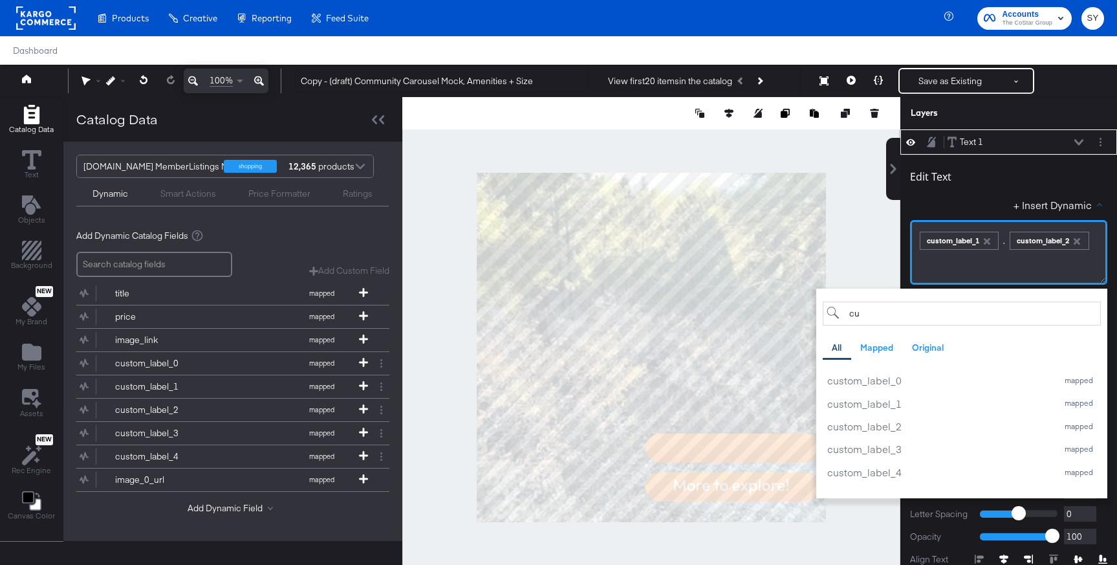
click at [1005, 243] on span "," at bounding box center [1004, 240] width 2 height 12
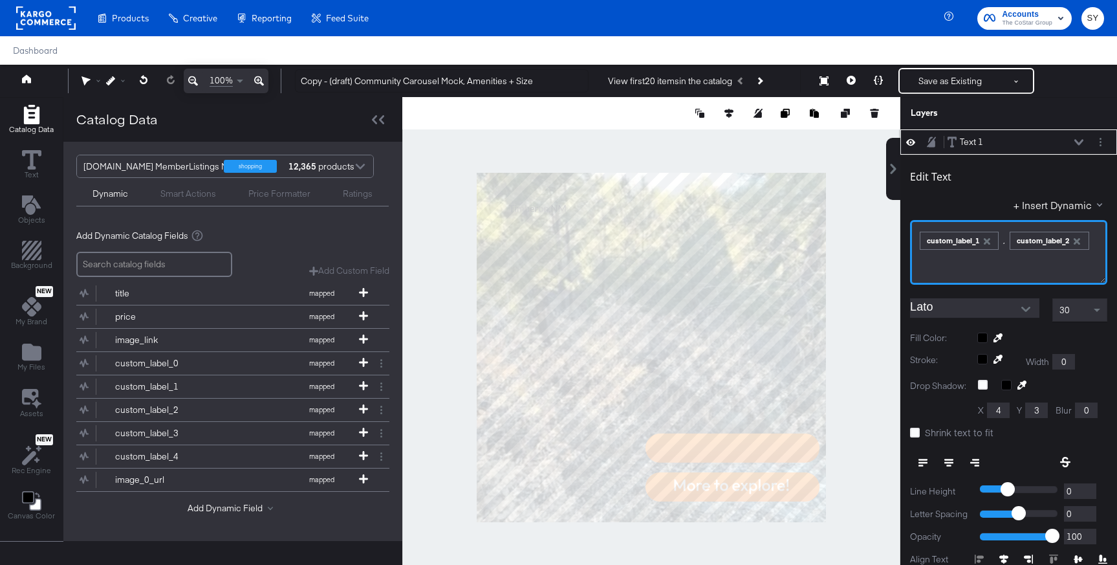
click at [1015, 301] on div at bounding box center [1025, 308] width 27 height 19
click at [1022, 310] on icon "Open" at bounding box center [1025, 309] width 9 height 9
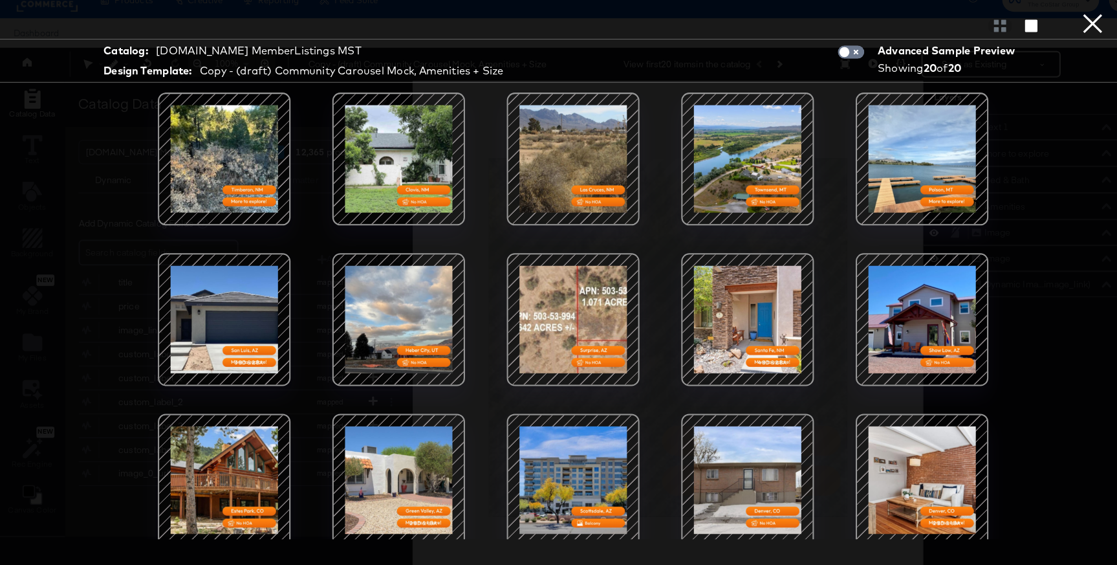
scroll to position [10, 0]
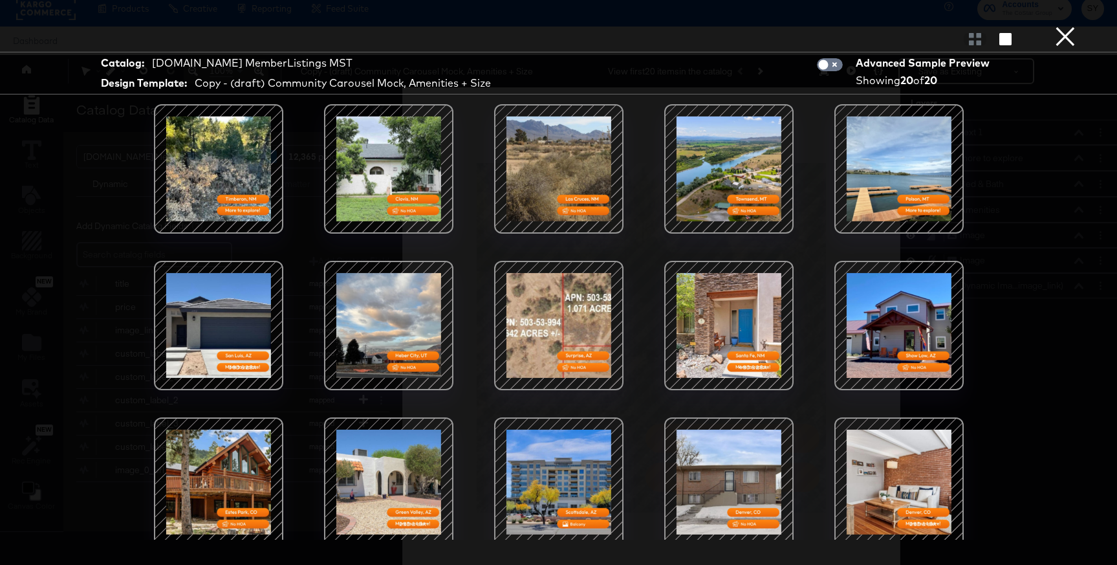
click at [1066, 26] on button "×" at bounding box center [1065, 13] width 26 height 26
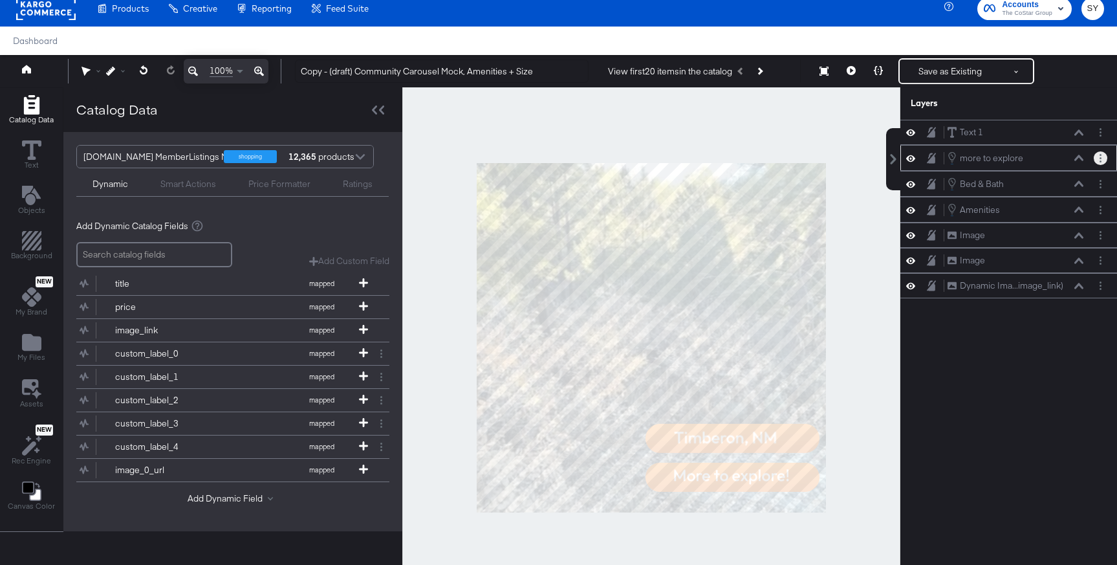
click at [1100, 160] on circle "Layer Options" at bounding box center [1100, 161] width 2 height 2
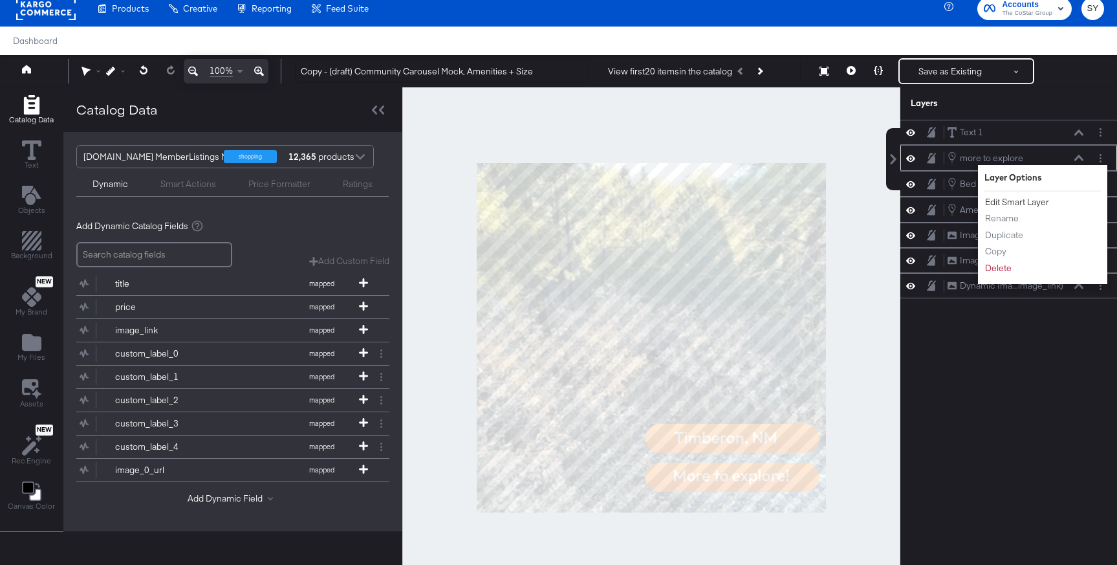
click at [1033, 202] on button "Edit Smart Layer" at bounding box center [1016, 202] width 65 height 14
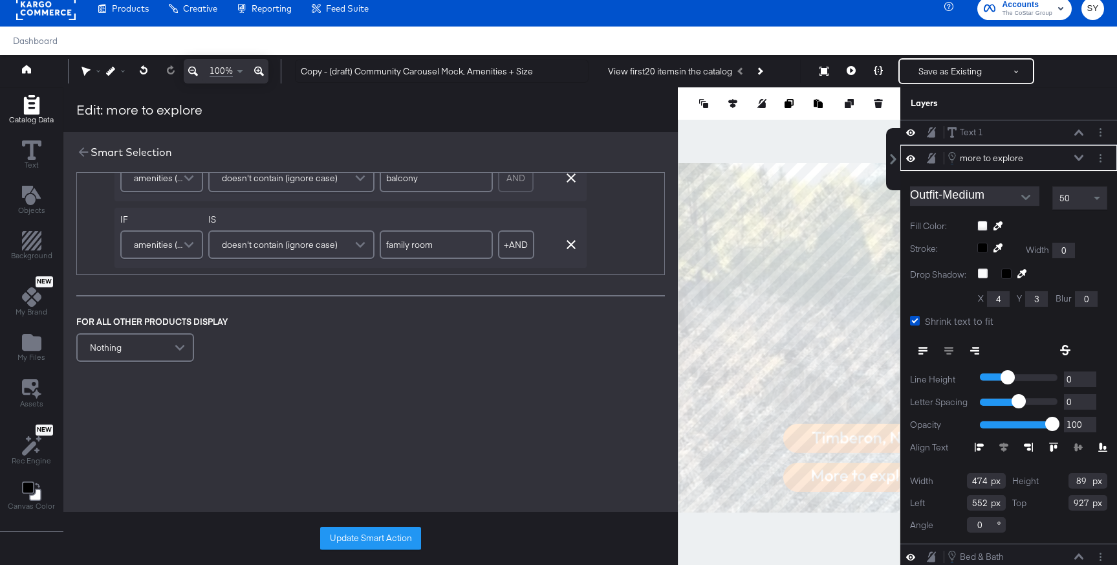
scroll to position [24, 0]
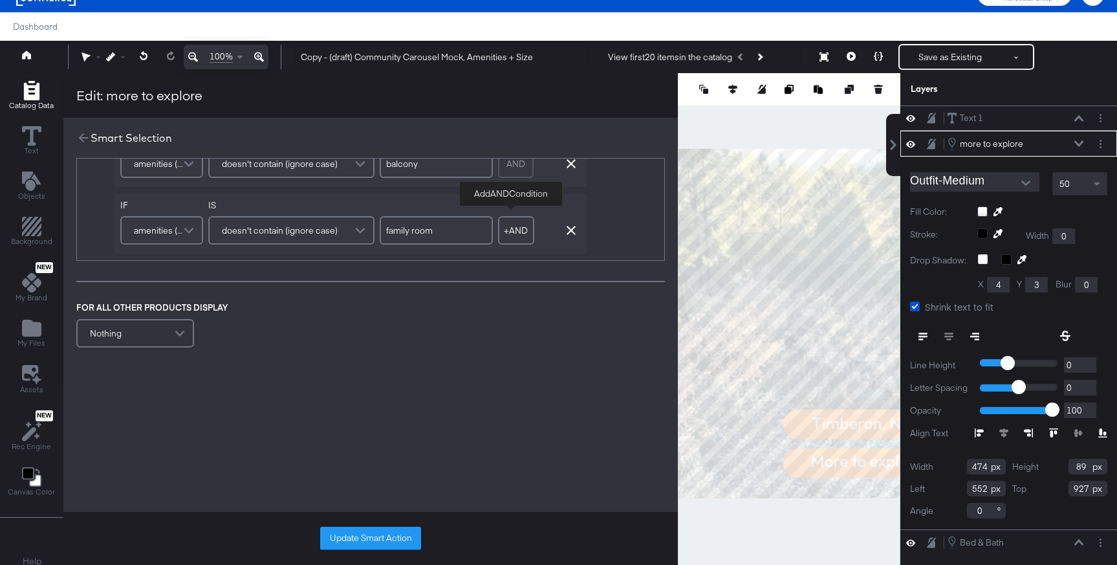
click at [512, 235] on button "+ AND" at bounding box center [516, 230] width 36 height 28
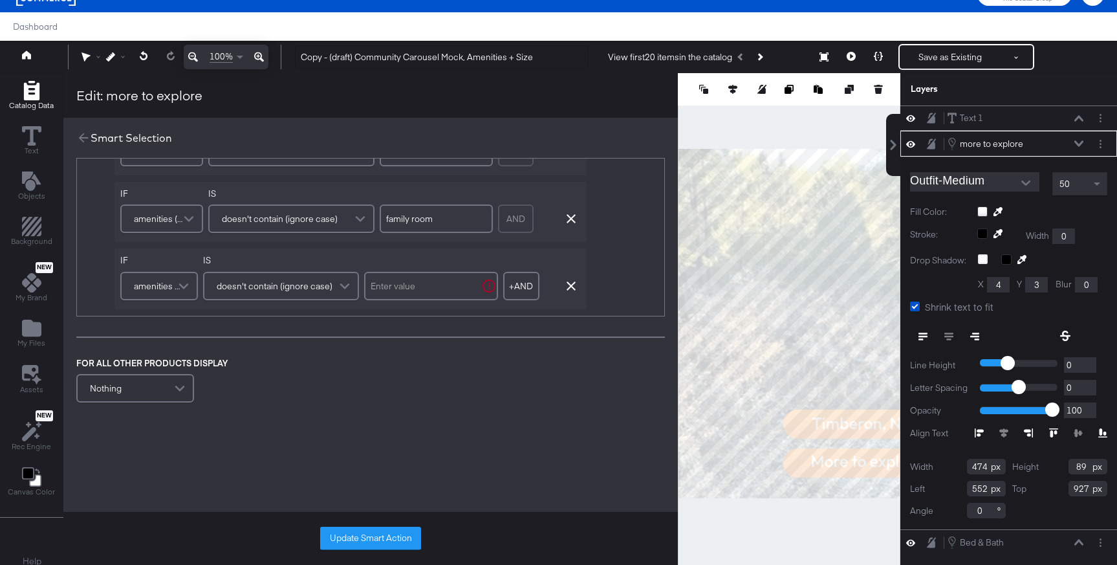
scroll to position [374, 0]
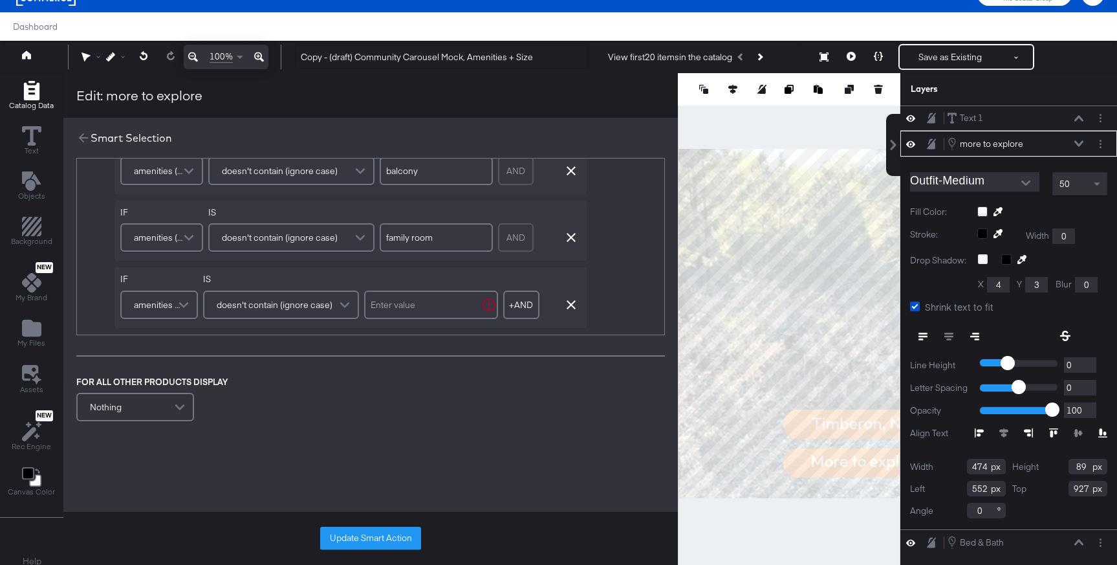
click at [183, 307] on span at bounding box center [185, 305] width 23 height 26
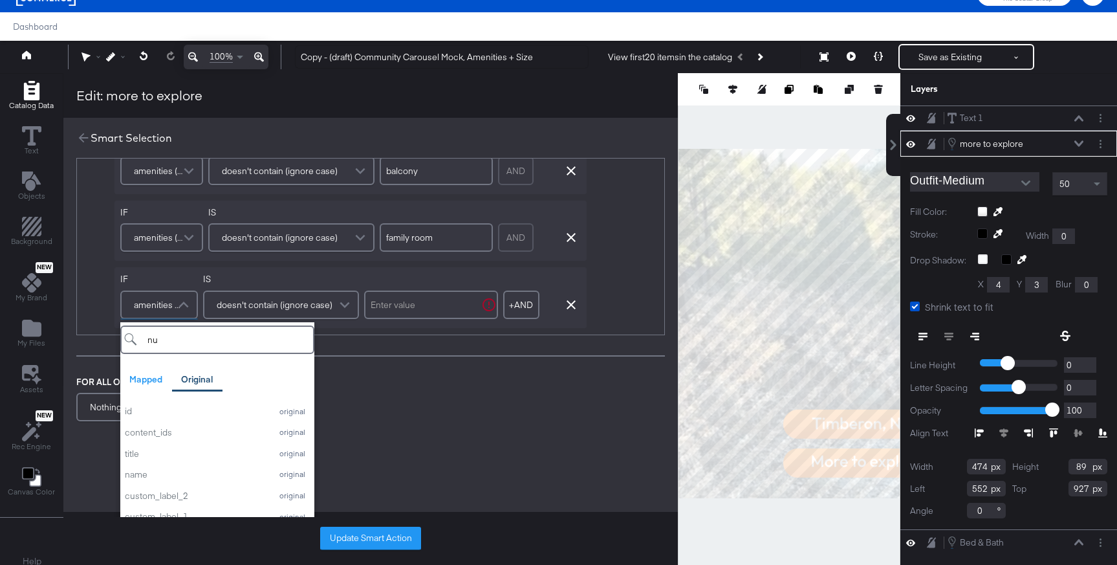
type input "num"
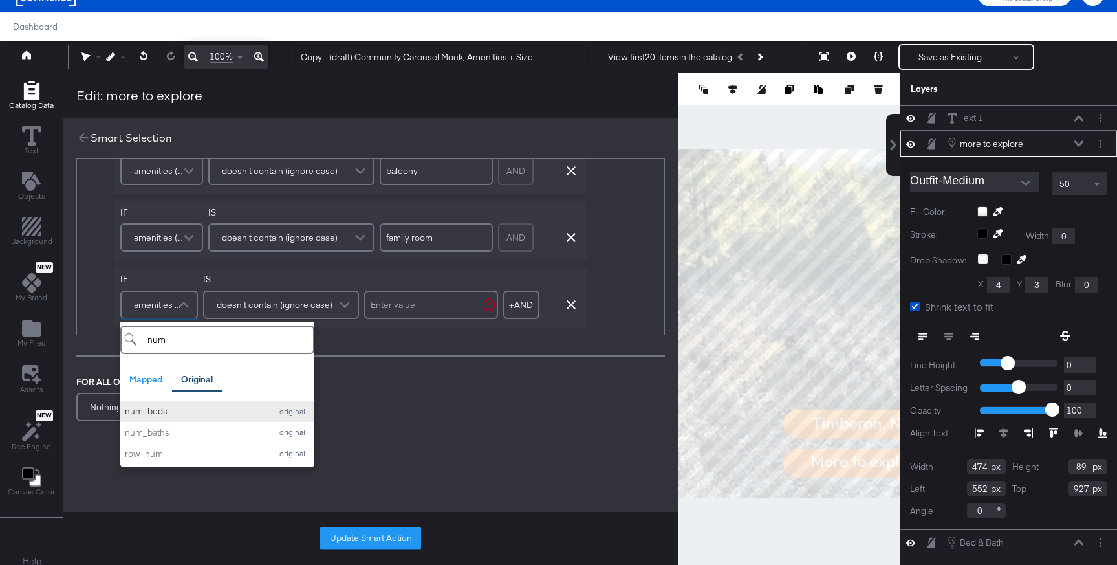
click at [221, 412] on div "num_beds" at bounding box center [195, 411] width 140 height 12
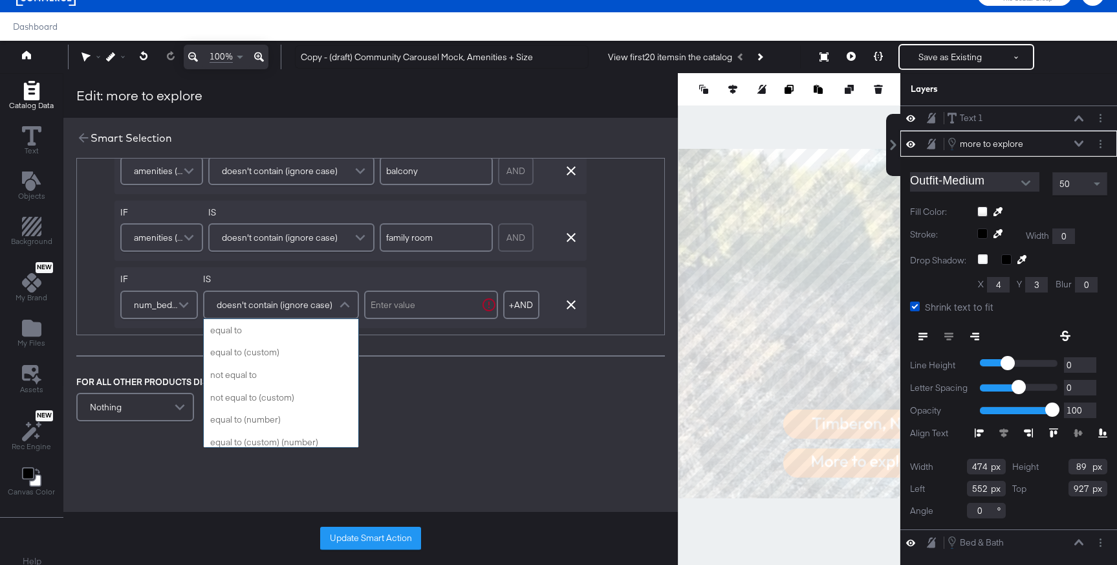
click at [308, 309] on span "doesn't contain (ignore case)" at bounding box center [275, 305] width 116 height 22
type input "eq"
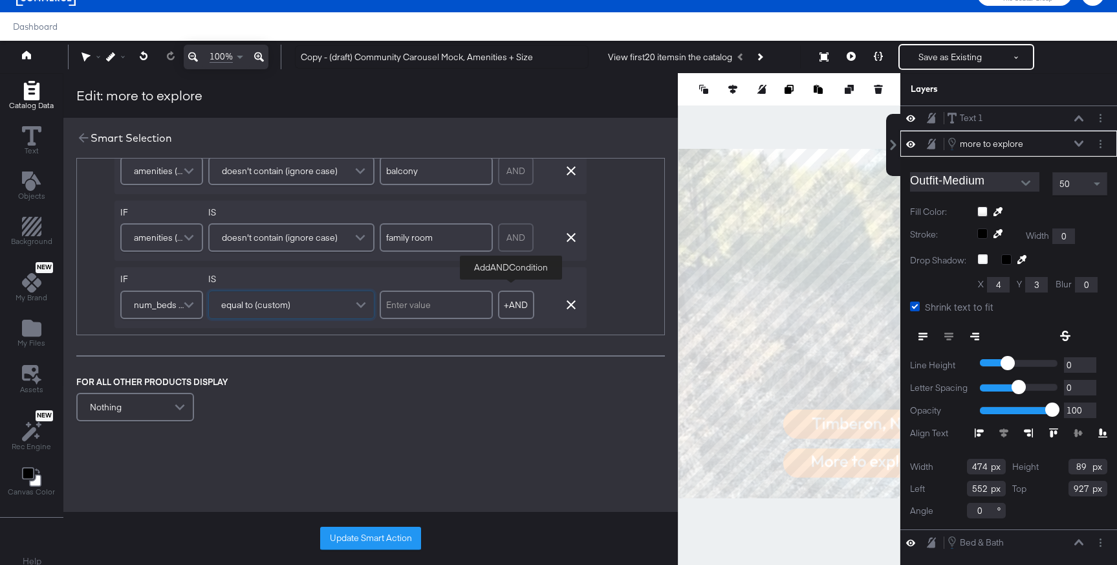
click at [512, 305] on button "+ AND" at bounding box center [516, 304] width 36 height 28
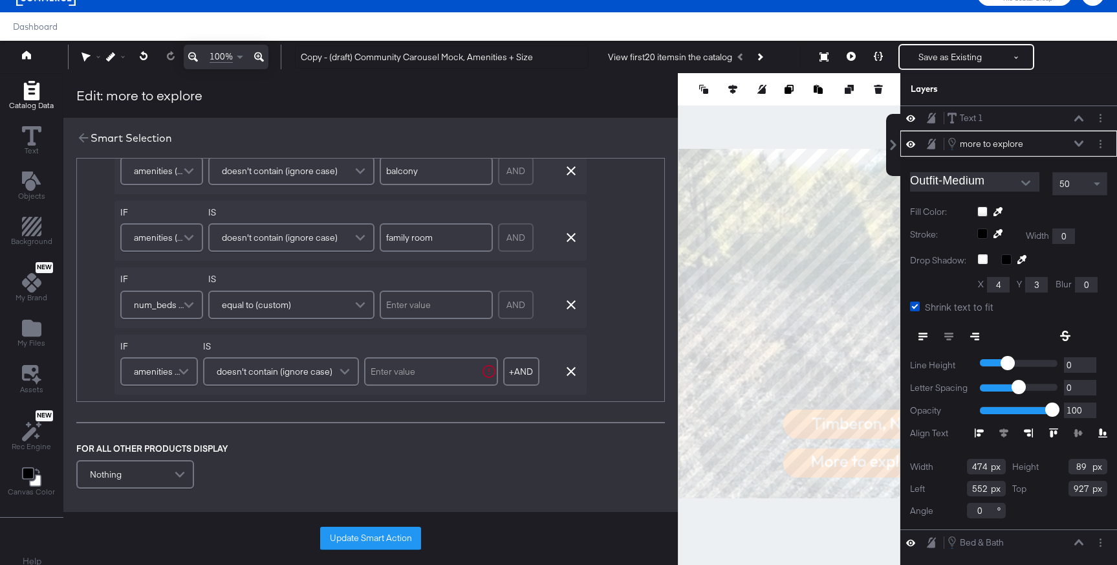
scroll to position [442, 0]
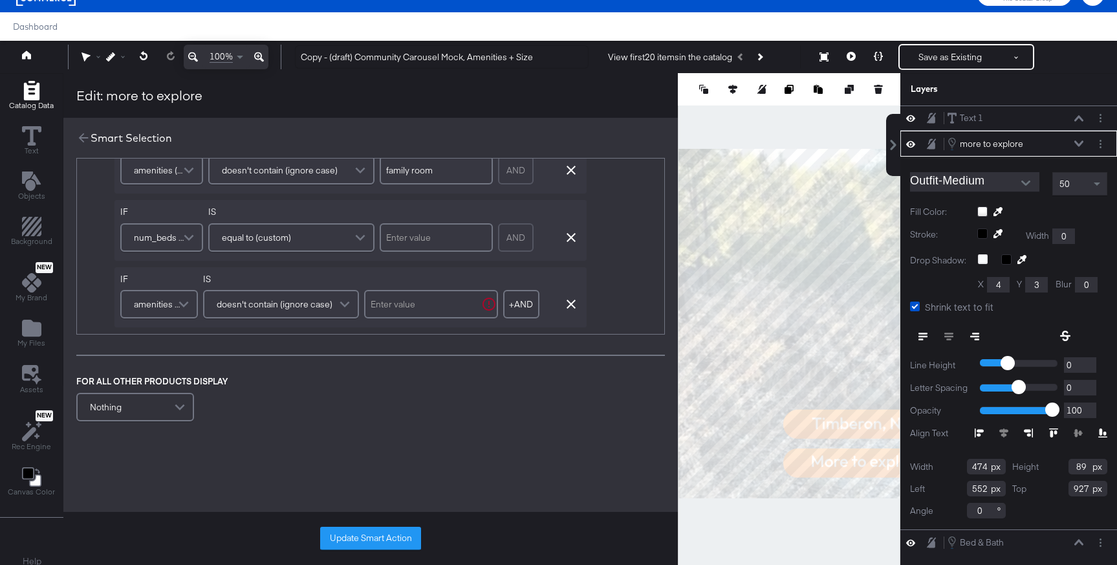
click at [159, 307] on span "amenities (original)" at bounding box center [157, 304] width 47 height 22
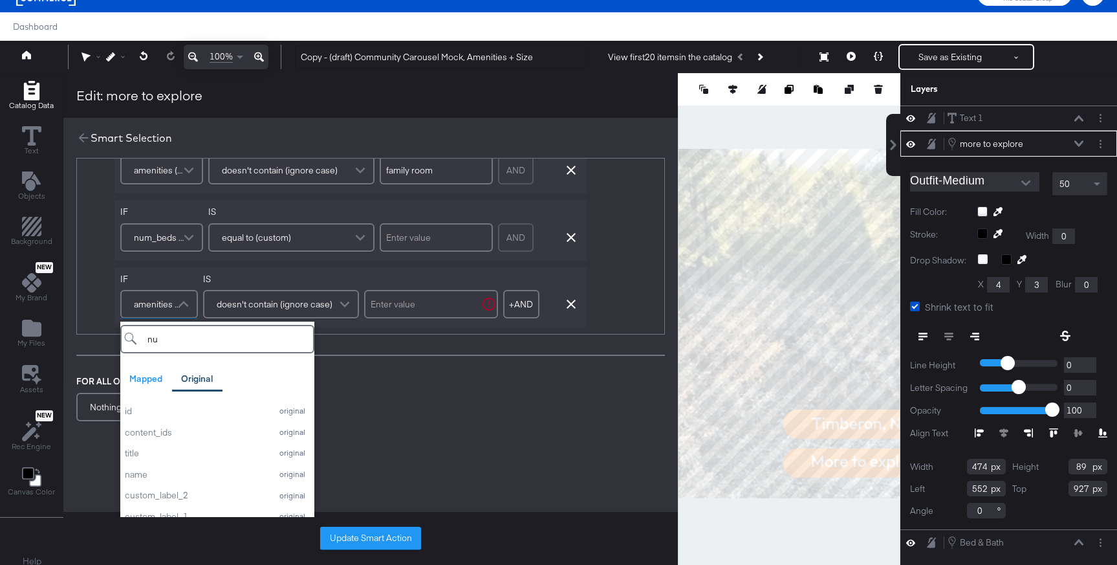
type input "num"
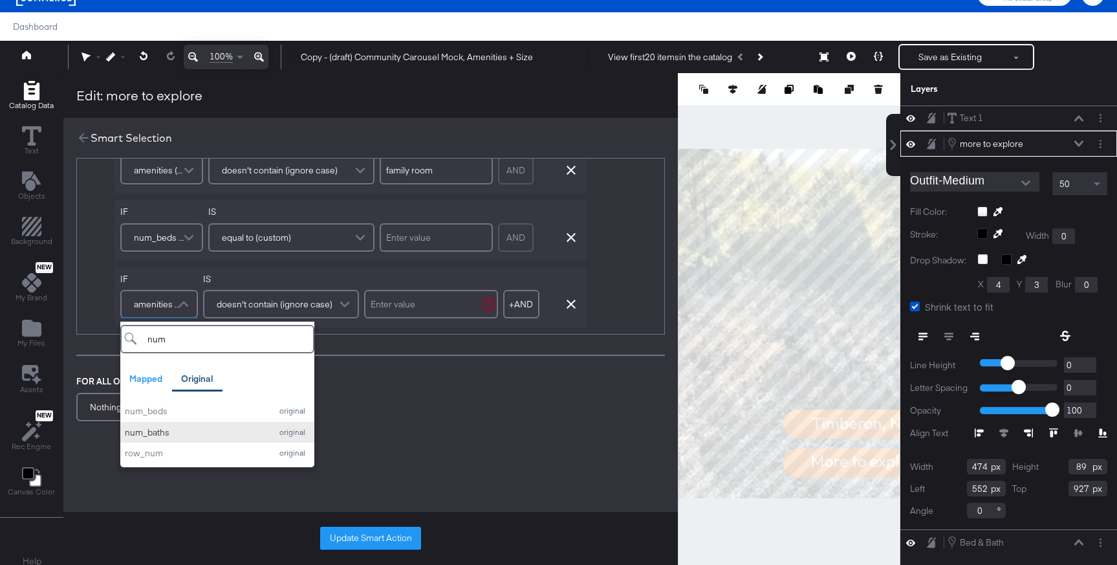
click at [186, 429] on div "num_baths" at bounding box center [195, 432] width 140 height 12
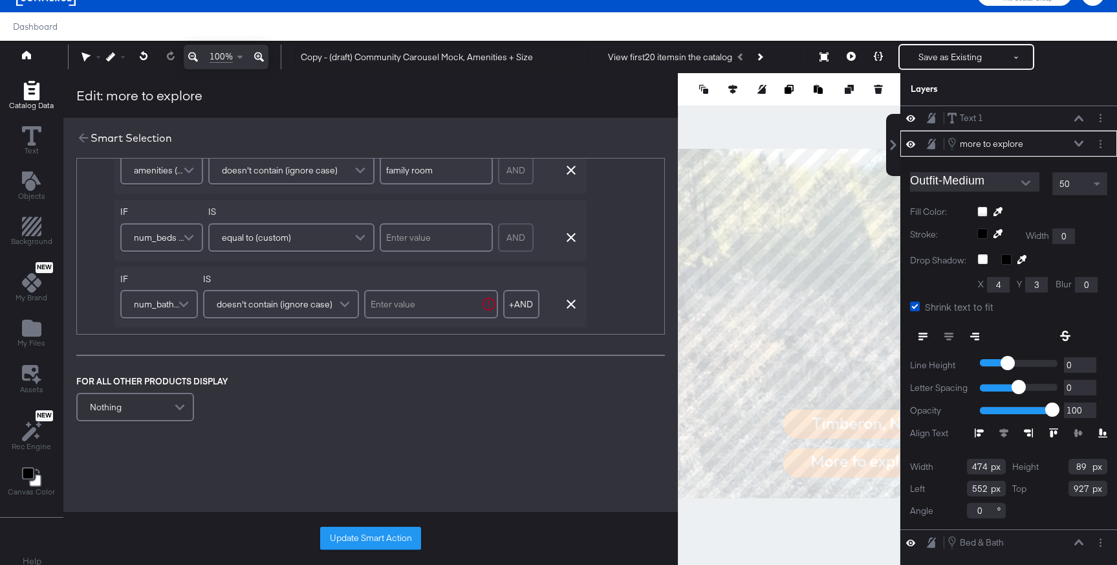
click at [305, 306] on span "doesn't contain (ignore case)" at bounding box center [275, 304] width 116 height 22
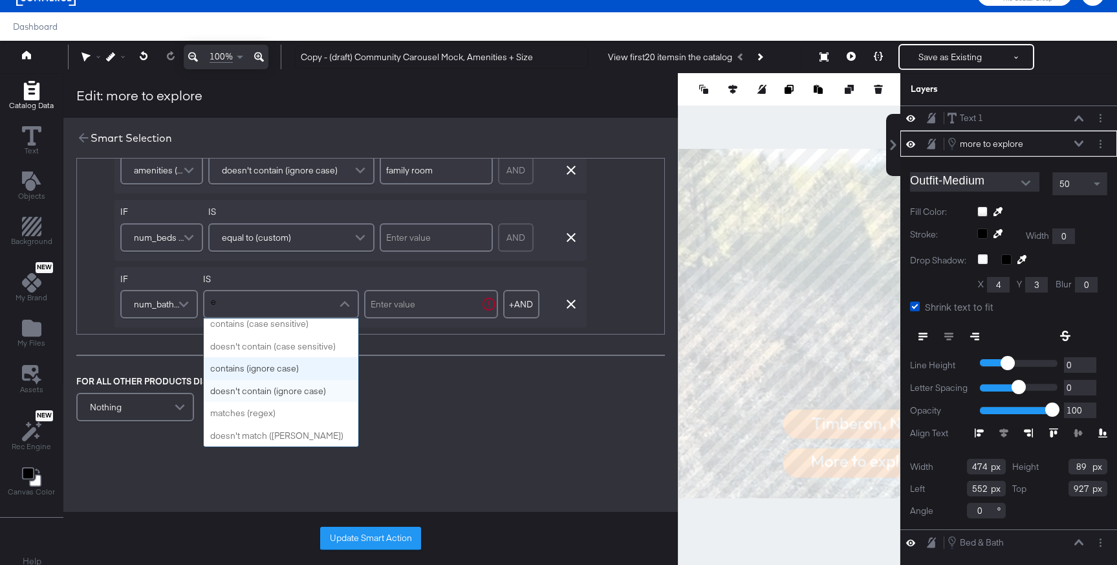
type input "eq"
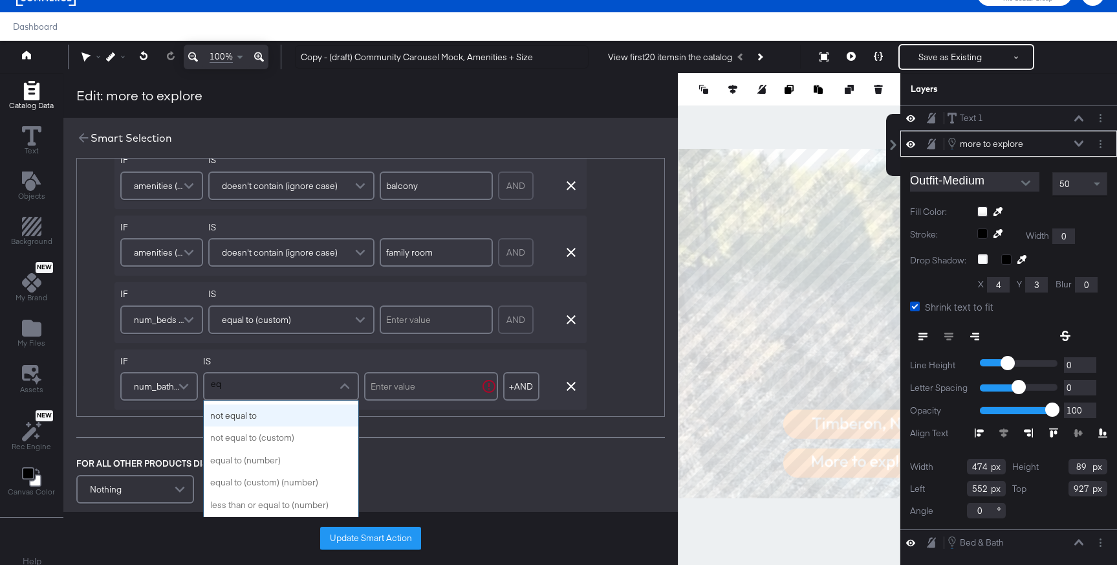
scroll to position [0, 0]
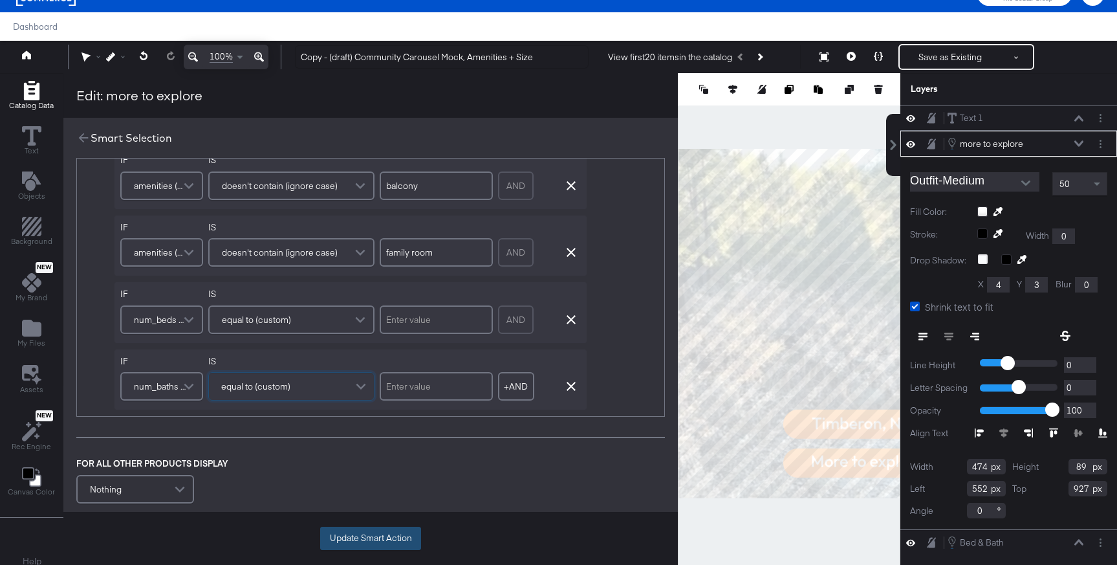
click at [393, 532] on button "Update Smart Action" at bounding box center [370, 537] width 101 height 23
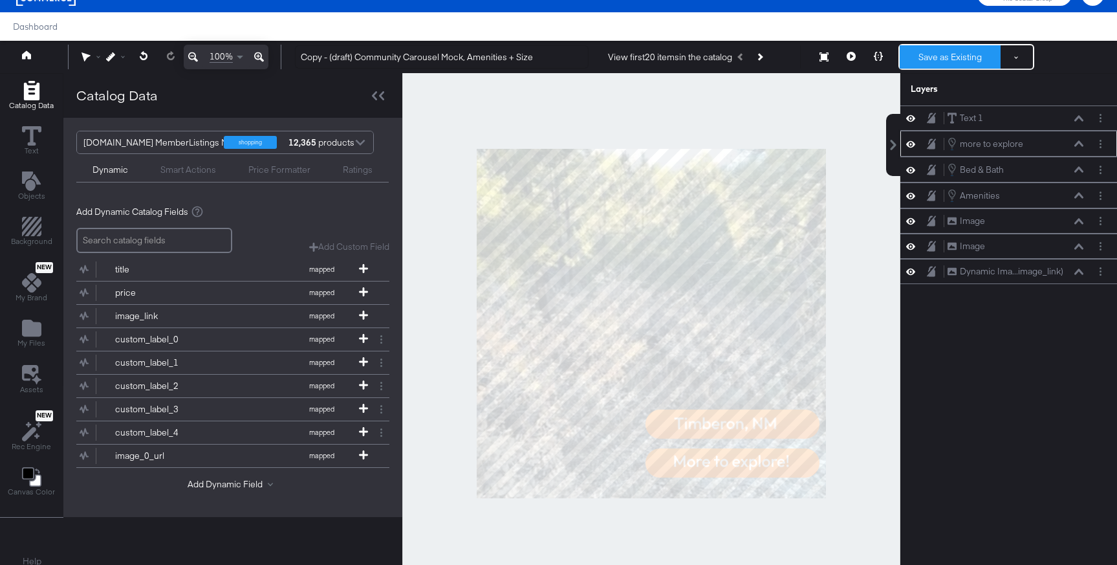
click at [963, 66] on button "Save as Existing" at bounding box center [950, 56] width 101 height 23
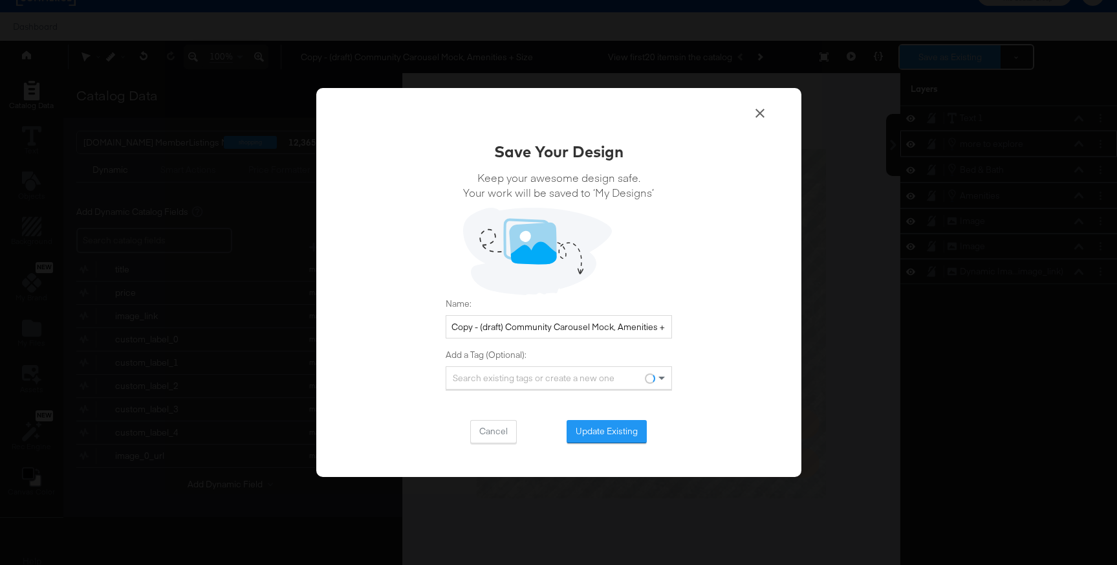
click at [963, 66] on div "Save Your Design Keep your awesome design safe. Your work will be saved to ‘My …" at bounding box center [558, 282] width 1117 height 565
click at [623, 431] on button "Update Existing" at bounding box center [607, 431] width 80 height 23
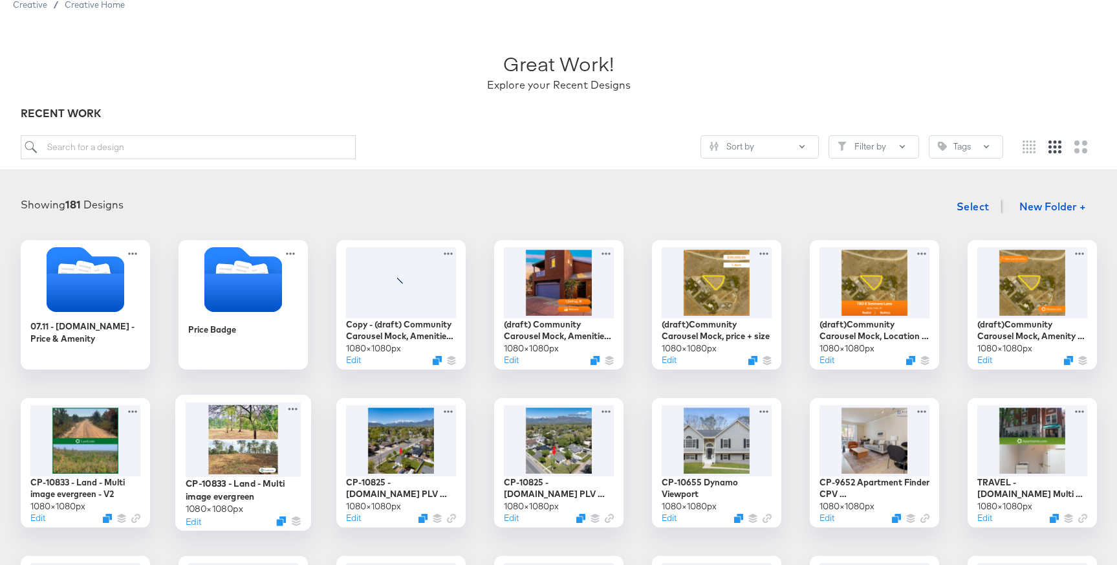
scroll to position [68, 0]
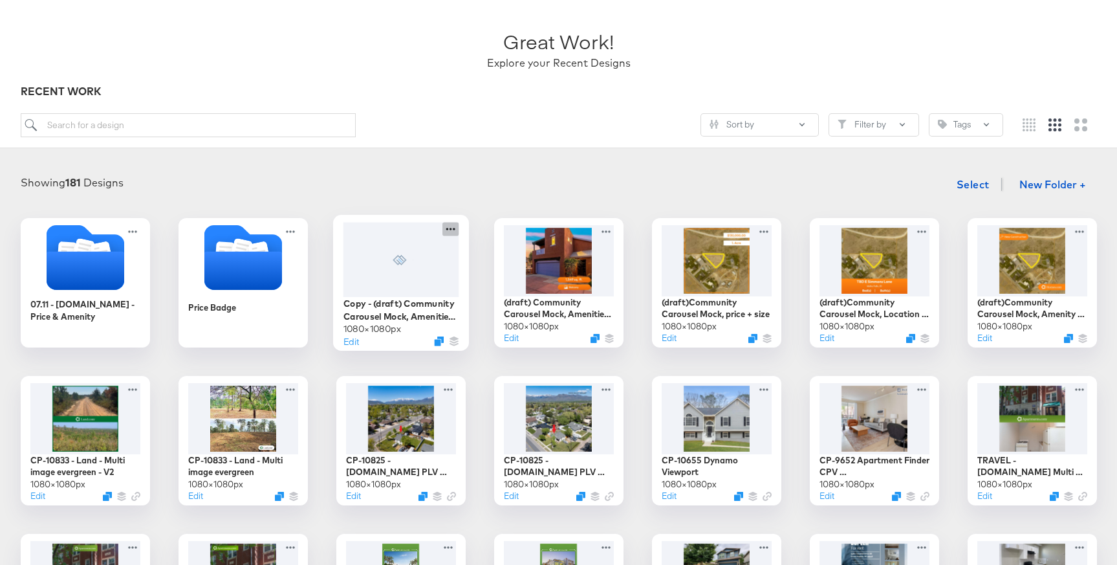
click at [449, 232] on icon at bounding box center [450, 229] width 16 height 14
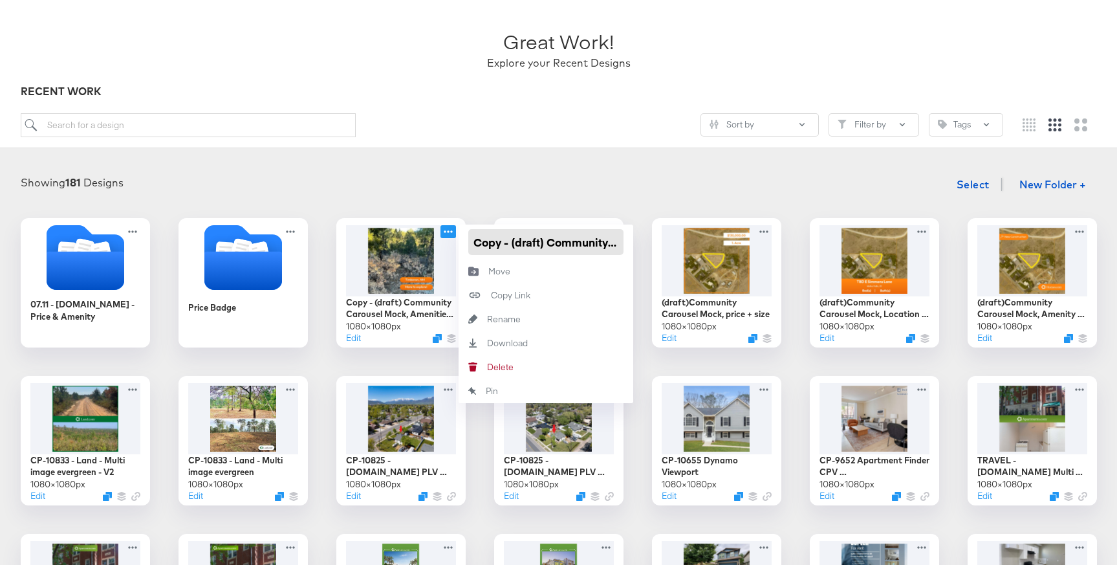
drag, startPoint x: 512, startPoint y: 243, endPoint x: 471, endPoint y: 237, distance: 41.1
click at [471, 237] on input "Copy - (draft) Community Carousel Mock, Amenities + Size" at bounding box center [545, 242] width 155 height 26
click at [608, 240] on input "(draft) Community Carousel Mock, Amenities + Size" at bounding box center [545, 242] width 155 height 26
click at [614, 237] on input "(draft) Community Carousel Mock, Amenities + Size" at bounding box center [545, 242] width 155 height 26
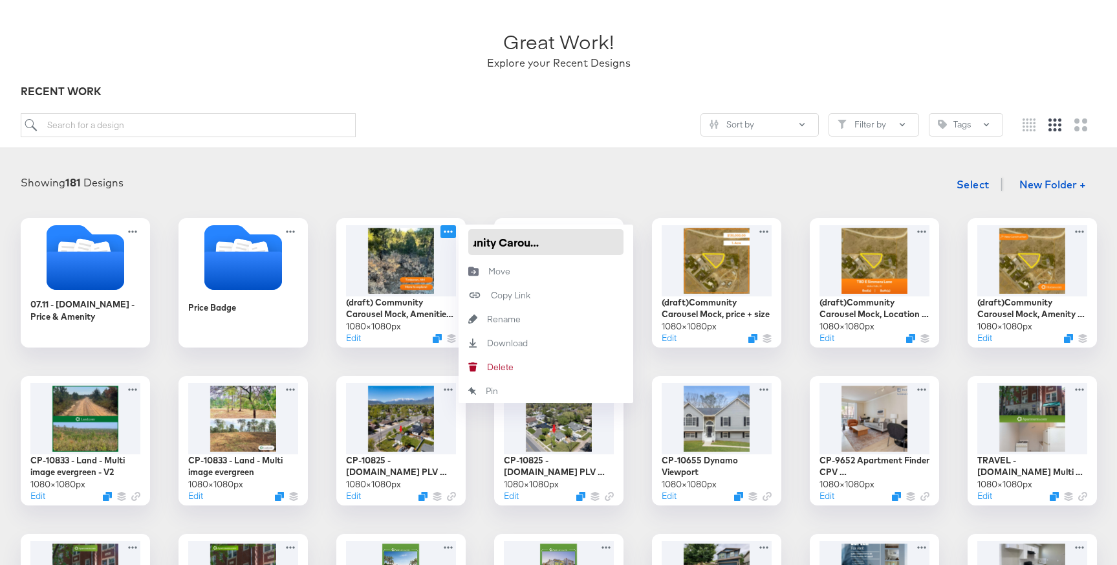
scroll to position [0, 125]
drag, startPoint x: 603, startPoint y: 240, endPoint x: 641, endPoint y: 248, distance: 38.9
click at [641, 248] on div "07.11 - [DOMAIN_NAME] - Price & Amenity Price Badge (draft) Community Carousel …" at bounding box center [558, 519] width 1091 height 603
type input "(draft) Community Carousel Mock, Amenities + Location"
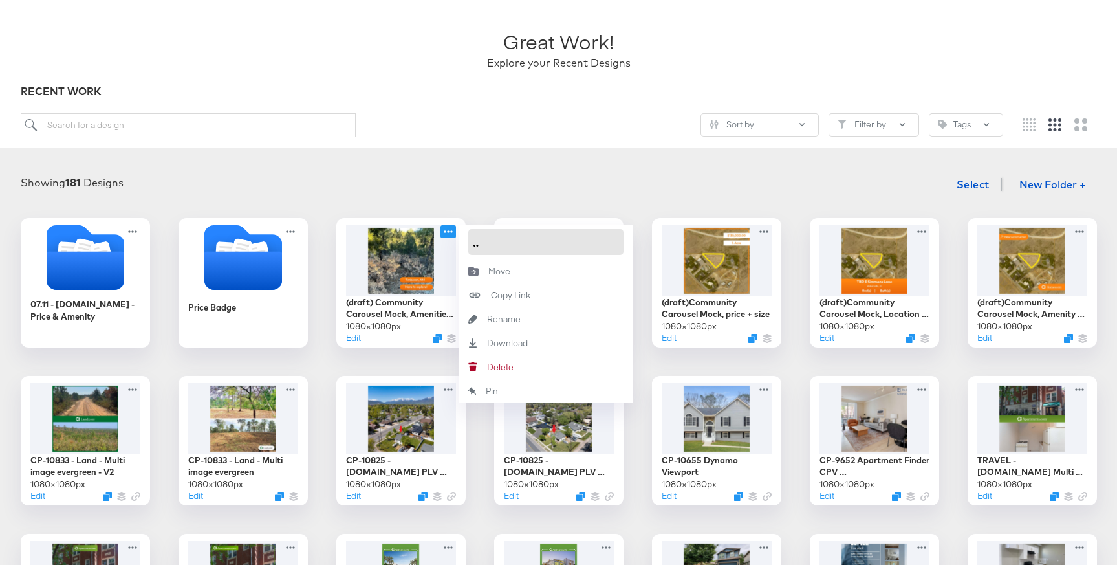
scroll to position [0, 148]
click at [653, 203] on div "Showing 181 Designs Select New Folder + 07.11 - [DOMAIN_NAME] - Price & Amenity…" at bounding box center [558, 495] width 1091 height 649
